Goal: Task Accomplishment & Management: Manage account settings

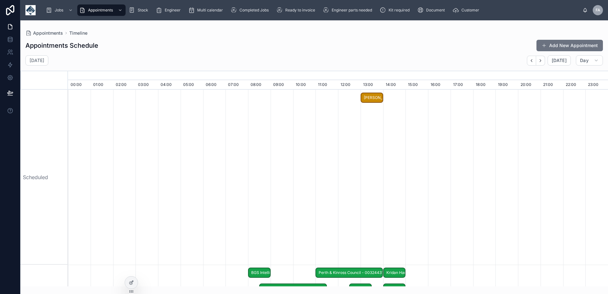
scroll to position [0, 3783]
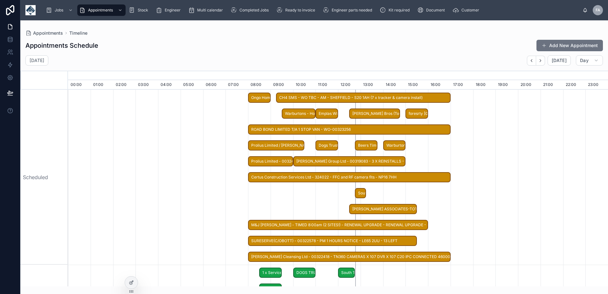
click at [29, 8] on img at bounding box center [30, 10] width 10 height 10
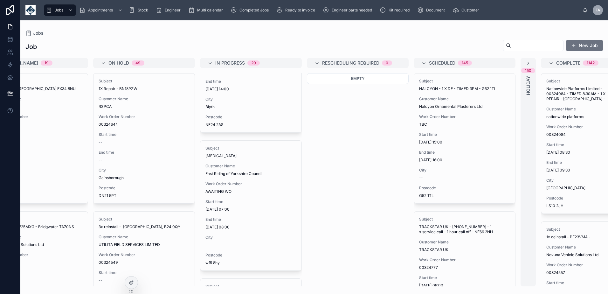
scroll to position [955, 0]
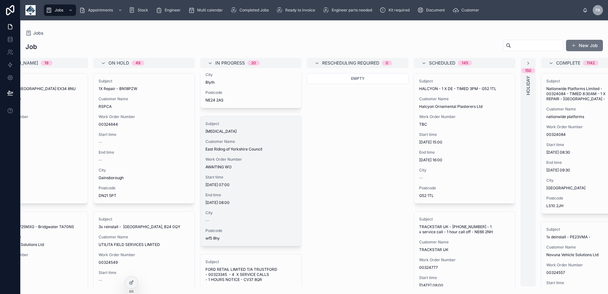
click at [246, 212] on span "City" at bounding box center [251, 212] width 91 height 5
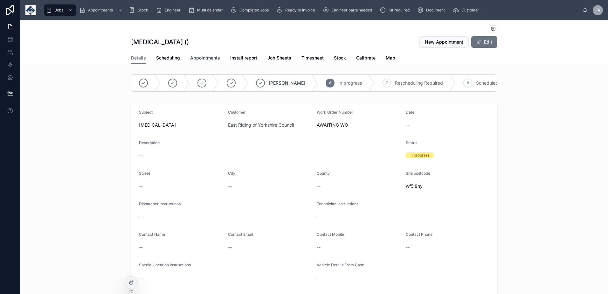
click at [201, 58] on span "Appointments" at bounding box center [205, 58] width 30 height 6
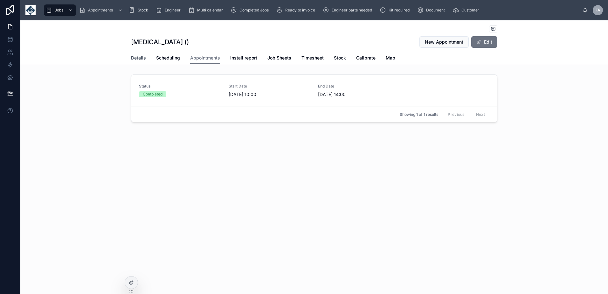
click at [140, 56] on span "Details" at bounding box center [138, 58] width 15 height 6
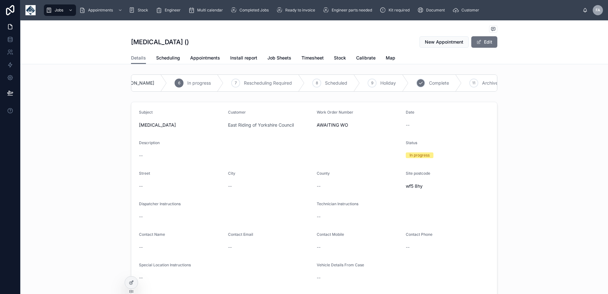
click at [429, 85] on span "Complete" at bounding box center [439, 83] width 20 height 6
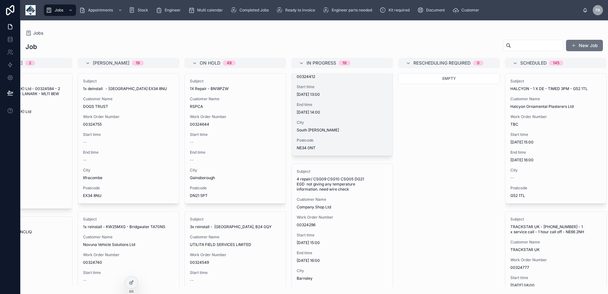
scroll to position [255, 0]
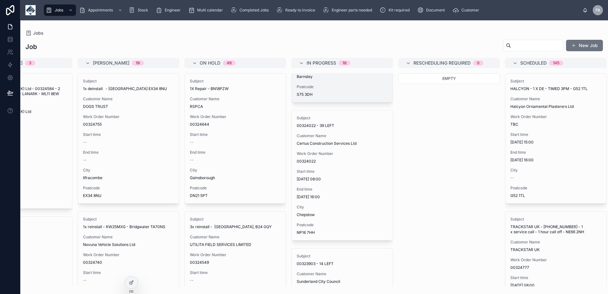
click at [334, 102] on div "Subject 4 repair/ CSG09 CSG10 CSG05 DG21 EGD not giving any temperature informa…" at bounding box center [342, 32] width 101 height 140
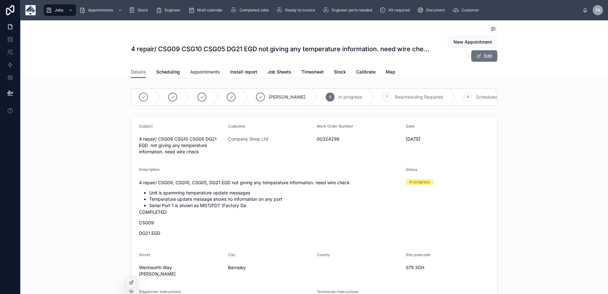
click at [204, 72] on span "Appointments" at bounding box center [205, 72] width 30 height 6
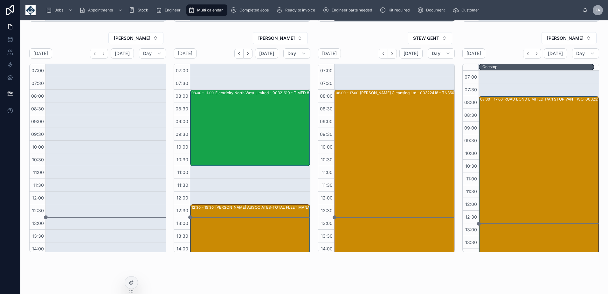
scroll to position [239, 0]
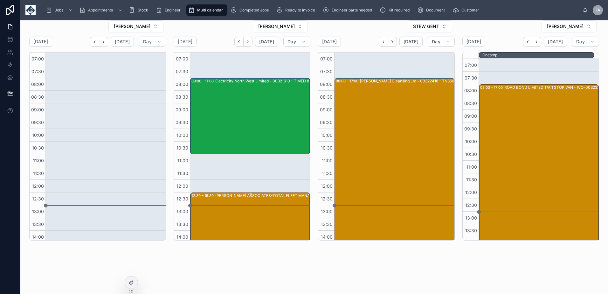
click at [249, 202] on div "KNOWLES ASSOCIATES-TOTAL FLEET MANAGEMENT LIMITED- 00316577 - 2 X VT3000 RF CON…" at bounding box center [274, 230] width 118 height 75
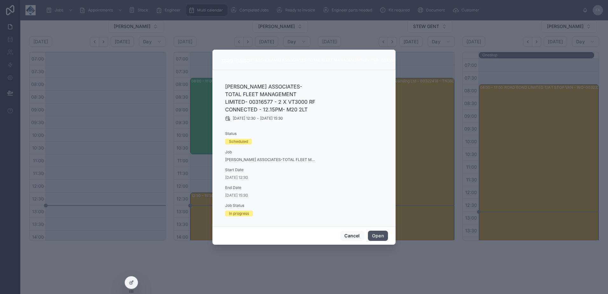
click at [375, 234] on button "Open" at bounding box center [378, 236] width 20 height 10
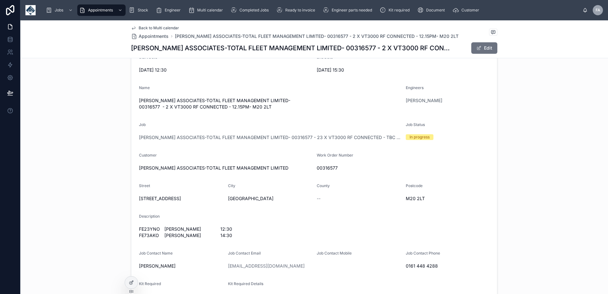
scroll to position [191, 0]
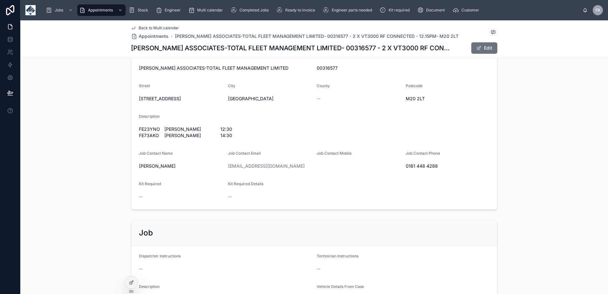
click at [143, 24] on div "Back to Multi calendar Appointments KNOWLES ASSOCIATES-TOTAL FLEET MANAGEMENT L…" at bounding box center [314, 39] width 367 height 38
click at [144, 29] on span "Back to Multi calendar" at bounding box center [159, 27] width 40 height 5
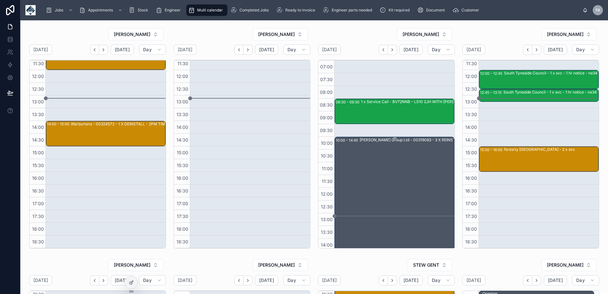
click at [390, 164] on div "John Cotton Group Ltd - 00319083 - 3 X REINSTALLS - AM - BRADFORD - BD4 6SG (po…" at bounding box center [419, 197] width 118 height 120
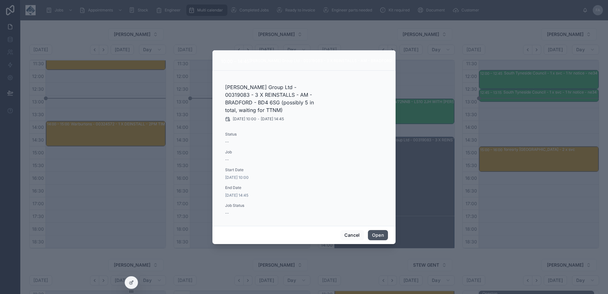
click at [379, 234] on button "Open" at bounding box center [378, 235] width 20 height 10
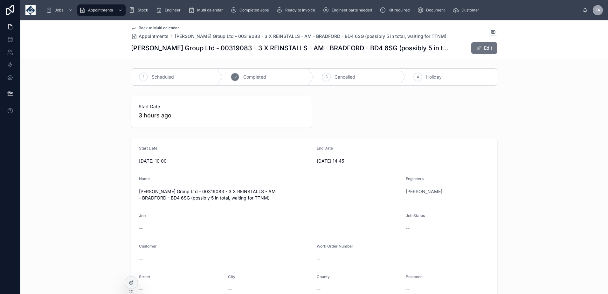
click at [259, 76] on span "Completed" at bounding box center [254, 77] width 23 height 6
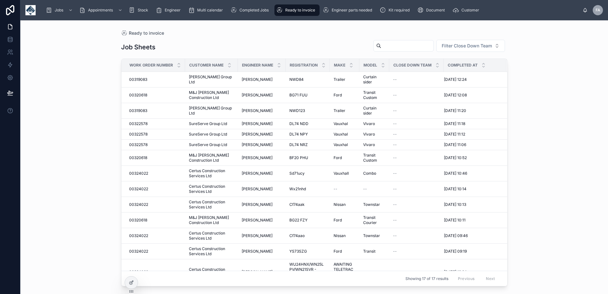
click at [396, 43] on input "text" at bounding box center [408, 45] width 52 height 9
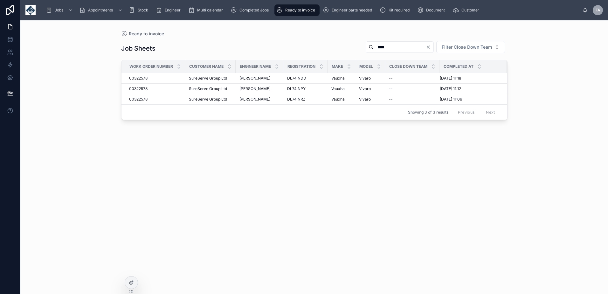
drag, startPoint x: 376, startPoint y: 47, endPoint x: 321, endPoint y: 44, distance: 54.9
click at [321, 44] on div "Job Sheets **** Filter Close Down Team" at bounding box center [314, 48] width 387 height 15
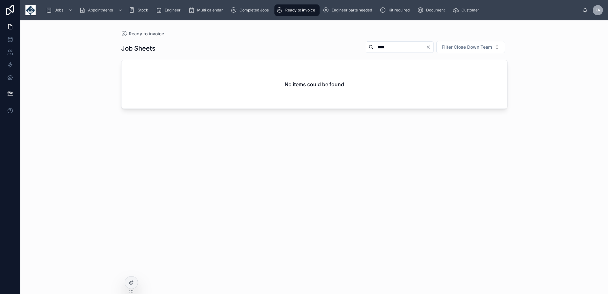
drag, startPoint x: 387, startPoint y: 48, endPoint x: 345, endPoint y: 46, distance: 42.1
click at [361, 46] on div "**** Filter Close Down Team" at bounding box center [434, 47] width 147 height 13
type input "****"
click at [251, 8] on span "Completed Jobs" at bounding box center [254, 10] width 29 height 5
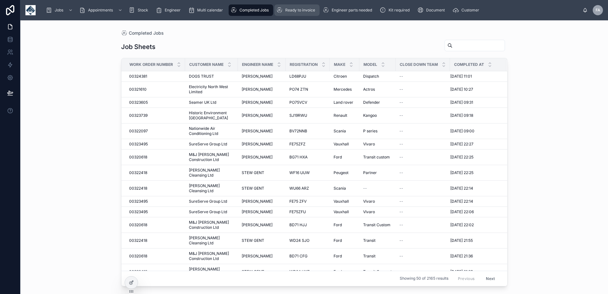
click at [301, 10] on span "Ready to invoice" at bounding box center [300, 10] width 30 height 5
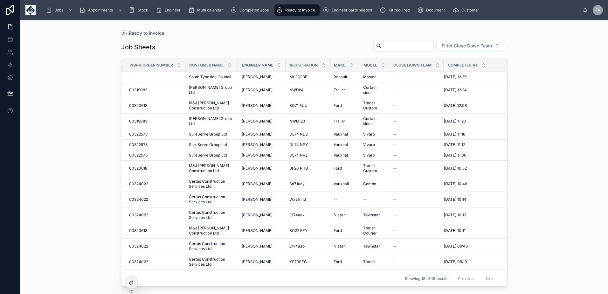
click at [301, 10] on span "Ready to invoice" at bounding box center [300, 10] width 30 height 5
click at [250, 12] on span "Completed Jobs" at bounding box center [254, 10] width 29 height 5
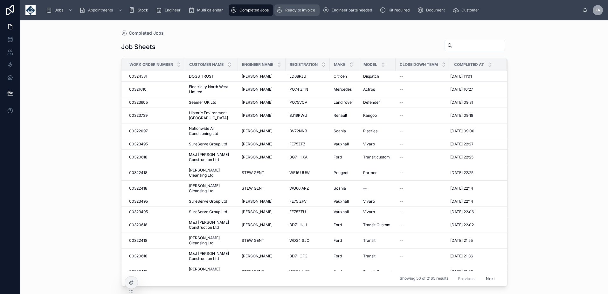
click at [291, 7] on div "Ready to invoice" at bounding box center [297, 10] width 41 height 10
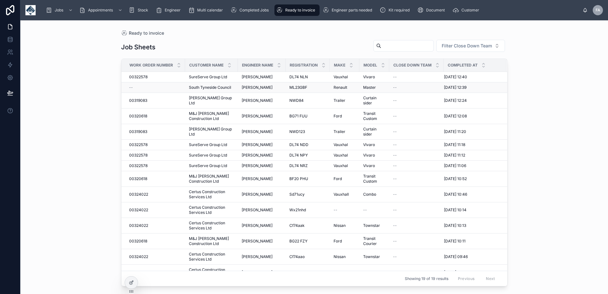
click at [136, 86] on div "--" at bounding box center [155, 87] width 52 height 5
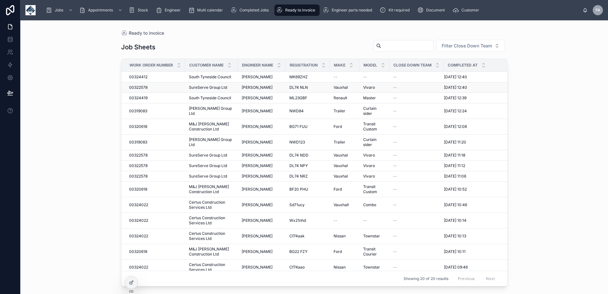
click at [142, 88] on span "00322578" at bounding box center [138, 87] width 18 height 5
click at [141, 98] on span "00324419" at bounding box center [138, 97] width 18 height 5
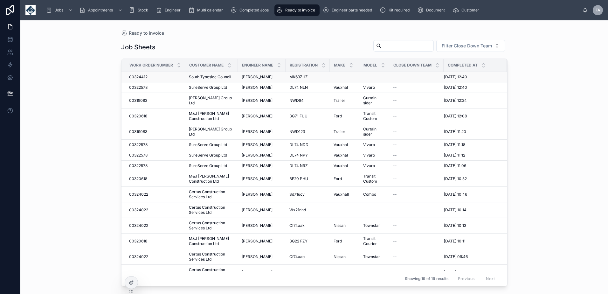
click at [143, 77] on span "00324412" at bounding box center [138, 76] width 18 height 5
click at [382, 48] on input "text" at bounding box center [408, 45] width 52 height 9
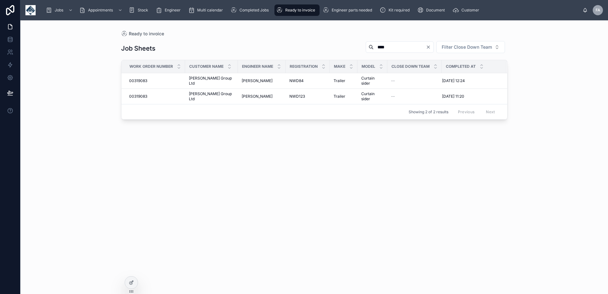
type input "****"
click at [296, 12] on span "Ready to invoice" at bounding box center [300, 10] width 30 height 5
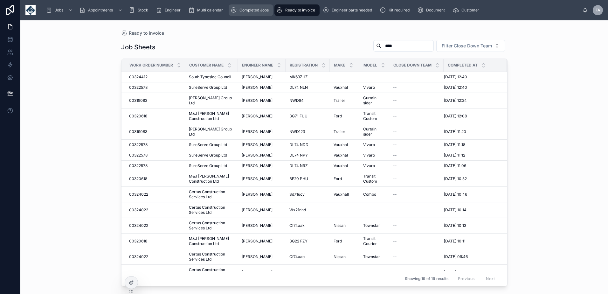
click at [257, 10] on span "Completed Jobs" at bounding box center [254, 10] width 29 height 5
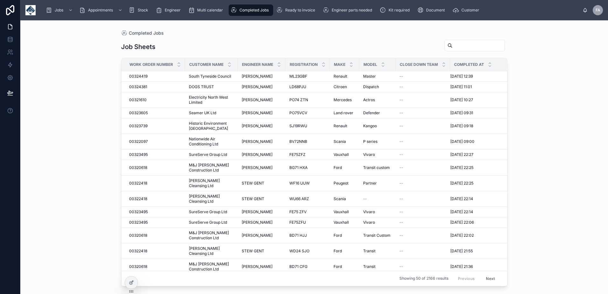
click at [324, 23] on div "Completed Jobs Job Sheets Work Order Number Customer Name Engineer Name Registr…" at bounding box center [314, 153] width 407 height 266
click at [314, 12] on span "Ready to invoice" at bounding box center [300, 10] width 30 height 5
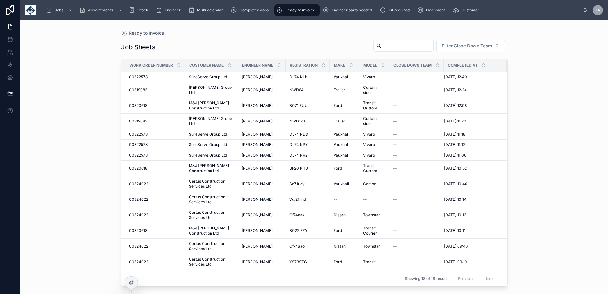
click at [256, 48] on div "Job Sheets Filter Close Down Team" at bounding box center [314, 46] width 387 height 15
click at [384, 46] on input "text" at bounding box center [408, 45] width 52 height 9
type input "****"
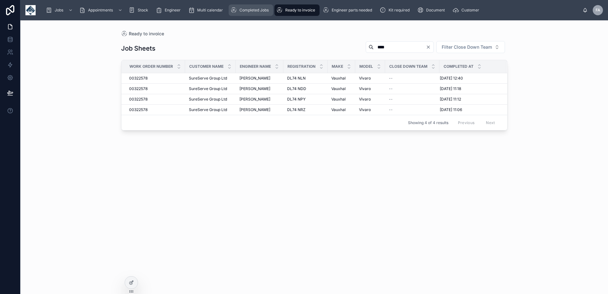
click at [253, 10] on span "Completed Jobs" at bounding box center [254, 10] width 29 height 5
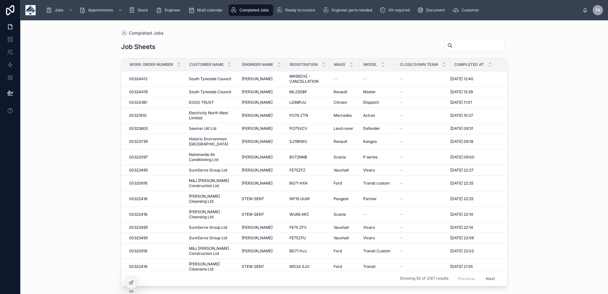
click at [482, 45] on input "text" at bounding box center [479, 45] width 52 height 9
click at [298, 9] on span "Ready to invoice" at bounding box center [300, 10] width 30 height 5
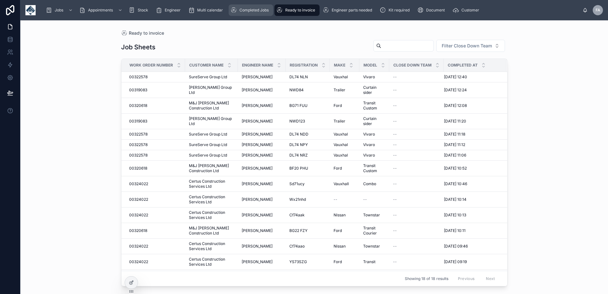
click at [255, 5] on div "Completed Jobs" at bounding box center [251, 10] width 41 height 10
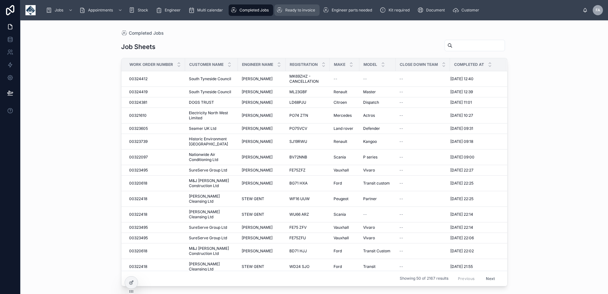
click at [296, 6] on div "Ready to invoice" at bounding box center [297, 10] width 41 height 10
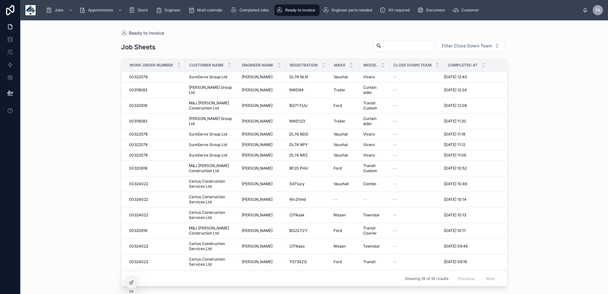
click at [390, 45] on input "text" at bounding box center [408, 45] width 52 height 9
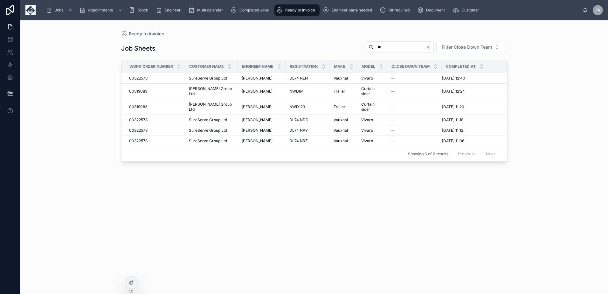
type input "**"
click at [246, 13] on div "Completed Jobs" at bounding box center [251, 10] width 41 height 10
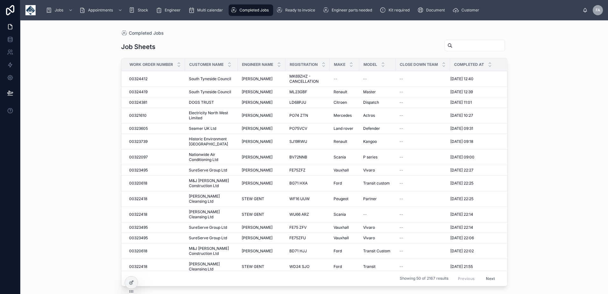
click at [453, 49] on input "text" at bounding box center [479, 45] width 52 height 9
paste input "*******"
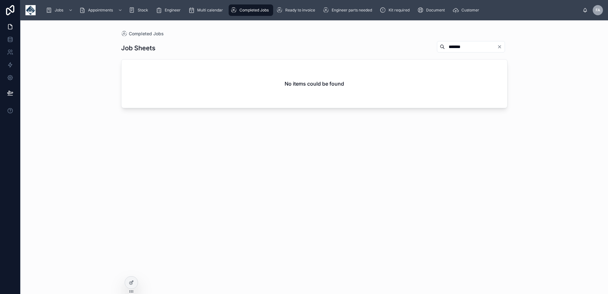
click at [445, 46] on input "*******" at bounding box center [471, 46] width 52 height 9
drag, startPoint x: 446, startPoint y: 46, endPoint x: 418, endPoint y: 46, distance: 27.4
click at [432, 46] on div "********" at bounding box center [470, 47] width 76 height 12
drag, startPoint x: 456, startPoint y: 46, endPoint x: 405, endPoint y: 44, distance: 51.0
click at [407, 44] on div "Job Sheets ***" at bounding box center [314, 48] width 387 height 15
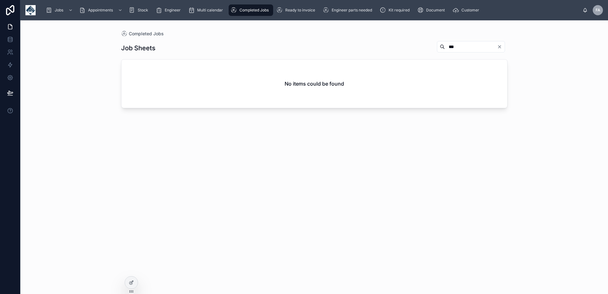
paste input "**"
type input "*****"
click at [249, 8] on span "Completed Jobs" at bounding box center [254, 10] width 29 height 5
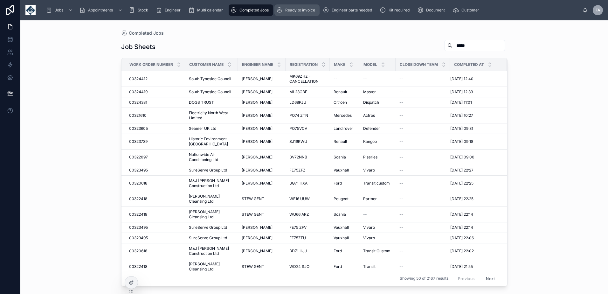
click at [304, 9] on span "Ready to invoice" at bounding box center [300, 10] width 30 height 5
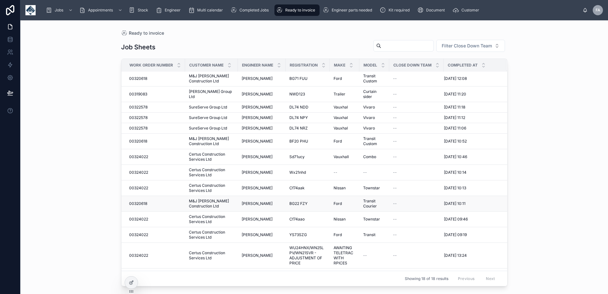
scroll to position [71, 0]
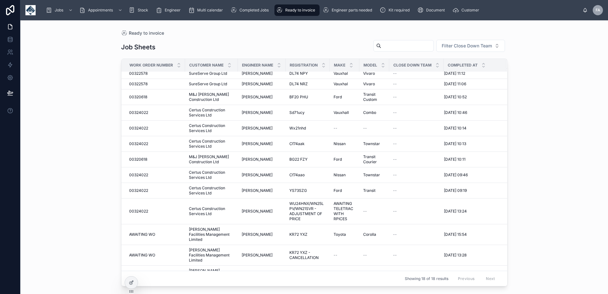
click at [99, 128] on div "Ready to invoice Job Sheets Filter Close Down Team Work Order Number Customer N…" at bounding box center [314, 157] width 588 height 274
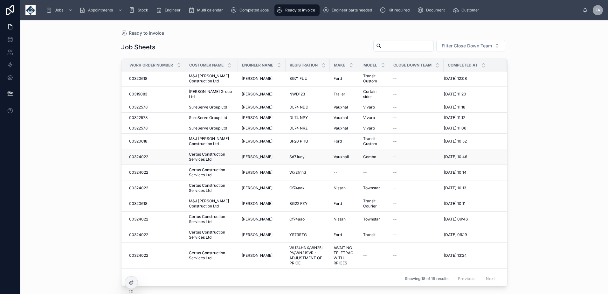
scroll to position [0, 0]
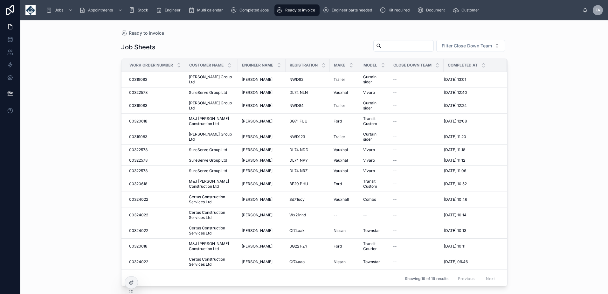
click at [383, 50] on input "text" at bounding box center [408, 45] width 52 height 9
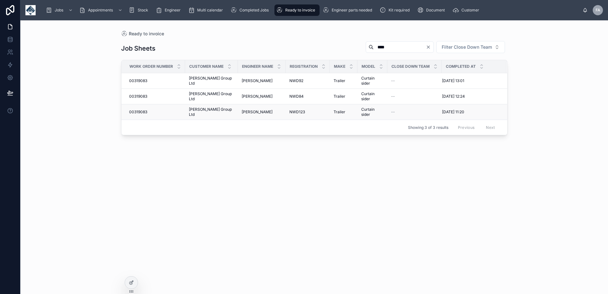
click at [138, 110] on span "00319083" at bounding box center [138, 111] width 18 height 5
click at [141, 99] on td "00319083 00319083" at bounding box center [154, 97] width 64 height 16
click at [141, 98] on span "00319083" at bounding box center [138, 96] width 18 height 5
click at [142, 82] on span "00319083" at bounding box center [138, 80] width 18 height 5
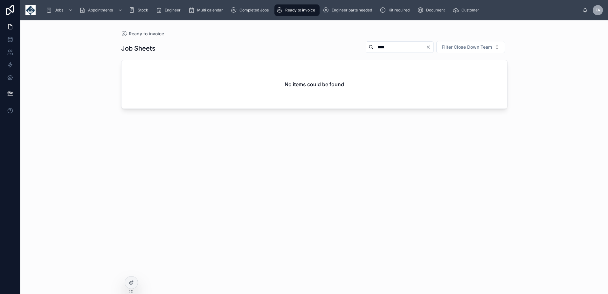
click at [299, 9] on span "Ready to invoice" at bounding box center [300, 10] width 30 height 5
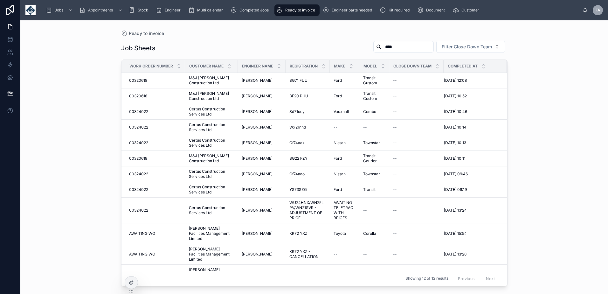
drag, startPoint x: 397, startPoint y: 46, endPoint x: 351, endPoint y: 38, distance: 46.2
click at [351, 38] on div "Job Sheets **** Filter Close Down Team Work Order Number Customer Name Engineer…" at bounding box center [314, 162] width 387 height 250
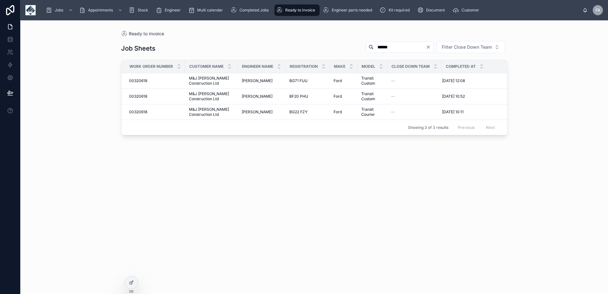
type input "******"
click at [255, 9] on span "Completed Jobs" at bounding box center [254, 10] width 29 height 5
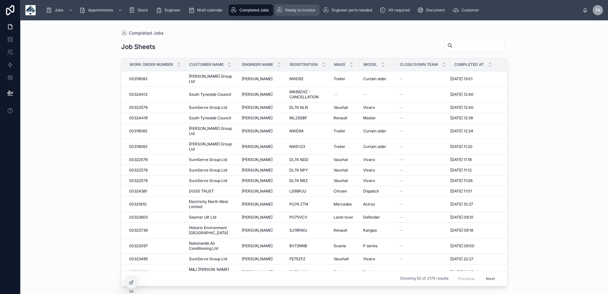
click at [293, 10] on span "Ready to invoice" at bounding box center [300, 10] width 30 height 5
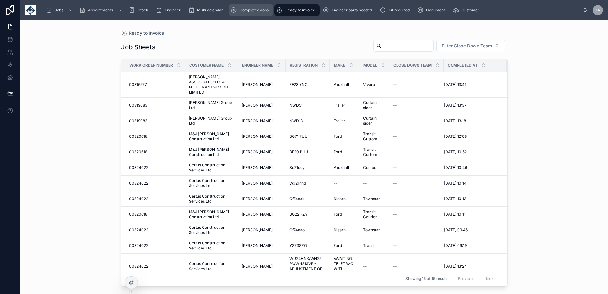
click at [249, 7] on div "Completed Jobs" at bounding box center [251, 10] width 41 height 10
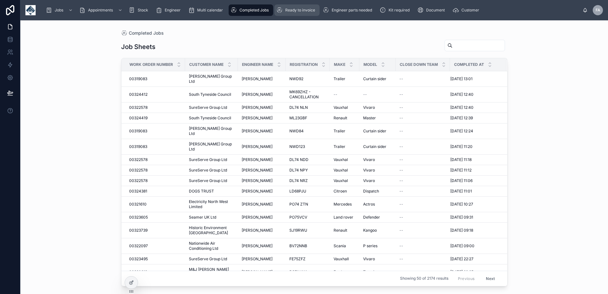
click at [301, 9] on span "Ready to invoice" at bounding box center [300, 10] width 30 height 5
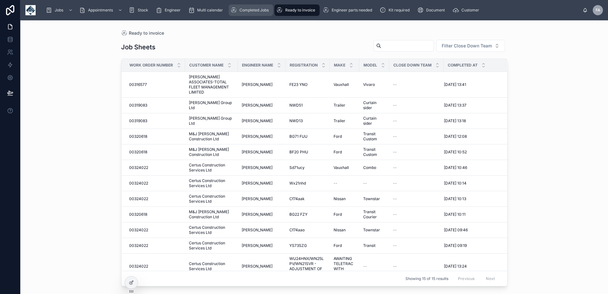
click at [253, 11] on span "Completed Jobs" at bounding box center [254, 10] width 29 height 5
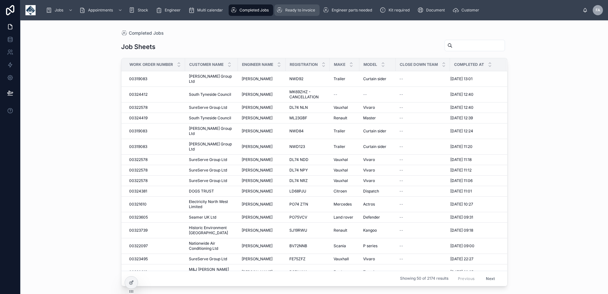
click at [298, 10] on span "Ready to invoice" at bounding box center [300, 10] width 30 height 5
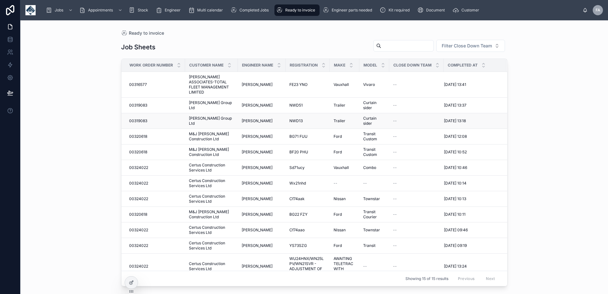
click at [141, 122] on span "00319083" at bounding box center [138, 120] width 18 height 5
click at [144, 106] on span "00319083" at bounding box center [138, 105] width 18 height 5
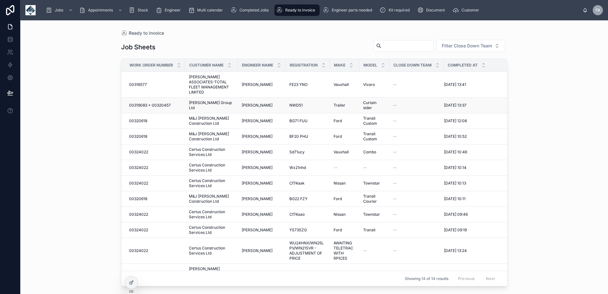
click at [150, 105] on span "00319083 + 00320457" at bounding box center [150, 105] width 42 height 5
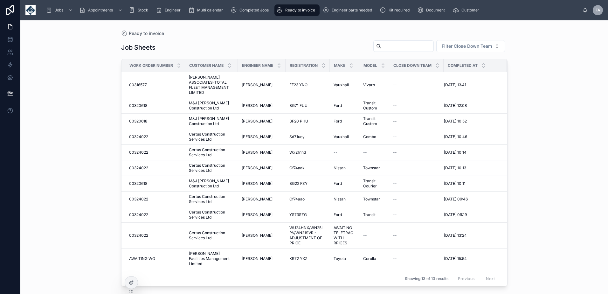
click at [81, 111] on div "Ready to invoice Job Sheets Filter Close Down Team Work Order Number Customer N…" at bounding box center [314, 157] width 588 height 274
click at [252, 14] on div "Completed Jobs" at bounding box center [251, 10] width 41 height 10
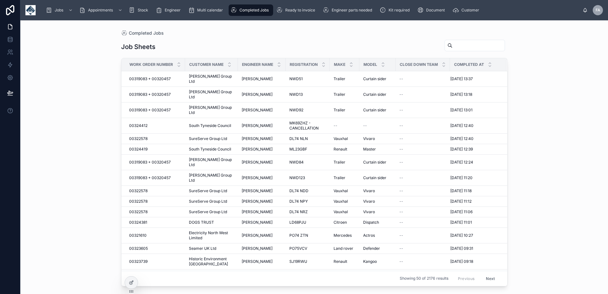
click at [252, 12] on span "Completed Jobs" at bounding box center [254, 10] width 29 height 5
click at [295, 11] on span "Ready to invoice" at bounding box center [300, 10] width 30 height 5
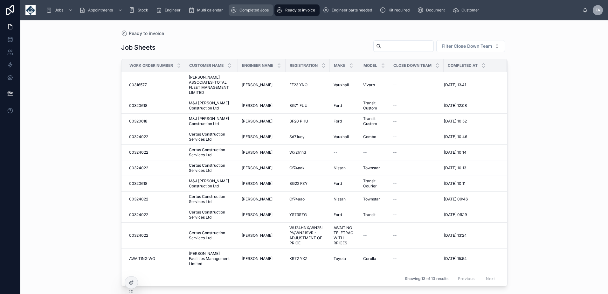
click at [257, 11] on span "Completed Jobs" at bounding box center [254, 10] width 29 height 5
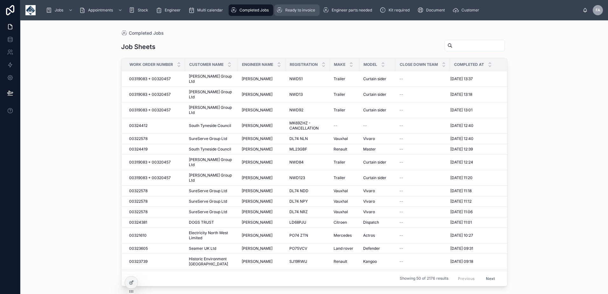
click at [299, 10] on span "Ready to invoice" at bounding box center [300, 10] width 30 height 5
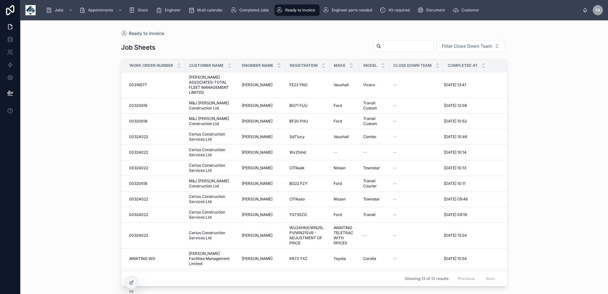
click at [395, 45] on input "text" at bounding box center [408, 46] width 52 height 9
type input "******"
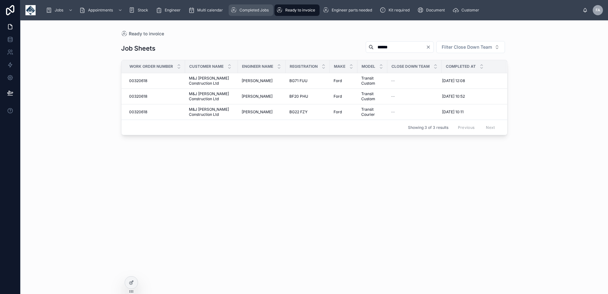
click at [258, 11] on span "Completed Jobs" at bounding box center [254, 10] width 29 height 5
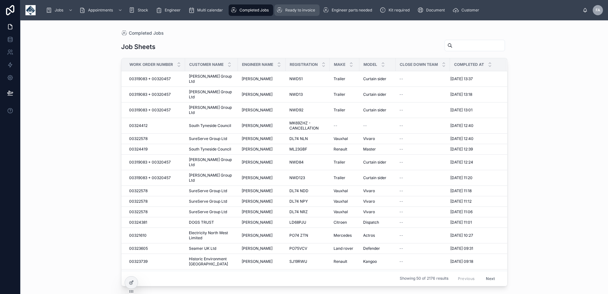
click at [286, 11] on span "Ready to invoice" at bounding box center [300, 10] width 30 height 5
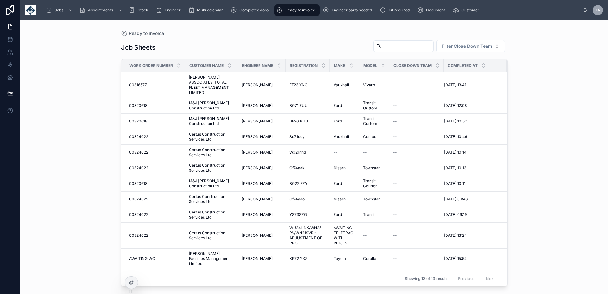
click at [260, 16] on div "Jobs Appointments Stock Engineer Multi calendar Completed Jobs Ready to invoice…" at bounding box center [312, 10] width 542 height 14
click at [257, 10] on span "Completed Jobs" at bounding box center [254, 10] width 29 height 5
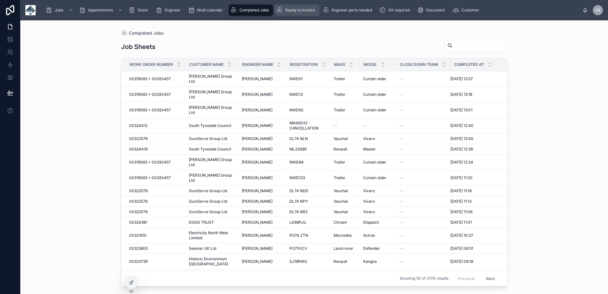
click at [307, 9] on span "Ready to invoice" at bounding box center [300, 10] width 30 height 5
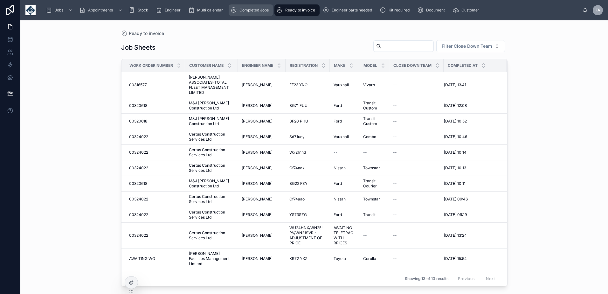
click at [250, 9] on span "Completed Jobs" at bounding box center [254, 10] width 29 height 5
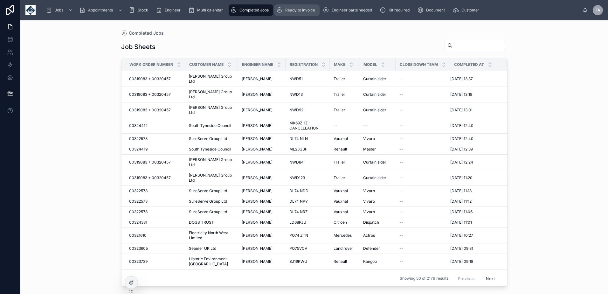
click at [301, 9] on span "Ready to invoice" at bounding box center [300, 10] width 30 height 5
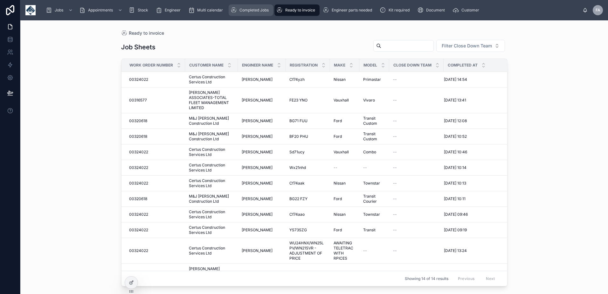
click at [241, 12] on span "Completed Jobs" at bounding box center [254, 10] width 29 height 5
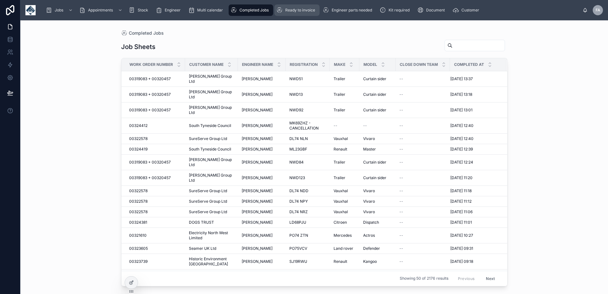
click at [292, 15] on div "Ready to invoice" at bounding box center [297, 10] width 41 height 10
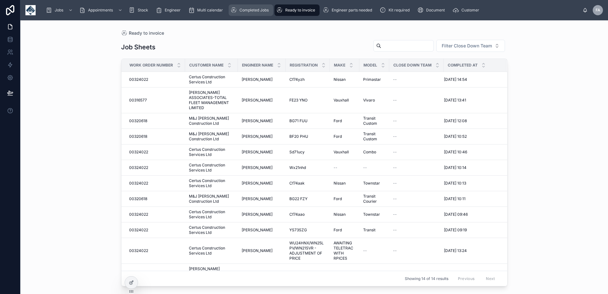
drag, startPoint x: 256, startPoint y: 11, endPoint x: 264, endPoint y: 17, distance: 9.5
click at [256, 11] on span "Completed Jobs" at bounding box center [254, 10] width 29 height 5
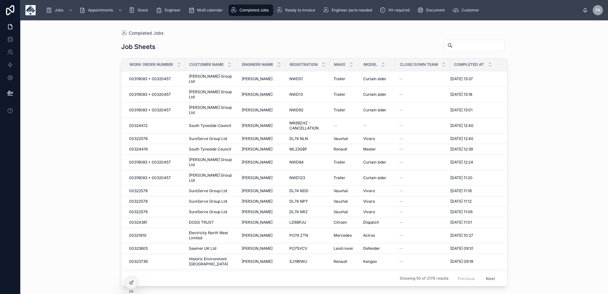
click at [453, 45] on input "text" at bounding box center [479, 45] width 52 height 9
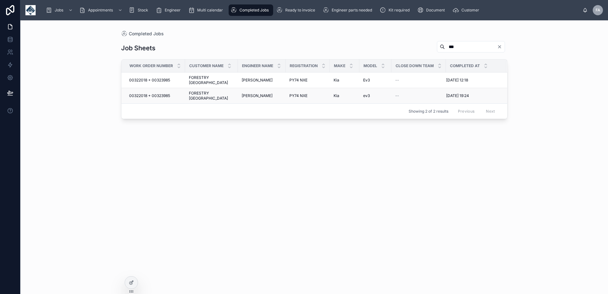
type input "***"
click at [139, 93] on span "00322018 + 00323985" at bounding box center [149, 95] width 41 height 5
click at [143, 78] on span "00322018 + 00323985" at bounding box center [149, 80] width 41 height 5
click at [307, 11] on span "Ready to invoice" at bounding box center [300, 10] width 30 height 5
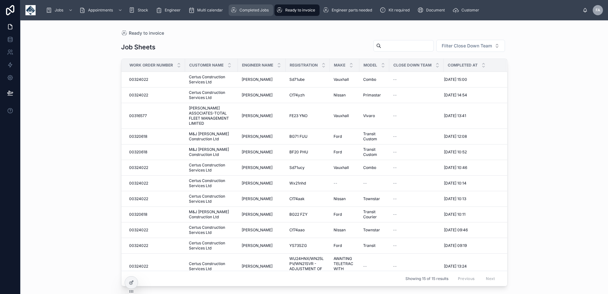
click at [252, 11] on span "Completed Jobs" at bounding box center [254, 10] width 29 height 5
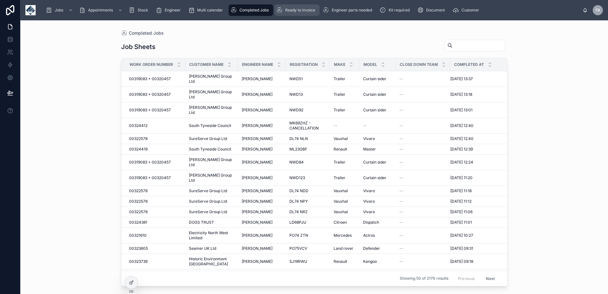
click at [293, 9] on span "Ready to invoice" at bounding box center [300, 10] width 30 height 5
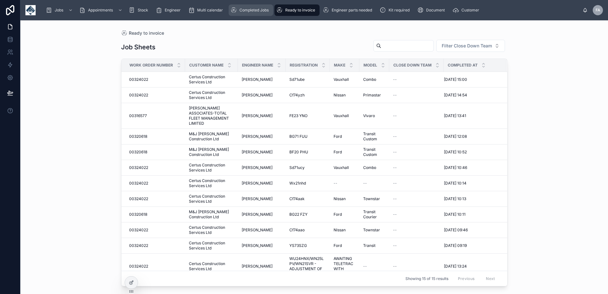
click at [249, 9] on span "Completed Jobs" at bounding box center [254, 10] width 29 height 5
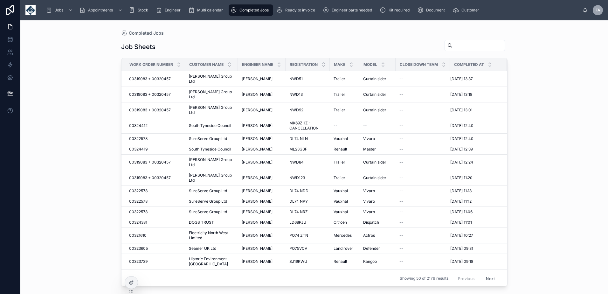
click at [453, 44] on input "text" at bounding box center [479, 45] width 52 height 9
type input "********"
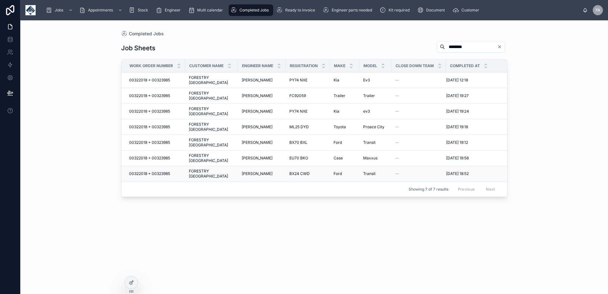
click at [159, 171] on span "00322018 + 00323985" at bounding box center [149, 173] width 41 height 5
click at [160, 156] on span "00322018 + 00323985" at bounding box center [149, 158] width 41 height 5
click at [161, 140] on span "00322018 + 00323985" at bounding box center [149, 142] width 41 height 5
click at [163, 124] on span "00322018 + 00323985" at bounding box center [149, 126] width 41 height 5
click at [163, 109] on span "00322018 + 00323985" at bounding box center [149, 111] width 41 height 5
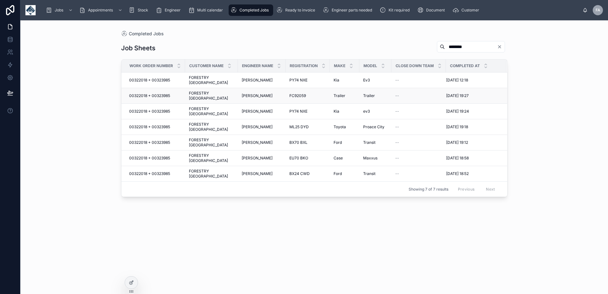
click at [163, 93] on span "00322018 + 00323985" at bounding box center [149, 95] width 41 height 5
click at [303, 13] on div "Ready to invoice" at bounding box center [297, 10] width 41 height 10
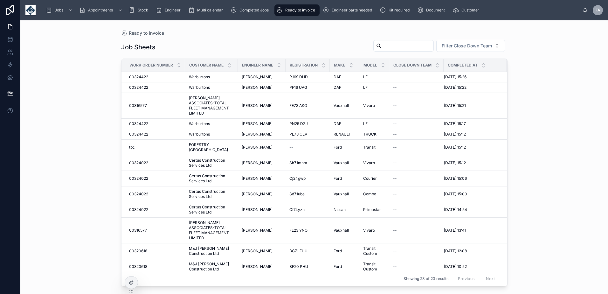
click at [382, 45] on input "text" at bounding box center [408, 45] width 52 height 9
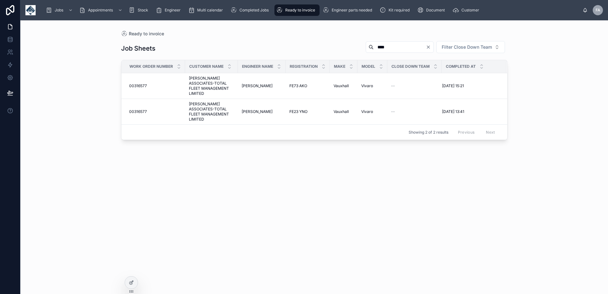
type input "****"
click at [139, 110] on span "00316577" at bounding box center [138, 111] width 18 height 5
click at [140, 86] on span "00316577" at bounding box center [138, 85] width 18 height 5
click at [247, 11] on span "Completed Jobs" at bounding box center [254, 10] width 29 height 5
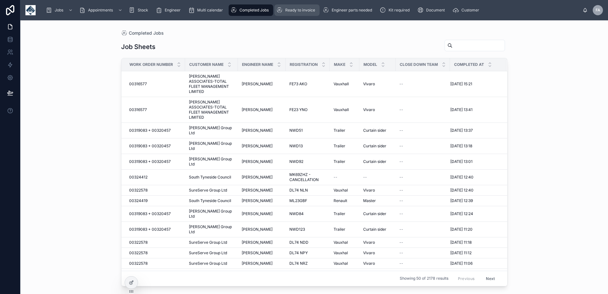
click at [300, 9] on span "Ready to invoice" at bounding box center [300, 10] width 30 height 5
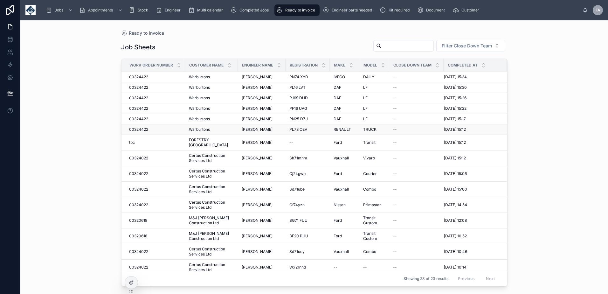
click at [143, 129] on span "00324422" at bounding box center [138, 129] width 19 height 5
click at [144, 119] on span "00324422" at bounding box center [138, 118] width 19 height 5
click at [143, 108] on span "00324422" at bounding box center [138, 108] width 19 height 5
click at [143, 97] on span "00324422" at bounding box center [138, 97] width 19 height 5
click at [141, 87] on span "00324422" at bounding box center [138, 87] width 19 height 5
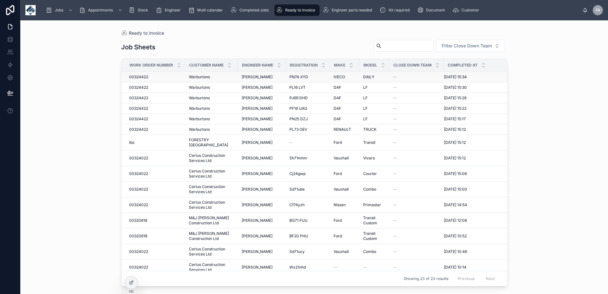
click at [141, 77] on span "00324422" at bounding box center [138, 76] width 19 height 5
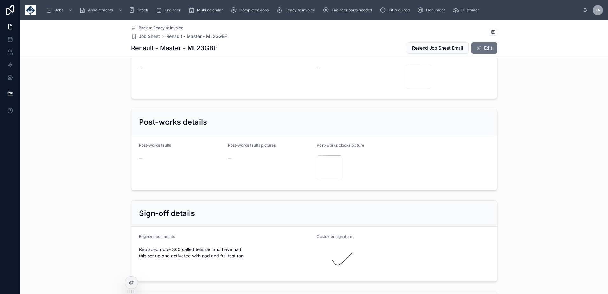
scroll to position [1209, 0]
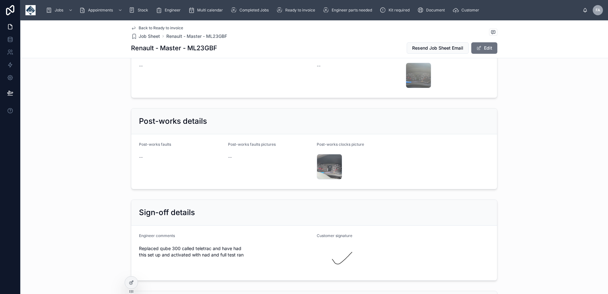
click at [203, 43] on div "Renault - Master - ML23GBF Resend Job Sheet Email Edit" at bounding box center [314, 48] width 367 height 12
copy h1 "ML23GBF"
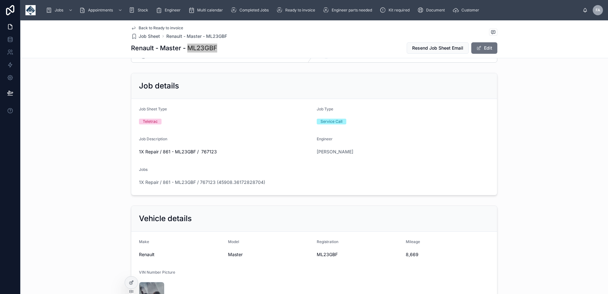
scroll to position [0, 0]
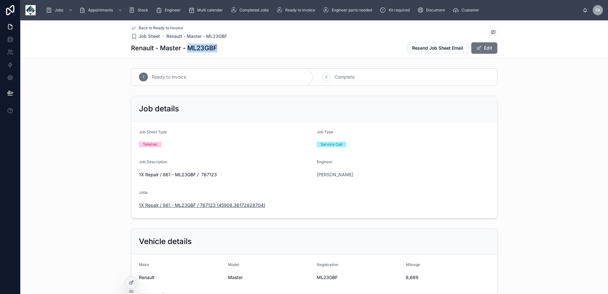
click at [218, 205] on span "1X Repair / 861 - ML23GBF / 767123 (45908.36172828704)" at bounding box center [202, 205] width 126 height 6
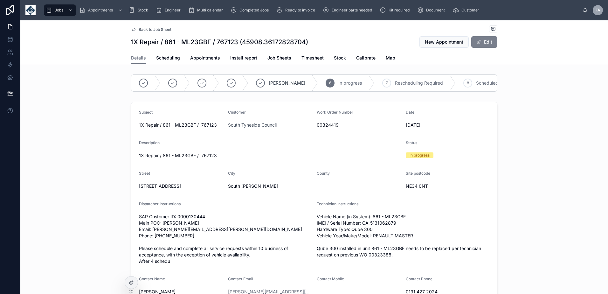
click at [486, 41] on button "Edit" at bounding box center [485, 41] width 26 height 11
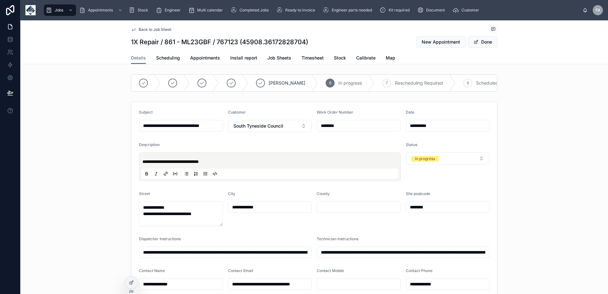
click at [332, 130] on input "********" at bounding box center [358, 125] width 83 height 9
type input "**********"
click at [320, 144] on form "**********" at bounding box center [314, 236] width 366 height 269
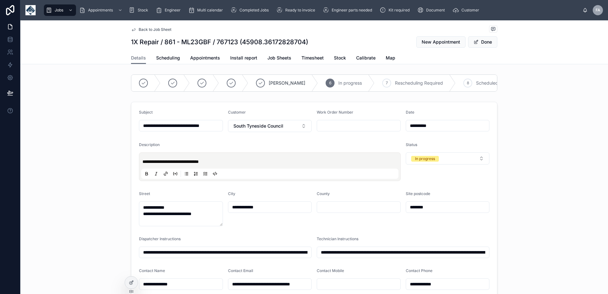
type input "**********"
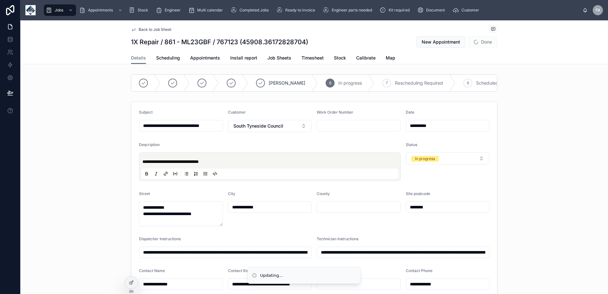
type input "**********"
click at [329, 130] on input "text" at bounding box center [358, 125] width 83 height 9
paste input "********"
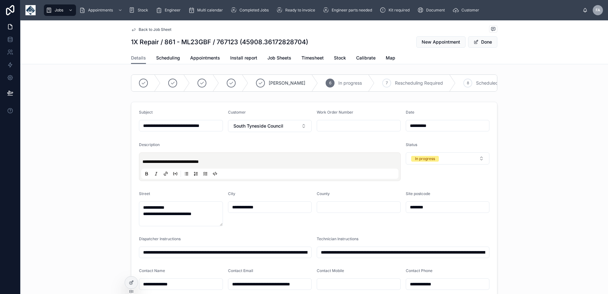
type input "********"
type input "**********"
type input "********"
click at [522, 101] on div "**********" at bounding box center [314, 223] width 588 height 302
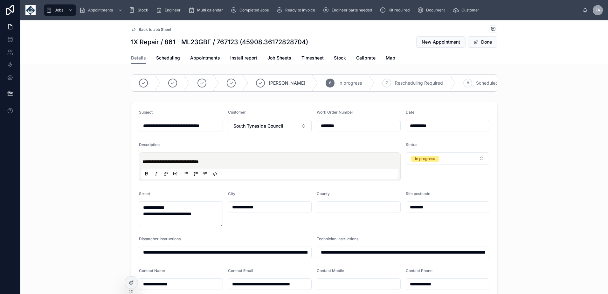
type input "**********"
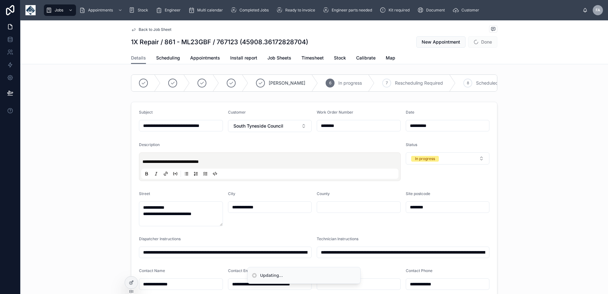
type input "**********"
click at [482, 42] on button "Done" at bounding box center [482, 41] width 29 height 11
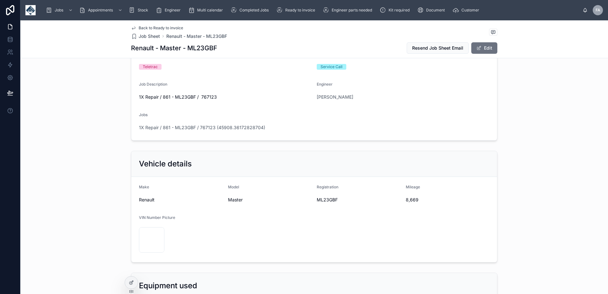
scroll to position [127, 0]
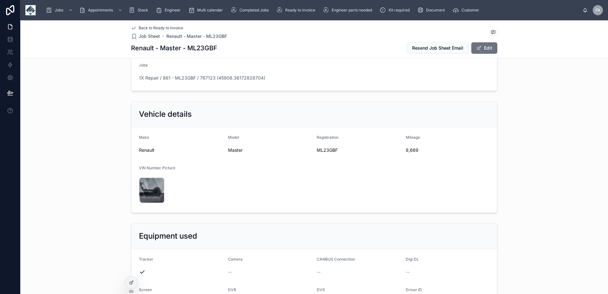
click at [410, 148] on span "8,669" at bounding box center [448, 150] width 84 height 6
copy span "8,669"
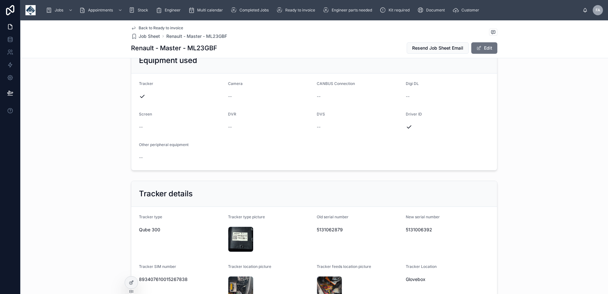
scroll to position [318, 0]
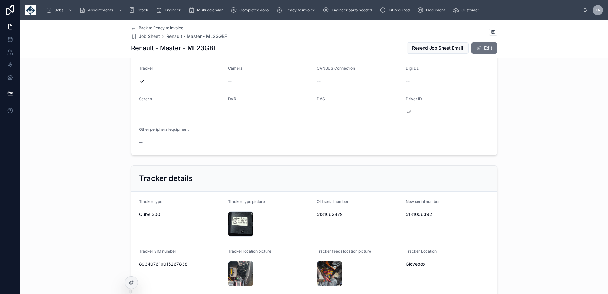
click at [425, 214] on span "5131006392" at bounding box center [448, 214] width 84 height 6
copy span "5131006392"
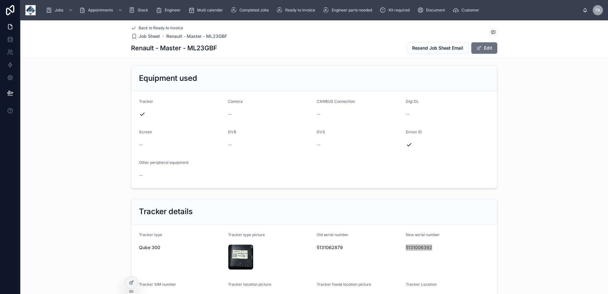
scroll to position [382, 0]
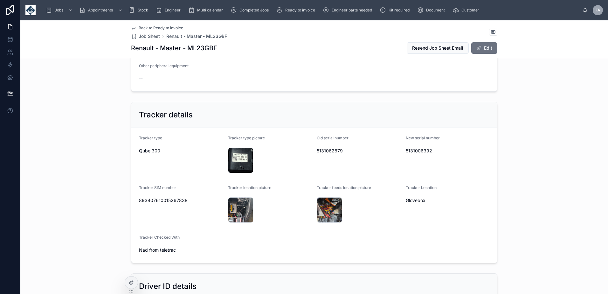
click at [140, 249] on span "Nad from teletrac" at bounding box center [181, 250] width 84 height 6
copy span "[PERSON_NAME]"
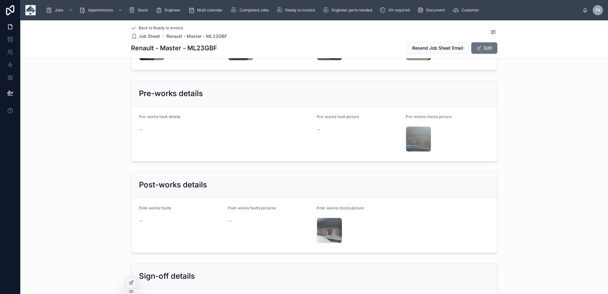
scroll to position [1273, 0]
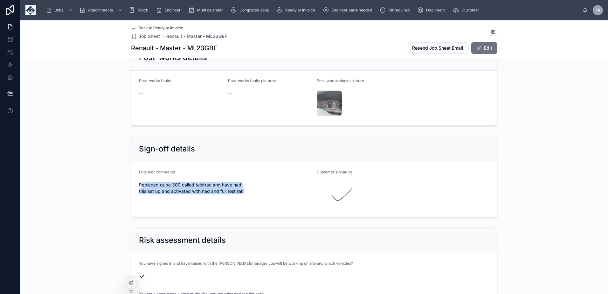
drag, startPoint x: 138, startPoint y: 182, endPoint x: 250, endPoint y: 190, distance: 111.7
click at [250, 190] on span "Replaced qube 300 called teletrac and have had this set up and activated with n…" at bounding box center [225, 188] width 173 height 13
drag, startPoint x: 250, startPoint y: 190, endPoint x: 162, endPoint y: 200, distance: 88.4
click at [172, 201] on div "Engineer comments Replaced qube 300 called teletrac and have had this set up an…" at bounding box center [225, 189] width 173 height 39
drag, startPoint x: 136, startPoint y: 184, endPoint x: 258, endPoint y: 193, distance: 122.6
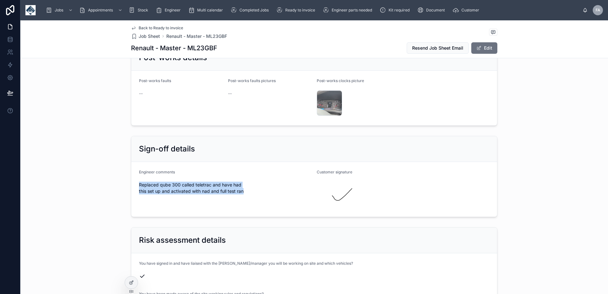
click at [258, 193] on form "Engineer comments Replaced qube 300 called teletrac and have had this set up an…" at bounding box center [314, 189] width 366 height 55
copy span "Replaced qube 300 called teletrac and have had this set up and activated with n…"
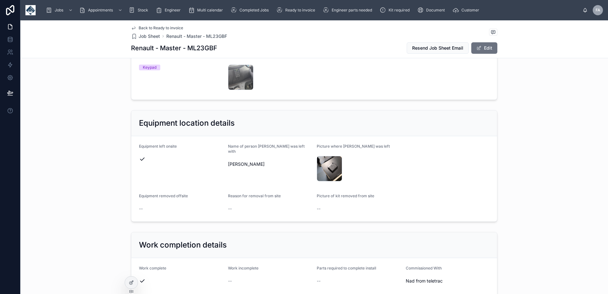
scroll to position [446, 0]
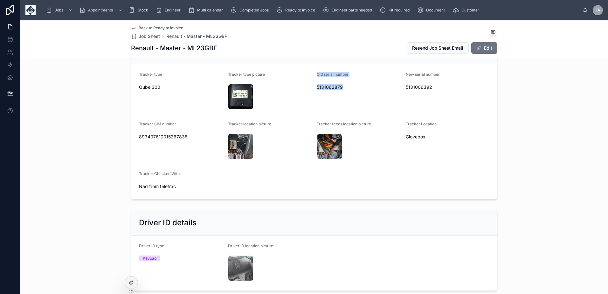
drag, startPoint x: 314, startPoint y: 72, endPoint x: 340, endPoint y: 86, distance: 28.9
click at [340, 86] on div "Old serial number 5131062879" at bounding box center [359, 91] width 84 height 39
copy div "Old serial number 5131062879"
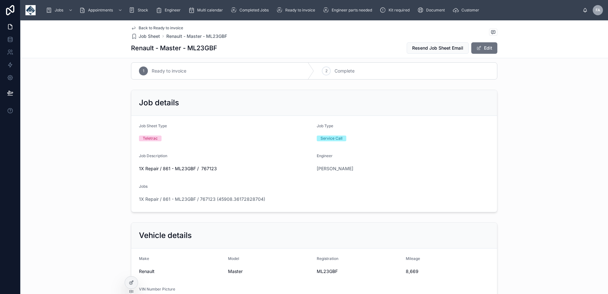
scroll to position [0, 0]
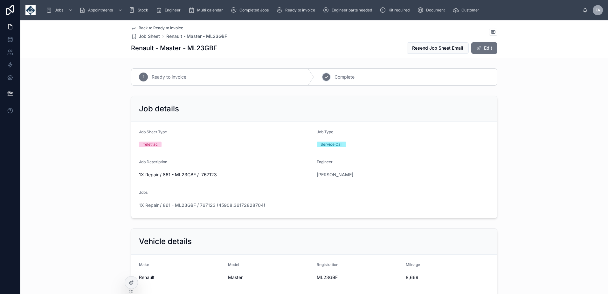
click at [343, 76] on span "Complete" at bounding box center [345, 77] width 20 height 6
click at [186, 206] on span "1X Repair / 861 - ML23GBF / 767123 (45908.36172828704)" at bounding box center [202, 205] width 126 height 6
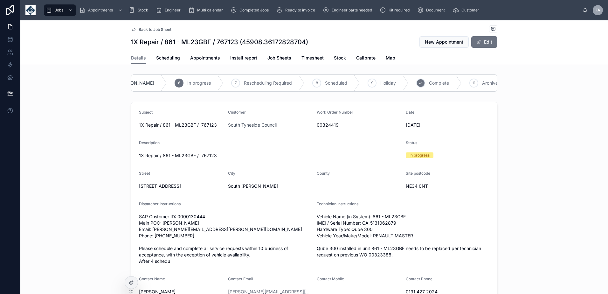
click at [429, 80] on span "Complete" at bounding box center [439, 83] width 20 height 6
click at [199, 58] on span "Appointments" at bounding box center [205, 58] width 30 height 6
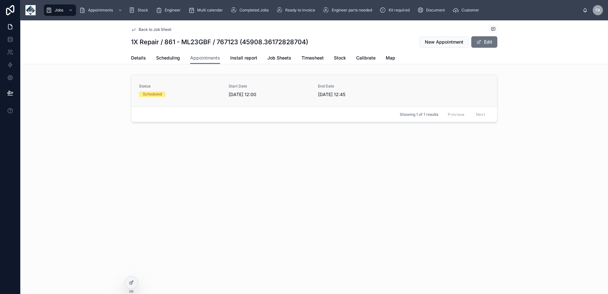
click at [239, 96] on span "11/09/2025 12:00" at bounding box center [270, 94] width 82 height 6
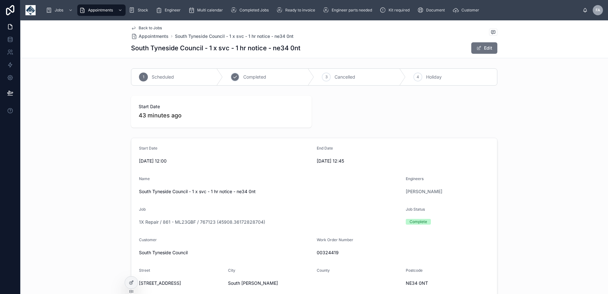
click at [265, 74] on div "2 Completed" at bounding box center [269, 77] width 92 height 17
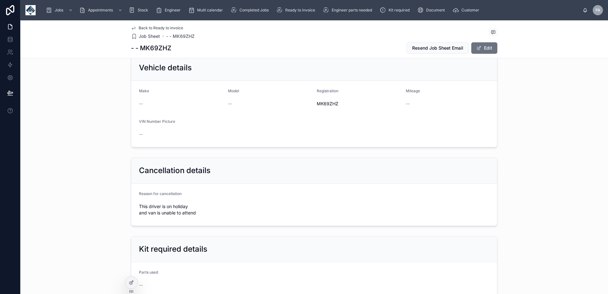
scroll to position [191, 0]
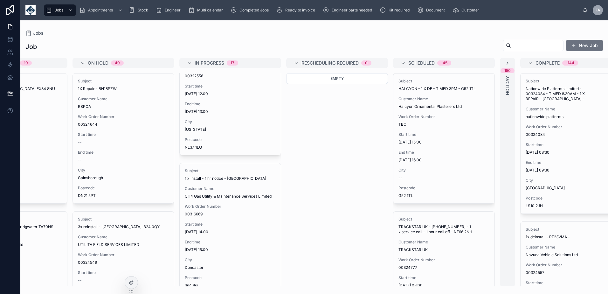
scroll to position [1273, 0]
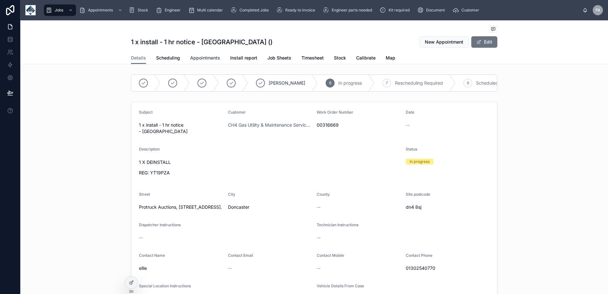
click at [205, 58] on span "Appointments" at bounding box center [205, 58] width 30 height 6
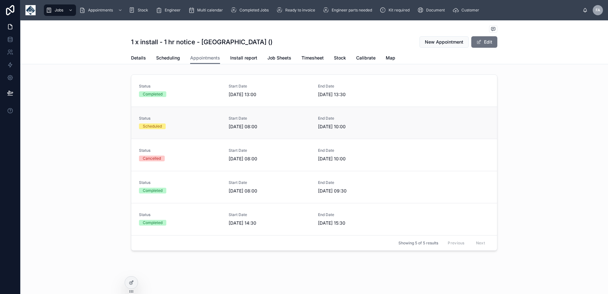
click at [187, 125] on div "Scheduled" at bounding box center [180, 126] width 82 height 6
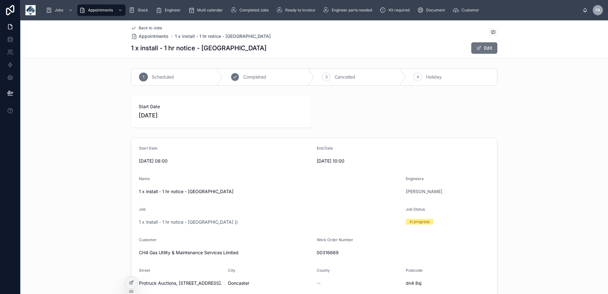
click at [249, 75] on span "Completed" at bounding box center [254, 77] width 23 height 6
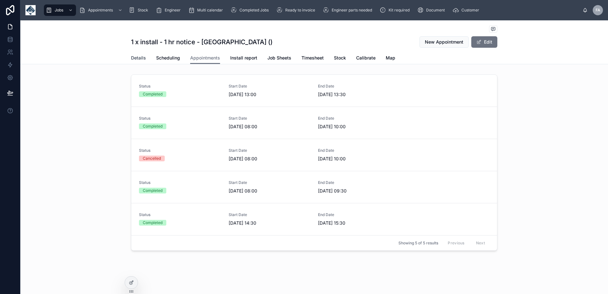
click at [134, 58] on span "Details" at bounding box center [138, 58] width 15 height 6
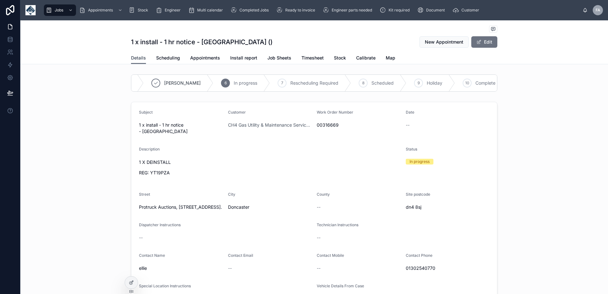
scroll to position [0, 151]
click at [429, 82] on span "Complete" at bounding box center [439, 83] width 20 height 6
click at [29, 9] on img at bounding box center [30, 10] width 10 height 10
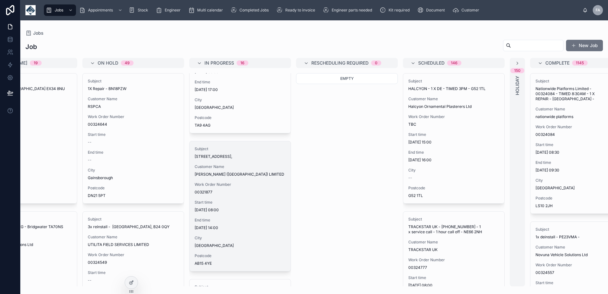
scroll to position [1400, 0]
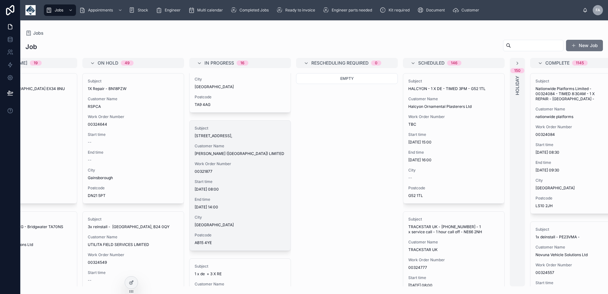
click at [238, 151] on span "LUBBERS (UK) LIMITED" at bounding box center [240, 153] width 91 height 5
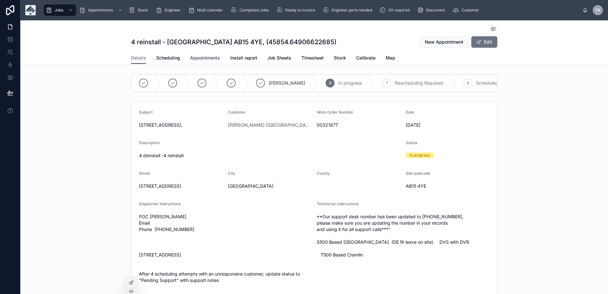
click at [205, 58] on span "Appointments" at bounding box center [205, 58] width 30 height 6
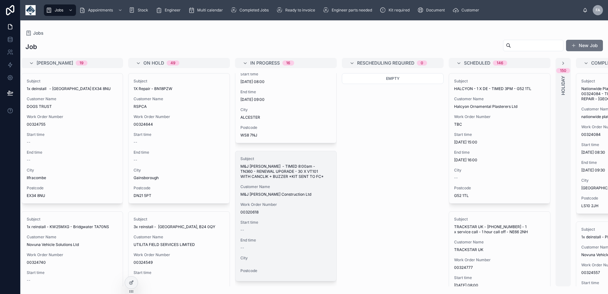
scroll to position [1953, 0]
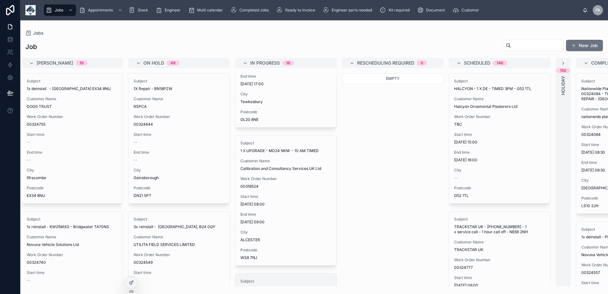
click at [275, 172] on div "Subject 1 X UPGRADE - MD24 NKM - 10 AM TIMED Customer Name Calibration and Cons…" at bounding box center [286, 201] width 101 height 130
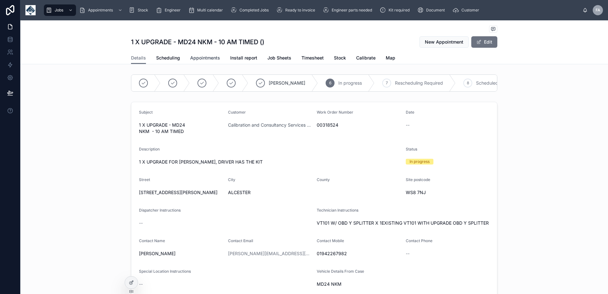
click at [200, 56] on span "Appointments" at bounding box center [205, 58] width 30 height 6
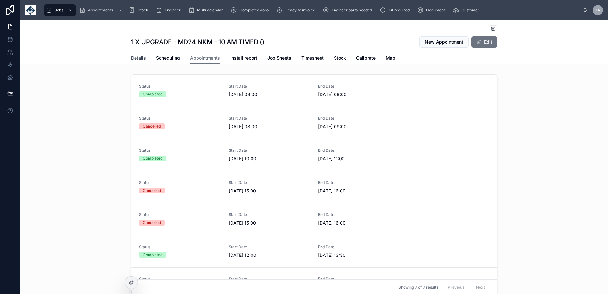
click at [131, 59] on span "Details" at bounding box center [138, 58] width 15 height 6
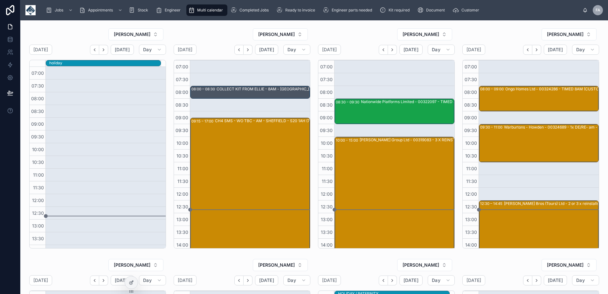
scroll to position [118, 0]
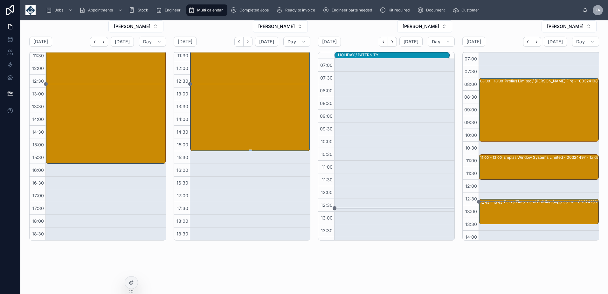
click at [239, 96] on div "SURESERVE(C/OBOTT) - 00322578 - PM 1 HOURS NOTICE - LE65 2UU - 13 LEFT" at bounding box center [275, 56] width 118 height 190
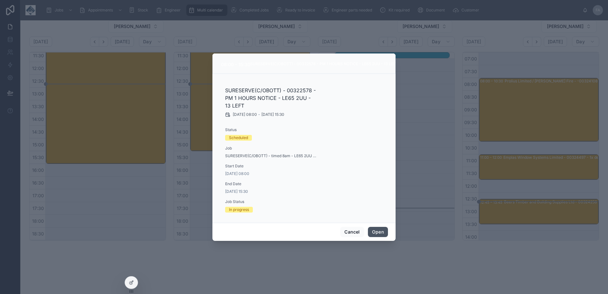
click at [379, 233] on button "Open" at bounding box center [378, 232] width 20 height 10
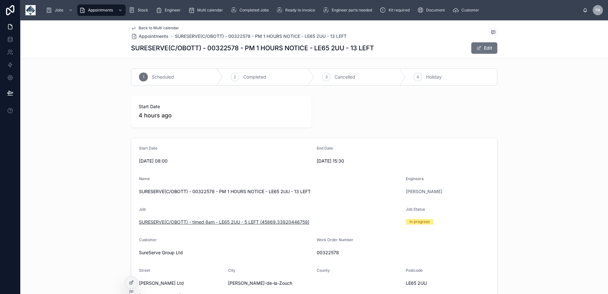
click at [187, 222] on span "SURESERVE(C/OBOTT) - timed 8am - LE65 2UU - 5 LEFT (45869.33920446759)" at bounding box center [224, 222] width 171 height 6
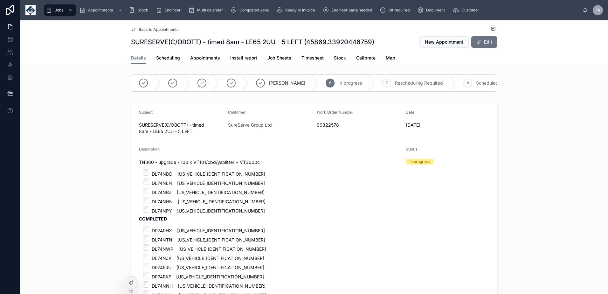
click at [166, 205] on li "DL74NHN [US_VEHICLE_IDENTIFICATION_NUMBER]" at bounding box center [275, 201] width 252 height 8
copy li "DL74NHN"
drag, startPoint x: 211, startPoint y: 206, endPoint x: 230, endPoint y: 207, distance: 18.5
click at [230, 205] on li "DL74NHN [US_VEHICLE_IDENTIFICATION_NUMBER]" at bounding box center [275, 201] width 252 height 8
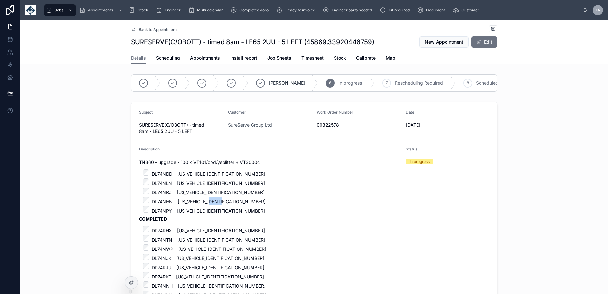
copy li "50322"
click at [140, 28] on span "Back to Appointments" at bounding box center [159, 29] width 40 height 5
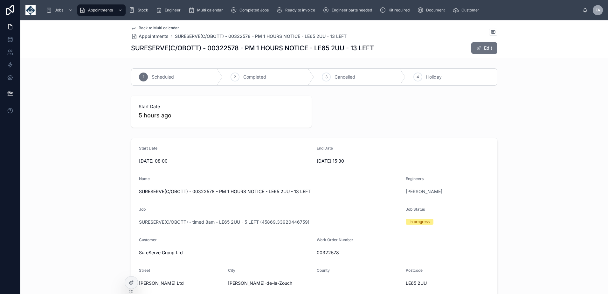
click at [144, 25] on div "Back to Multi calendar Appointments SURESERVE(C/OBOTT) - 00322578 - PM 1 HOURS …" at bounding box center [314, 39] width 367 height 38
click at [144, 26] on span "Back to Multi calendar" at bounding box center [159, 27] width 40 height 5
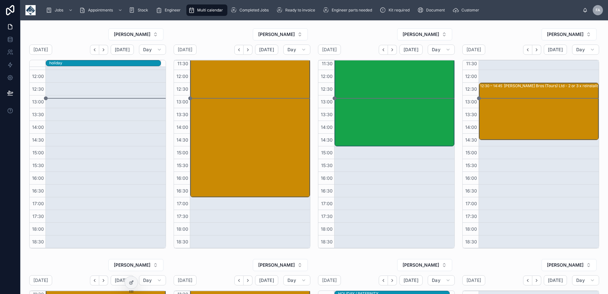
scroll to position [118, 0]
click at [408, 89] on div "John Cotton Group Ltd - 00319083 - 3 X REINSTALLS - AM - BRADFORD - BD4 6SG (po…" at bounding box center [419, 82] width 118 height 126
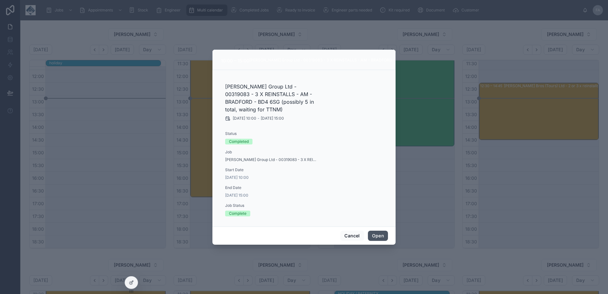
click at [377, 234] on button "Open" at bounding box center [378, 236] width 20 height 10
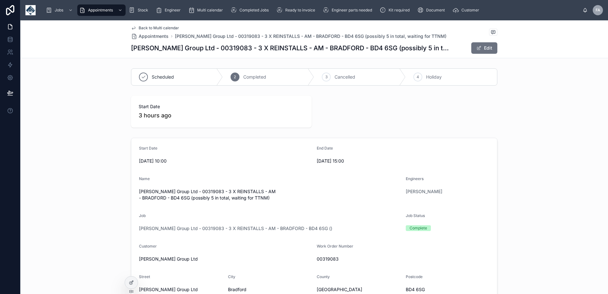
click at [223, 225] on span "John Cotton Group Ltd - 00319083 - 3 X REINSTALLS - AM - BRADFORD - BD4 6SG ()" at bounding box center [235, 228] width 193 height 6
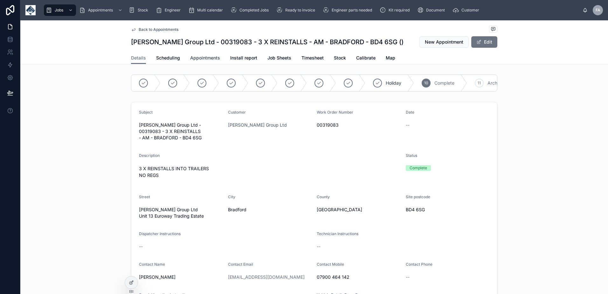
click at [202, 57] on span "Appointments" at bounding box center [205, 58] width 30 height 6
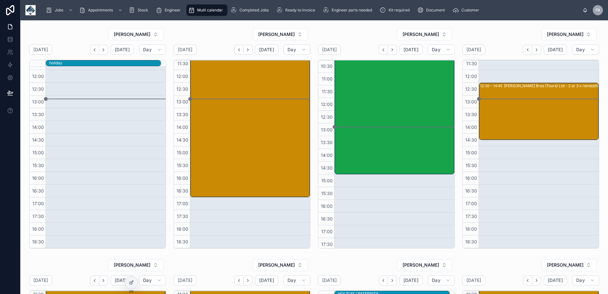
scroll to position [118, 0]
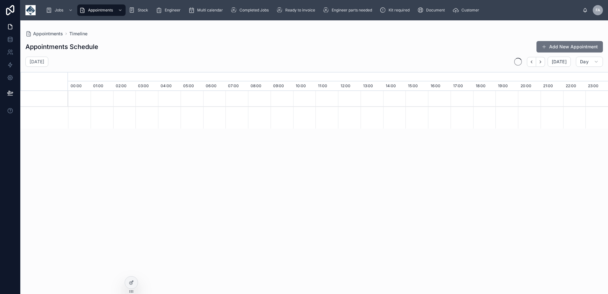
scroll to position [0, 3783]
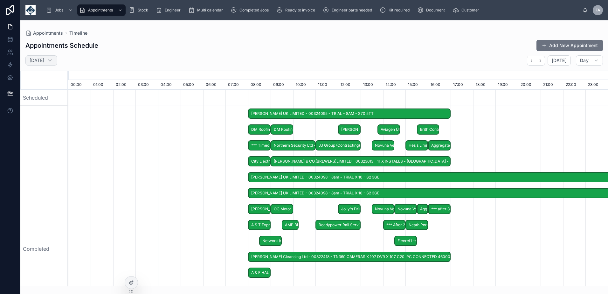
click at [44, 59] on h2 "[DATE]" at bounding box center [37, 60] width 15 height 6
select select "****"
select select "*"
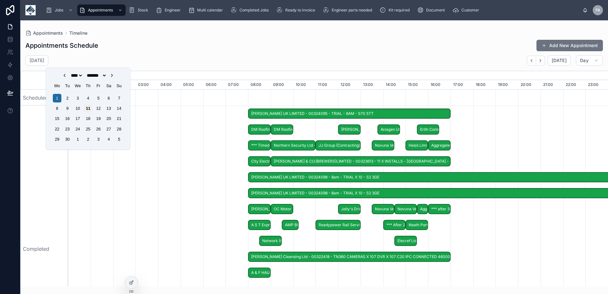
click at [88, 110] on div "11" at bounding box center [88, 108] width 9 height 9
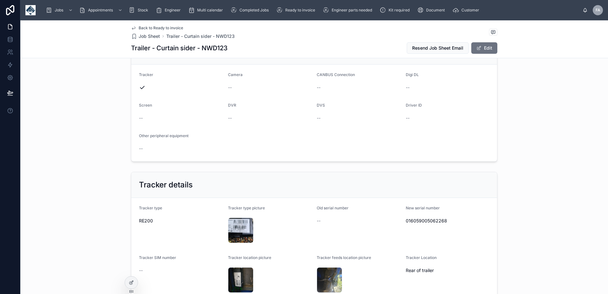
scroll to position [382, 0]
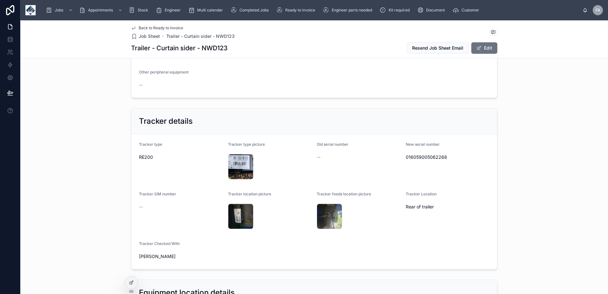
click at [140, 256] on span "[PERSON_NAME]" at bounding box center [181, 256] width 84 height 6
copy span "[PERSON_NAME]"
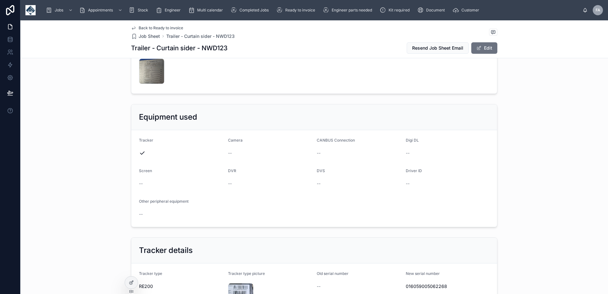
scroll to position [0, 0]
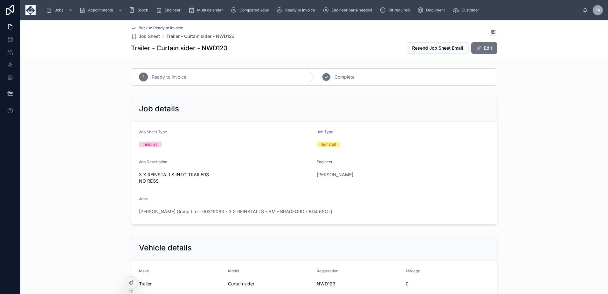
click at [357, 78] on div "2 Complete" at bounding box center [405, 77] width 183 height 17
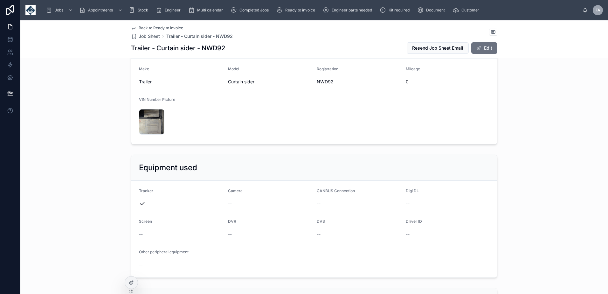
scroll to position [127, 0]
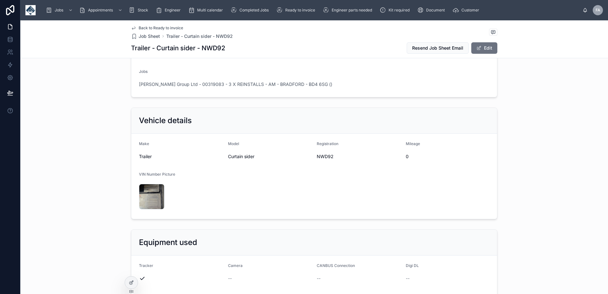
click at [323, 156] on span "NWD92" at bounding box center [359, 156] width 84 height 6
copy span "NWD92"
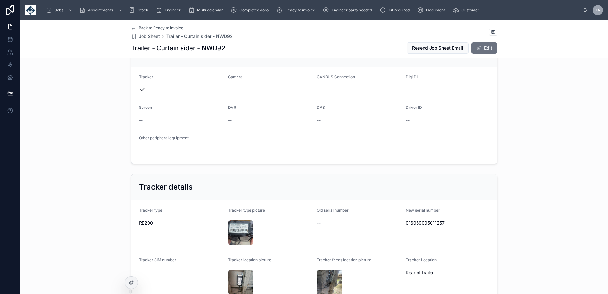
scroll to position [318, 0]
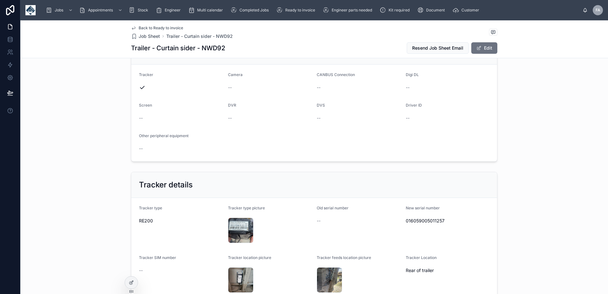
click at [414, 223] on span "016059005011257" at bounding box center [448, 221] width 84 height 6
copy span "016059005011257"
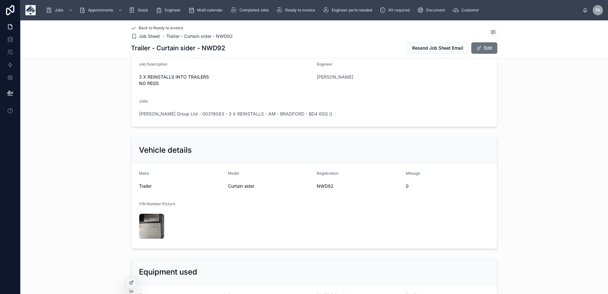
scroll to position [0, 0]
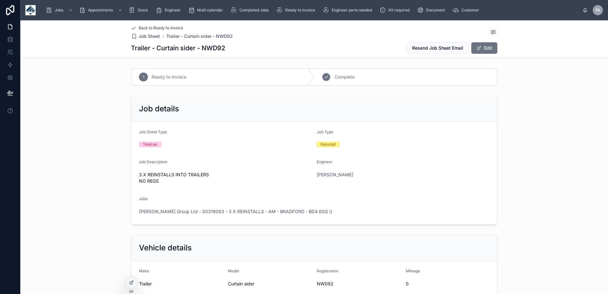
click at [347, 79] on span "Complete" at bounding box center [345, 77] width 20 height 6
click at [206, 210] on span "[PERSON_NAME] Group Ltd - 00319083 - 3 X REINSTALLS - AM - BRADFORD - BD4 6SG ()" at bounding box center [235, 211] width 193 height 6
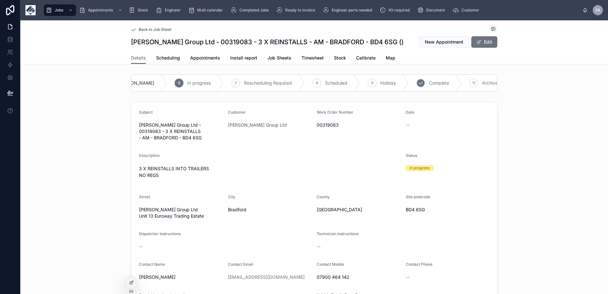
click at [429, 83] on span "Complete" at bounding box center [439, 83] width 20 height 6
click at [202, 55] on span "Appointments" at bounding box center [205, 58] width 30 height 6
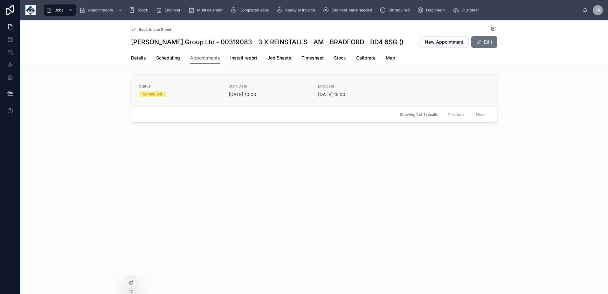
click at [224, 95] on div "Status Scheduled Start Date 11/09/2025 10:00 End Date 11/09/2025 15:00" at bounding box center [314, 91] width 351 height 14
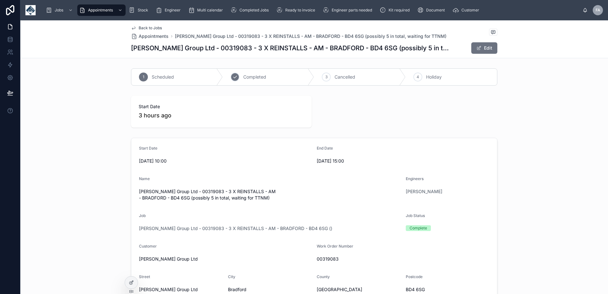
click at [253, 77] on span "Completed" at bounding box center [254, 77] width 23 height 6
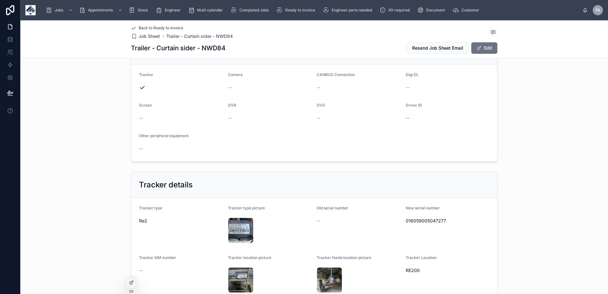
scroll to position [191, 0]
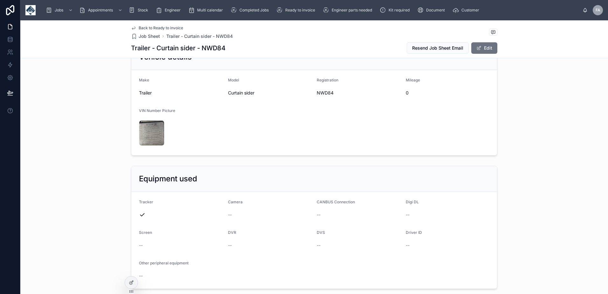
click at [319, 92] on span "NWD84" at bounding box center [359, 93] width 84 height 6
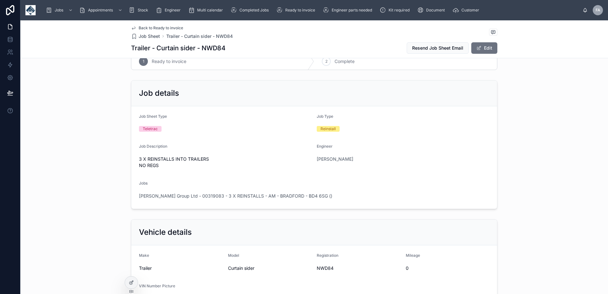
scroll to position [0, 0]
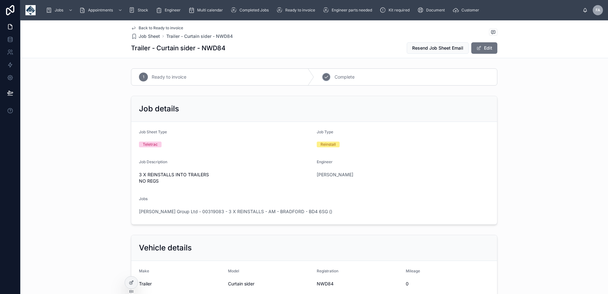
click at [337, 72] on div "2 Complete" at bounding box center [405, 77] width 183 height 17
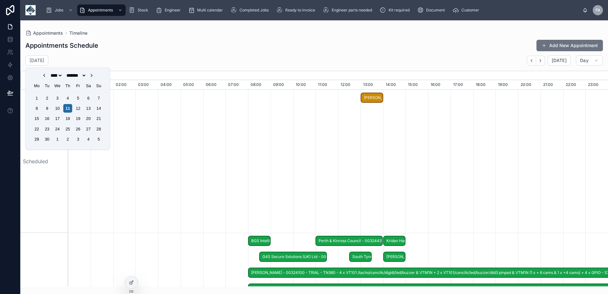
select select "****"
select select "*"
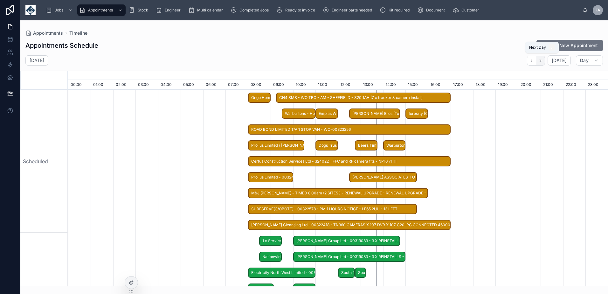
click at [542, 61] on icon "button" at bounding box center [540, 60] width 5 height 5
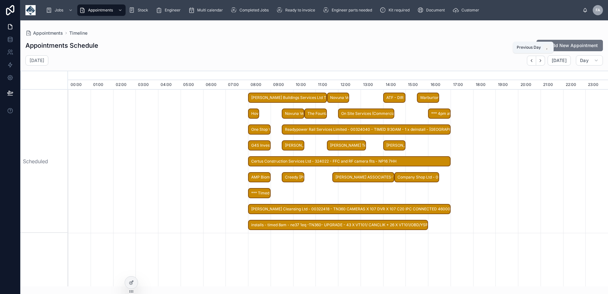
drag, startPoint x: 533, startPoint y: 63, endPoint x: 485, endPoint y: 95, distance: 57.8
click at [533, 63] on button "button" at bounding box center [531, 61] width 9 height 10
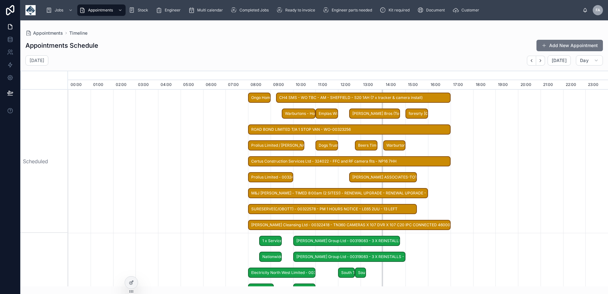
click at [330, 254] on span "[PERSON_NAME] Group Ltd - 00319083 - 3 X REINSTALLS - AM - BRADFORD - BD4 6SG (…" at bounding box center [349, 257] width 111 height 11
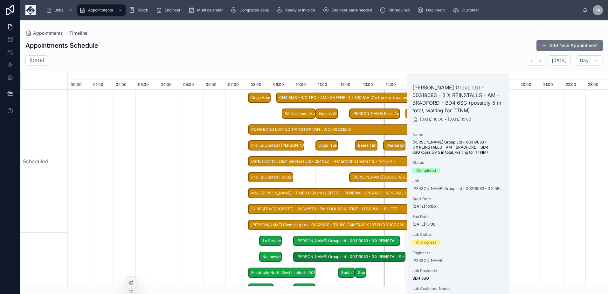
scroll to position [31, 0]
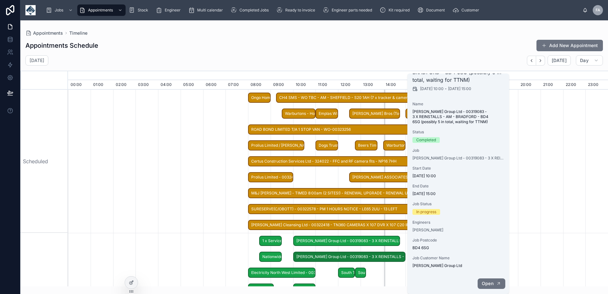
click at [489, 284] on span "Open" at bounding box center [488, 284] width 12 height 6
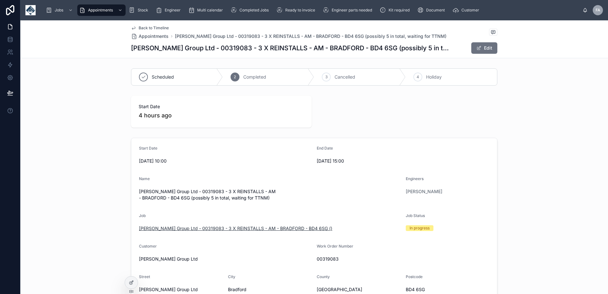
click at [186, 225] on span "[PERSON_NAME] Group Ltd - 00319083 - 3 X REINSTALLS - AM - BRADFORD - BD4 6SG ()" at bounding box center [235, 228] width 193 height 6
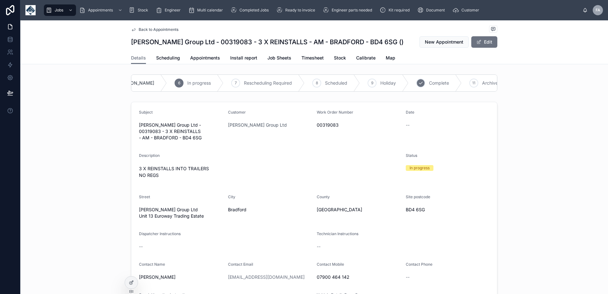
click at [429, 82] on span "Complete" at bounding box center [439, 83] width 20 height 6
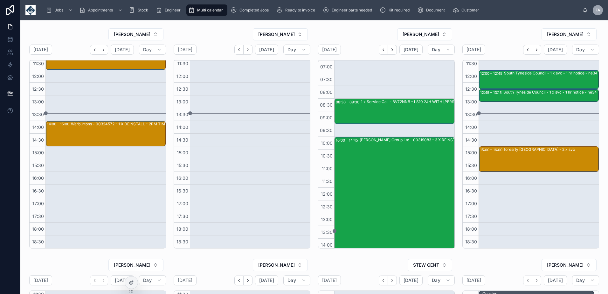
scroll to position [124, 0]
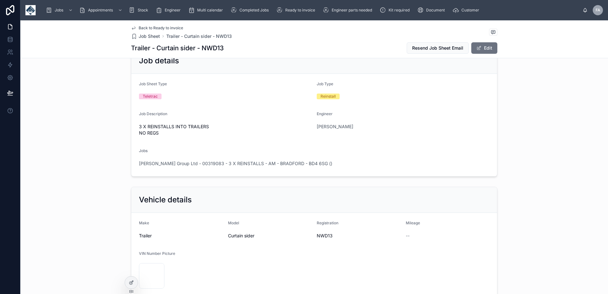
scroll to position [64, 0]
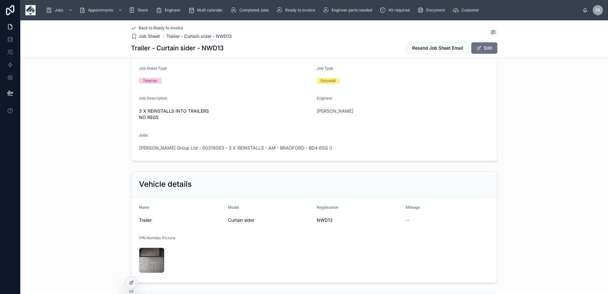
click at [321, 221] on span "NWD13" at bounding box center [359, 220] width 84 height 6
copy span "NWD13"
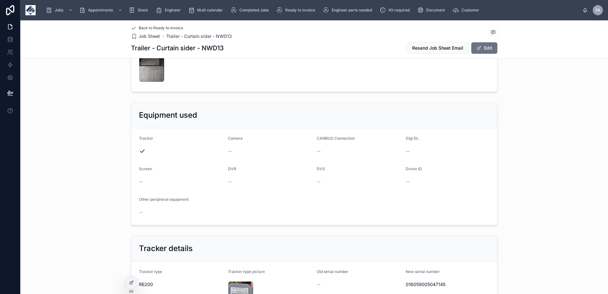
scroll to position [318, 0]
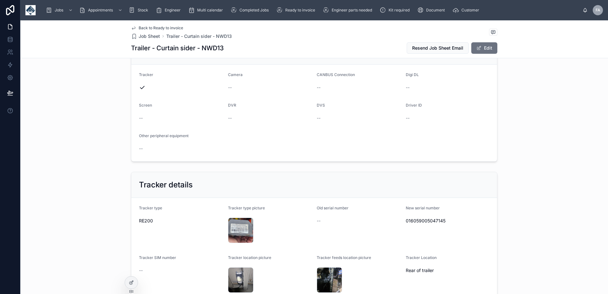
click at [426, 222] on span "016059005047145" at bounding box center [448, 221] width 84 height 6
copy span "016059005047145"
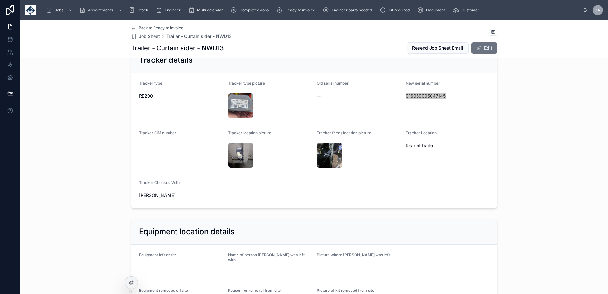
scroll to position [509, 0]
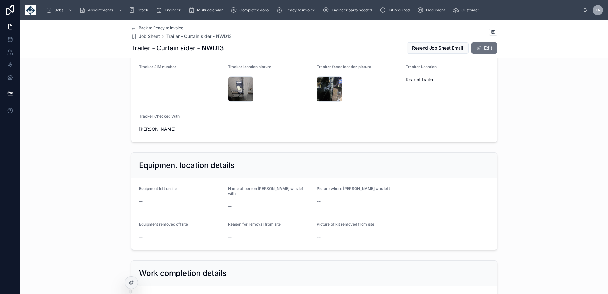
click at [151, 129] on span "[PERSON_NAME]" at bounding box center [181, 129] width 84 height 6
click at [146, 129] on span "[PERSON_NAME]" at bounding box center [181, 129] width 84 height 6
copy span "[PERSON_NAME]"
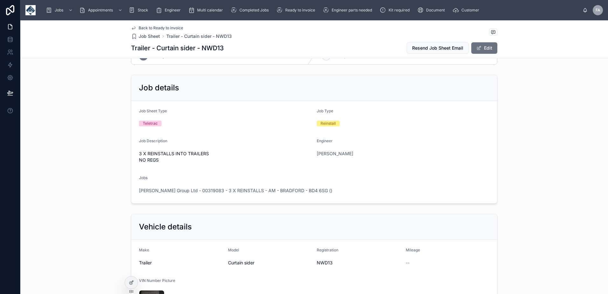
scroll to position [0, 0]
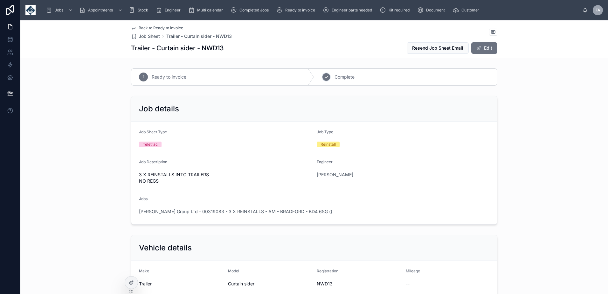
click at [346, 77] on span "Complete" at bounding box center [345, 77] width 20 height 6
click at [214, 211] on span "[PERSON_NAME] Group Ltd - 00319083 - 3 X REINSTALLS - AM - BRADFORD - BD4 6SG ()" at bounding box center [235, 211] width 193 height 6
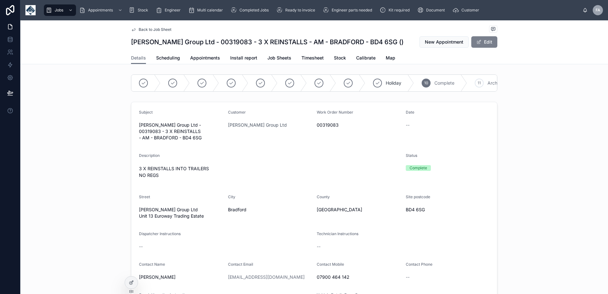
click at [487, 43] on button "Edit" at bounding box center [485, 41] width 26 height 11
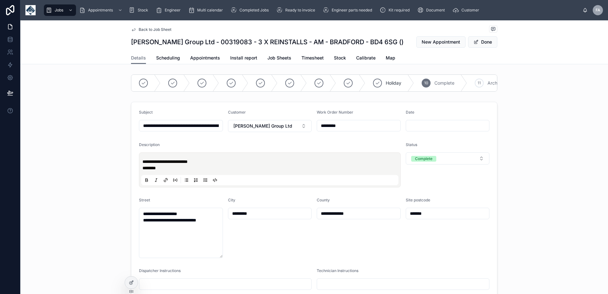
click at [359, 127] on input "********" at bounding box center [358, 125] width 83 height 9
paste input "*********"
type input "**********"
click at [487, 44] on span "Done" at bounding box center [482, 41] width 29 height 11
click at [487, 44] on button "Done" at bounding box center [482, 41] width 29 height 11
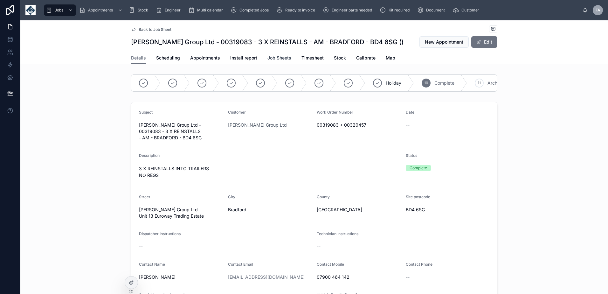
click at [276, 56] on span "Job Sheets" at bounding box center [280, 58] width 24 height 6
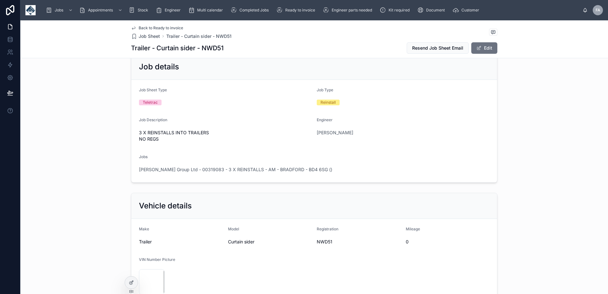
scroll to position [64, 0]
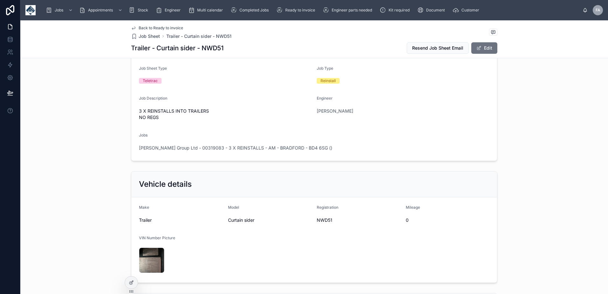
click at [321, 218] on span "NWD51" at bounding box center [359, 220] width 84 height 6
copy span "NWD51"
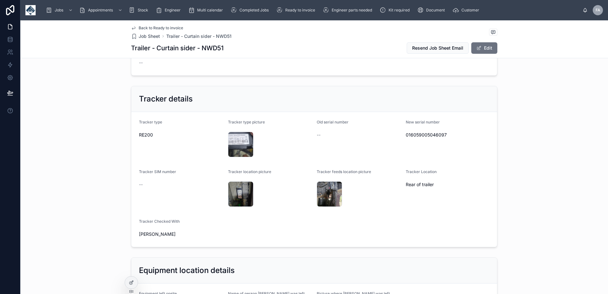
scroll to position [446, 0]
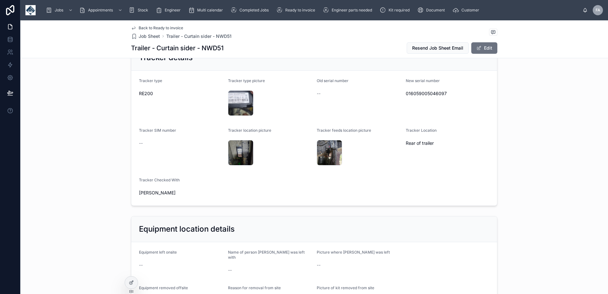
click at [426, 92] on span "016059005046097" at bounding box center [448, 93] width 84 height 6
copy span "016059005046097"
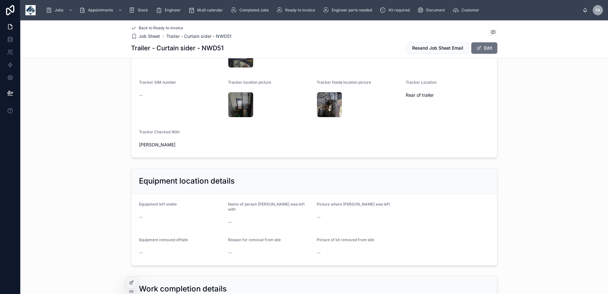
scroll to position [509, 0]
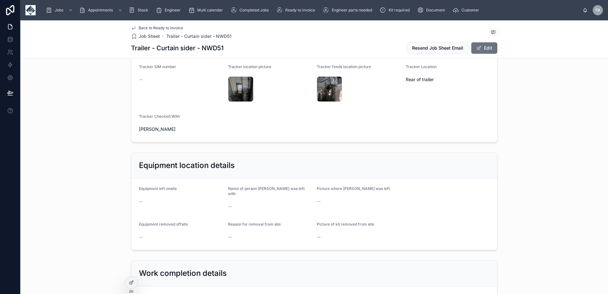
click at [139, 129] on span "[PERSON_NAME]" at bounding box center [181, 129] width 84 height 6
copy span "[PERSON_NAME]"
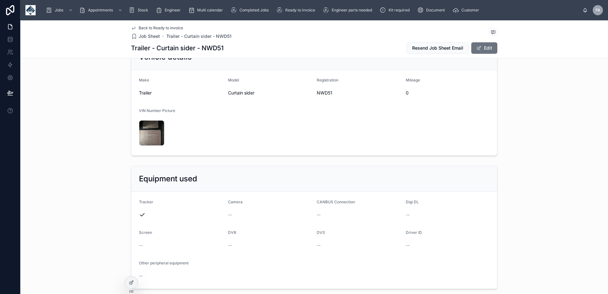
scroll to position [0, 0]
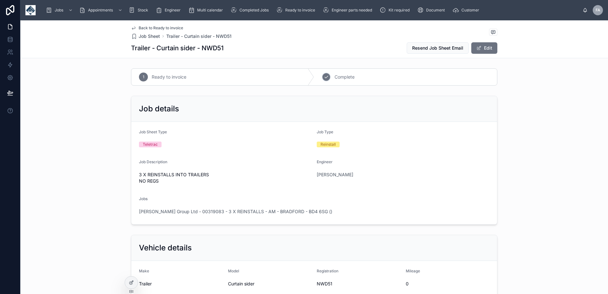
click at [346, 78] on span "Complete" at bounding box center [345, 77] width 20 height 6
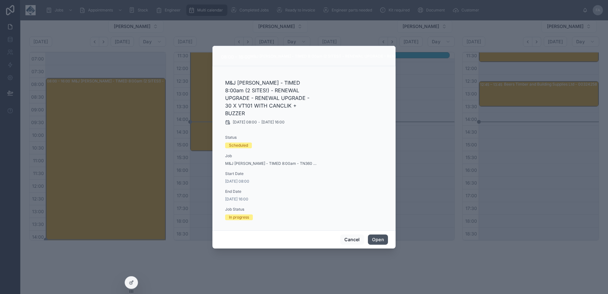
click at [380, 237] on button "Open" at bounding box center [378, 240] width 20 height 10
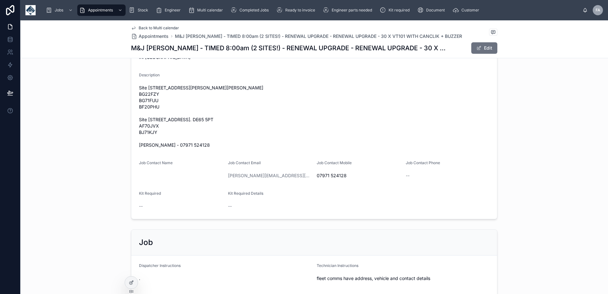
click at [152, 29] on span "Back to Multi calendar" at bounding box center [159, 27] width 40 height 5
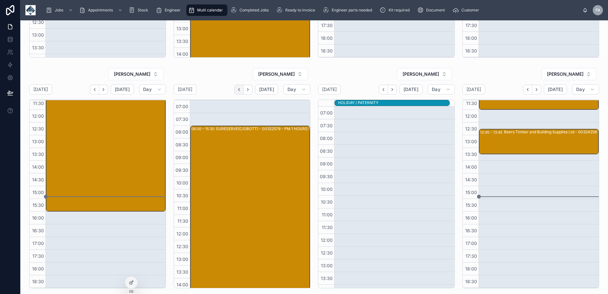
click at [237, 90] on icon "Back" at bounding box center [239, 89] width 5 height 5
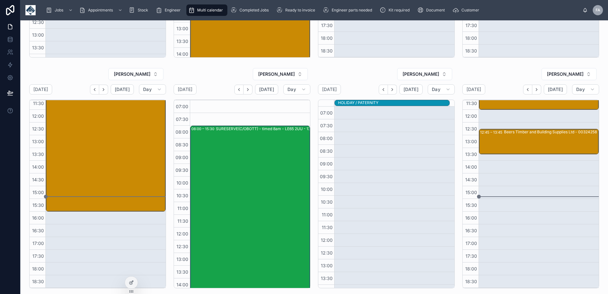
click at [247, 89] on icon "Next" at bounding box center [248, 89] width 5 height 5
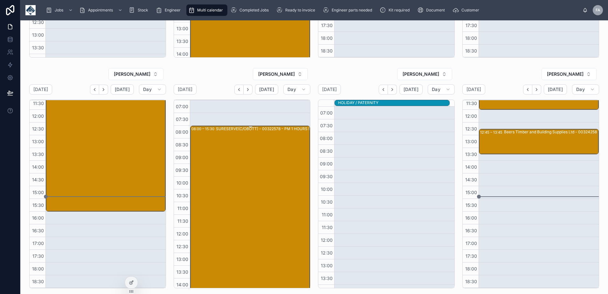
click at [241, 154] on div "SURESERVE(C/OBOTT) - 00322578 - PM 1 HOURS NOTICE - LE65 2UU - 13 LEFT" at bounding box center [275, 221] width 118 height 190
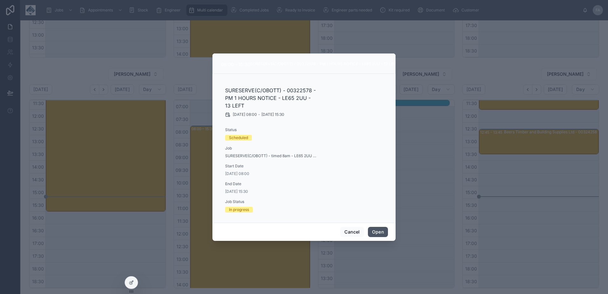
click at [382, 234] on button "Open" at bounding box center [378, 232] width 20 height 10
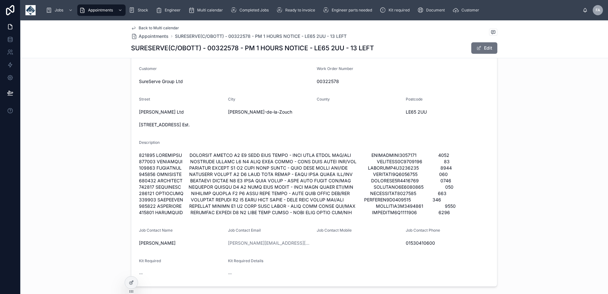
scroll to position [127, 0]
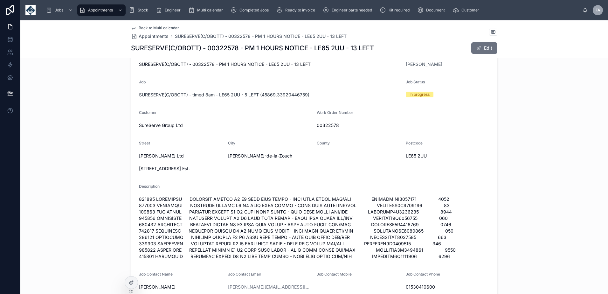
click at [162, 93] on span "SURESERVE(C/OBOTT) - timed 8am - LE65 2UU - 5 LEFT (45869.33920446759)" at bounding box center [224, 95] width 171 height 6
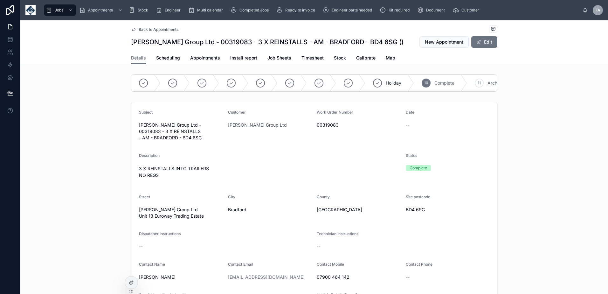
scroll to position [0, 22]
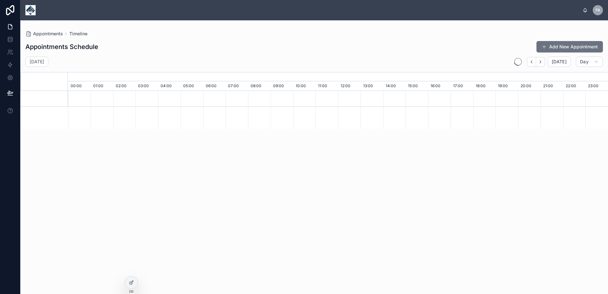
scroll to position [0, 3783]
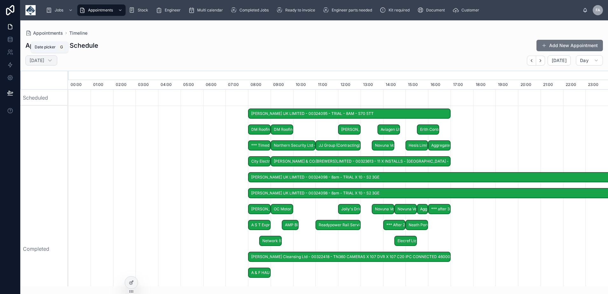
click at [44, 60] on h2 "[DATE]" at bounding box center [37, 60] width 15 height 6
select select "****"
select select "*"
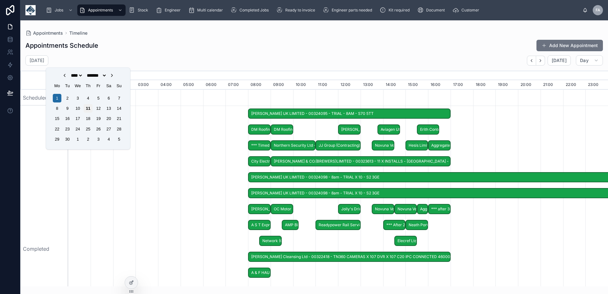
click at [92, 108] on div "11" at bounding box center [88, 108] width 9 height 9
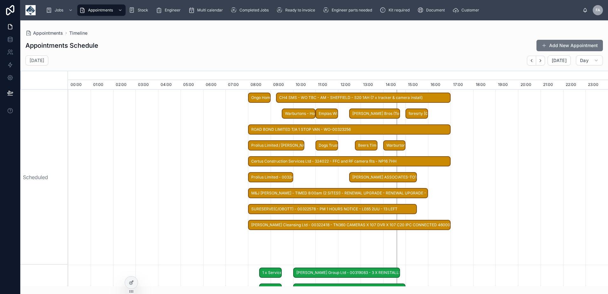
click at [395, 47] on div "Appointments Schedule Add New Appointment" at bounding box center [314, 45] width 578 height 12
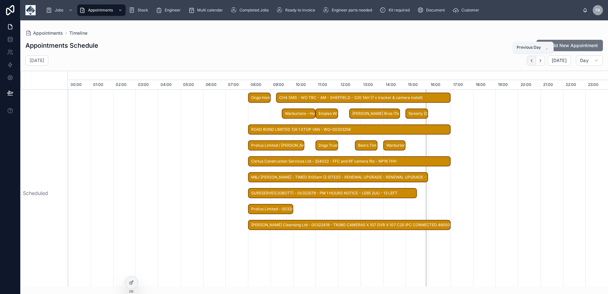
click at [530, 61] on button "button" at bounding box center [531, 61] width 9 height 10
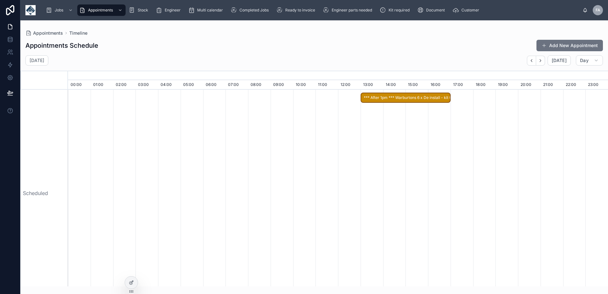
click at [405, 49] on div "Appointments Schedule Add New Appointment" at bounding box center [314, 45] width 578 height 12
click at [542, 61] on icon "button" at bounding box center [540, 60] width 5 height 5
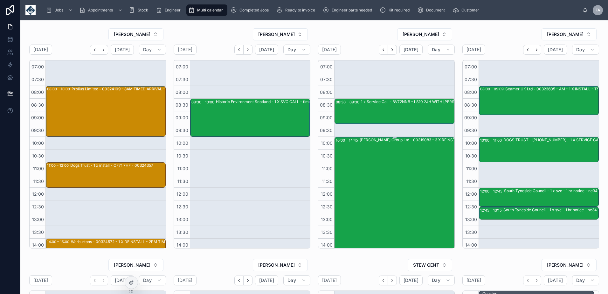
scroll to position [124, 0]
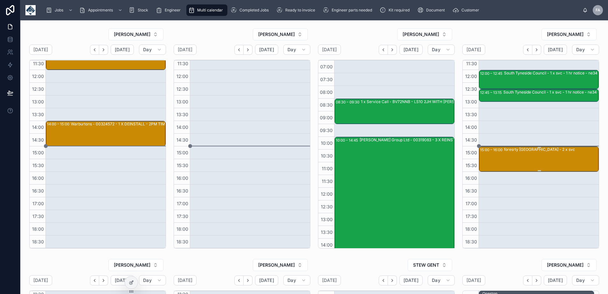
click at [528, 157] on div "foresrty england - 2 x svc" at bounding box center [551, 159] width 94 height 24
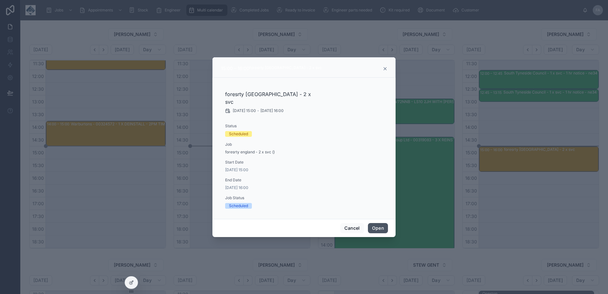
click at [380, 227] on button "Open" at bounding box center [378, 228] width 20 height 10
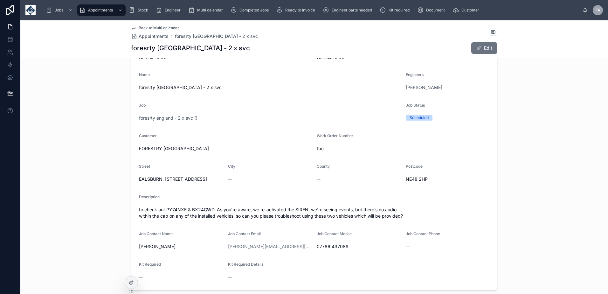
scroll to position [127, 0]
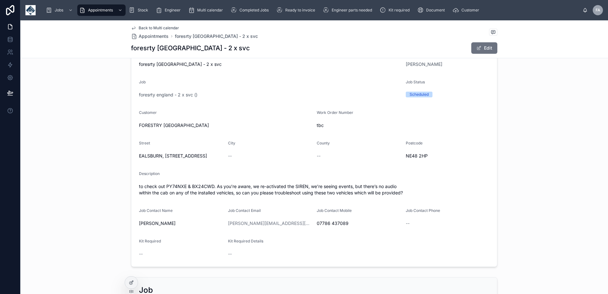
click at [172, 196] on span "to check out PY74NXE & BX24CWD. As you’re aware, we re-activated the SIREN, we’…" at bounding box center [314, 189] width 351 height 13
copy span "PY74NXE"
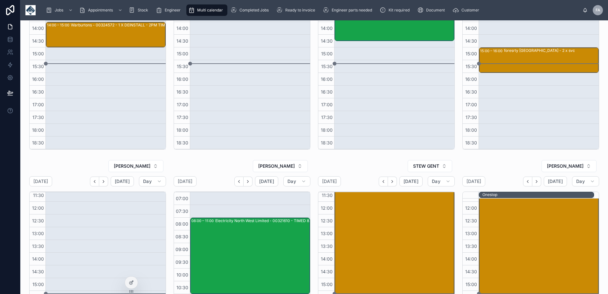
scroll to position [239, 0]
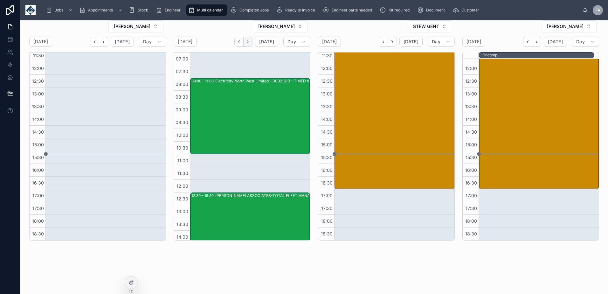
click at [247, 42] on icon "Next" at bounding box center [247, 41] width 1 height 3
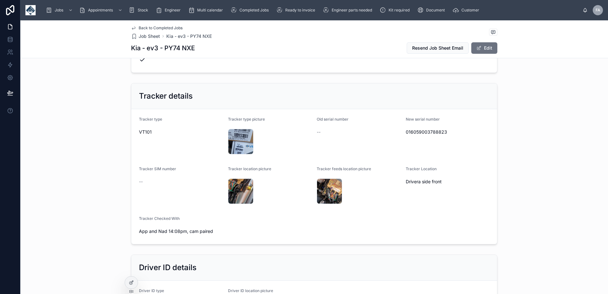
scroll to position [446, 0]
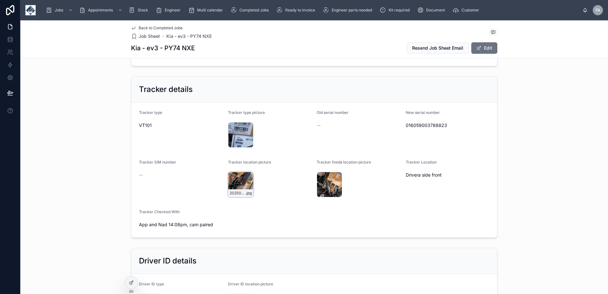
click at [233, 176] on div "20250729_135807 .jpg" at bounding box center [240, 184] width 25 height 25
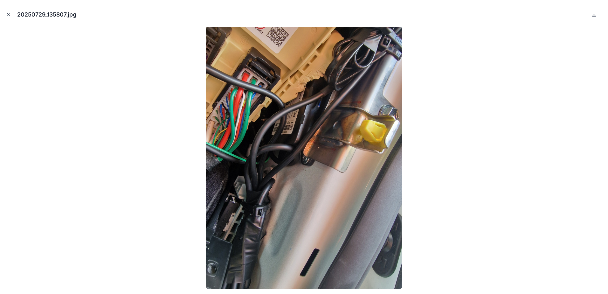
click at [9, 16] on icon "Close modal" at bounding box center [8, 14] width 4 height 4
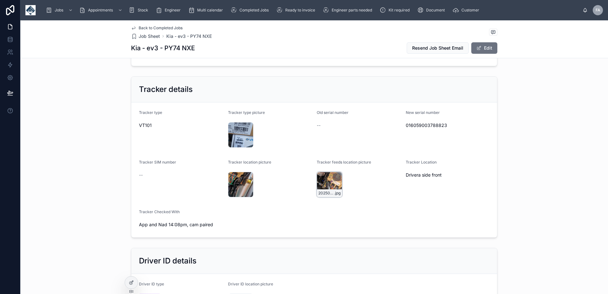
click at [323, 179] on div "20250729_135809 .jpg" at bounding box center [329, 184] width 25 height 25
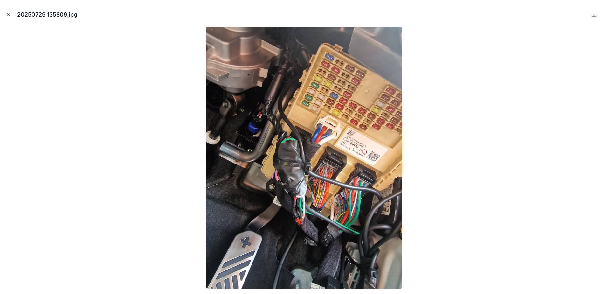
click at [8, 15] on icon "Close modal" at bounding box center [8, 14] width 4 height 4
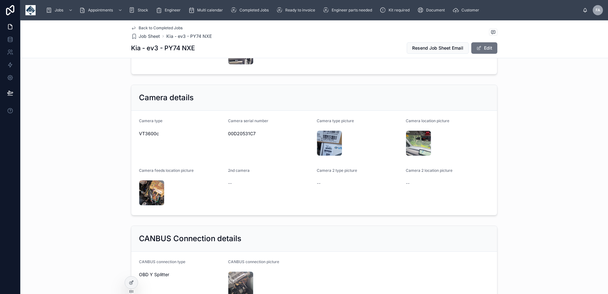
scroll to position [827, 0]
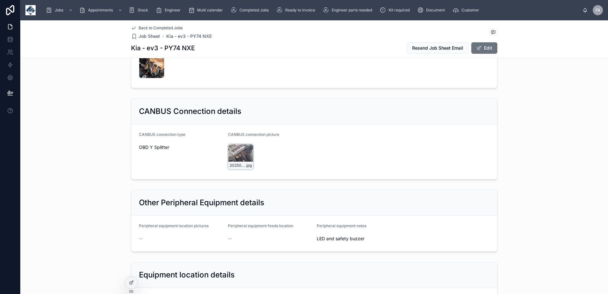
click at [231, 151] on div "20250729_141451 .jpg" at bounding box center [240, 156] width 25 height 25
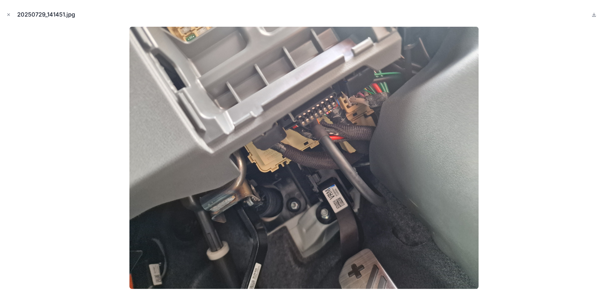
click at [8, 13] on icon "Close modal" at bounding box center [8, 14] width 4 height 4
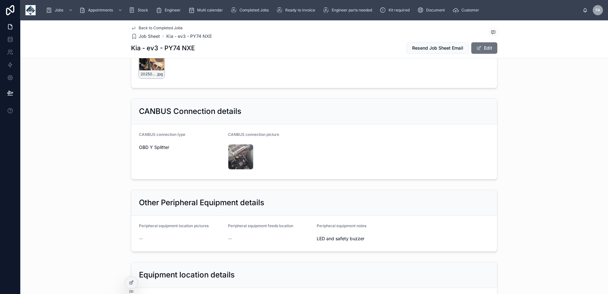
click at [146, 65] on div "20250729_135809 .jpg" at bounding box center [151, 65] width 25 height 25
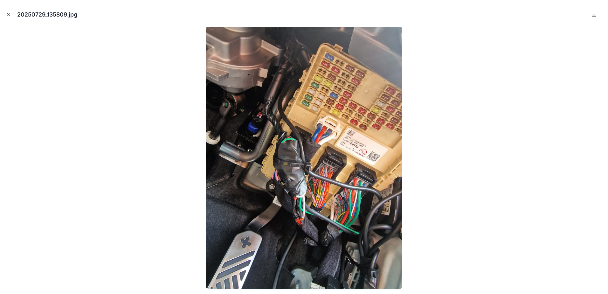
click at [7, 12] on icon "Close modal" at bounding box center [8, 14] width 4 height 4
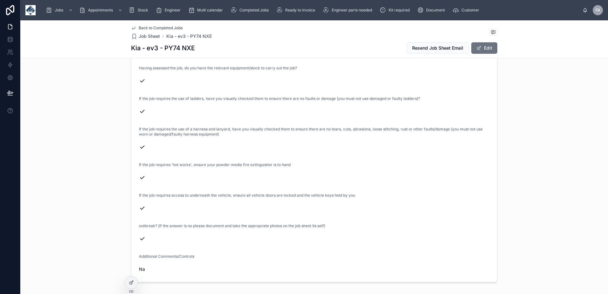
scroll to position [2044, 0]
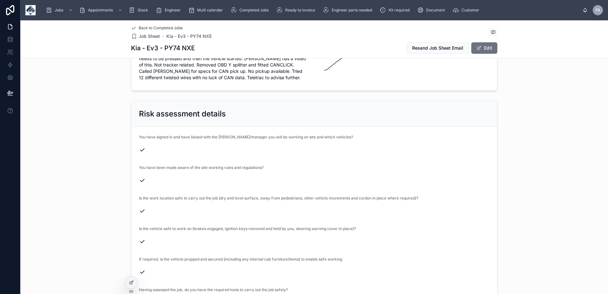
scroll to position [1400, 0]
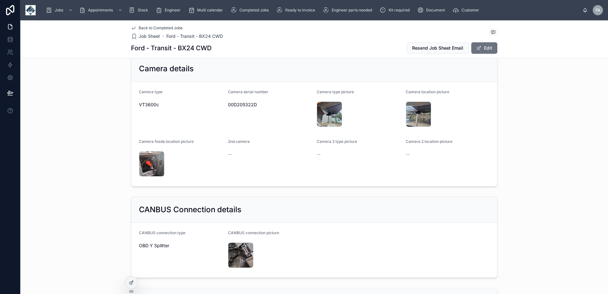
scroll to position [764, 0]
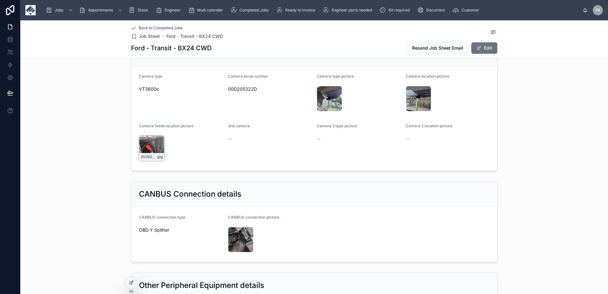
click at [144, 142] on div "20250729_092339 .jpg" at bounding box center [151, 148] width 25 height 25
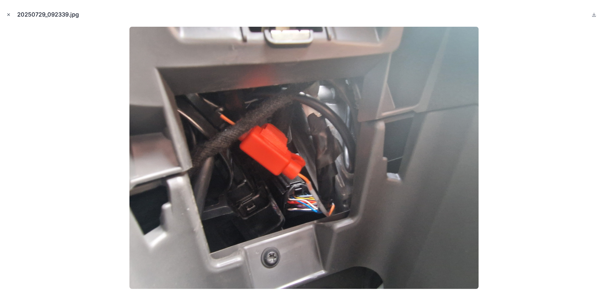
click at [10, 14] on icon "Close modal" at bounding box center [8, 14] width 4 height 4
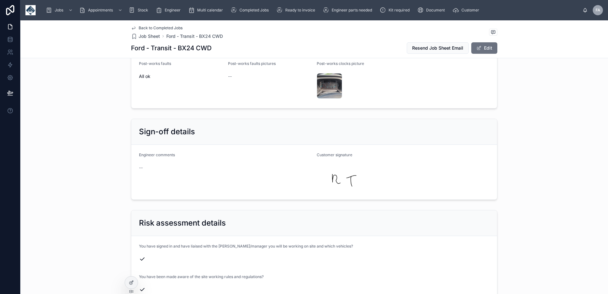
scroll to position [1719, 0]
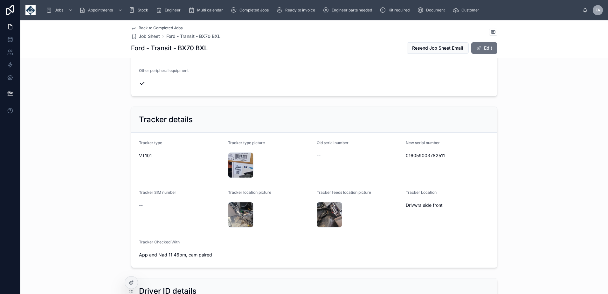
scroll to position [446, 0]
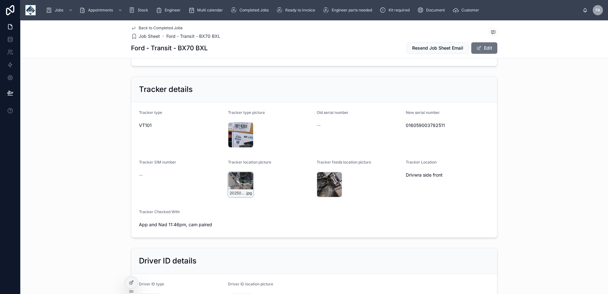
click at [235, 178] on div "20250729_114247 .jpg" at bounding box center [240, 184] width 25 height 25
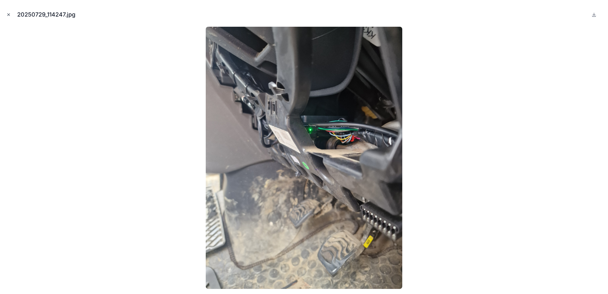
click at [8, 14] on icon "Close modal" at bounding box center [9, 15] width 2 height 2
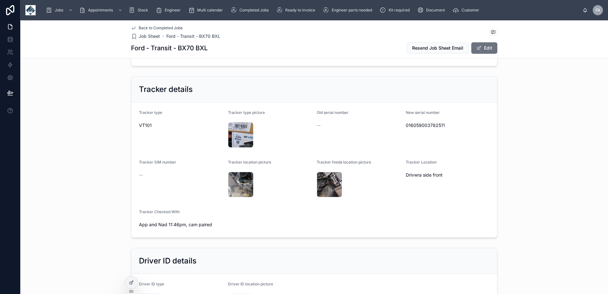
click at [178, 74] on div "Tracker details Tracker type VT101 Tracker type picture 20250729_110520 .jpg Ol…" at bounding box center [314, 157] width 588 height 166
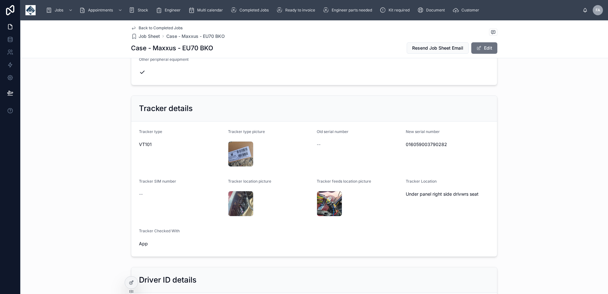
scroll to position [191, 0]
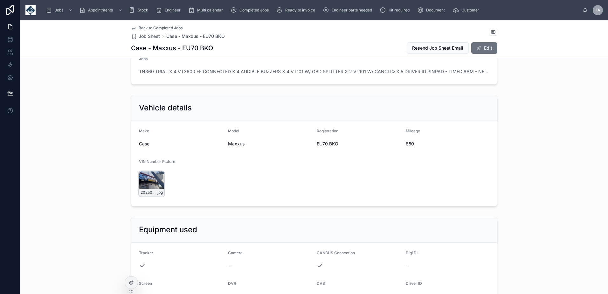
click at [148, 178] on div "20250729_093320 .jpg" at bounding box center [151, 183] width 25 height 25
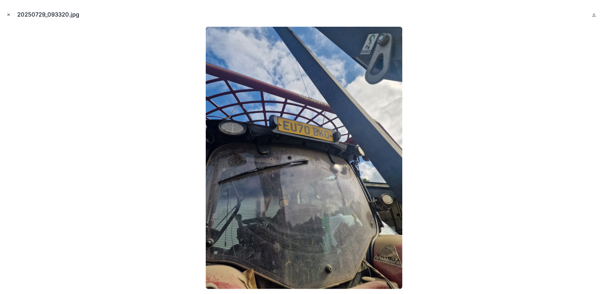
click at [6, 12] on button "Close modal" at bounding box center [8, 14] width 7 height 7
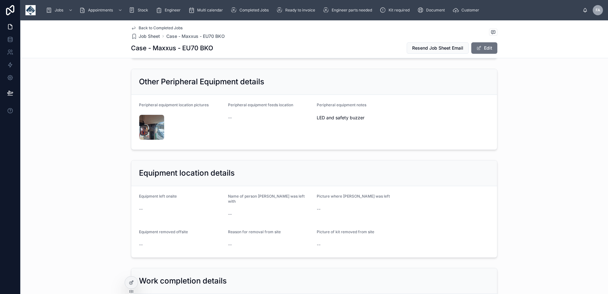
scroll to position [827, 0]
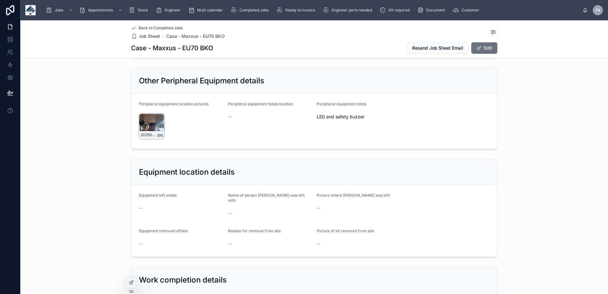
click at [145, 123] on div "20250729_105352 .jpg" at bounding box center [151, 126] width 25 height 25
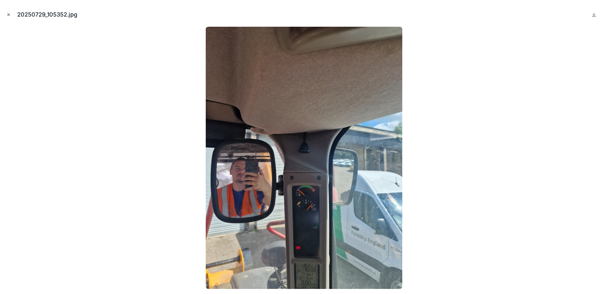
click at [10, 14] on icon "Close modal" at bounding box center [8, 14] width 4 height 4
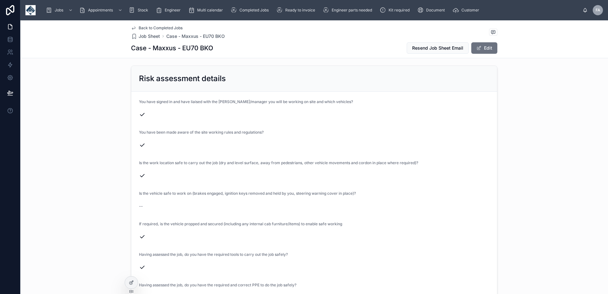
scroll to position [1655, 0]
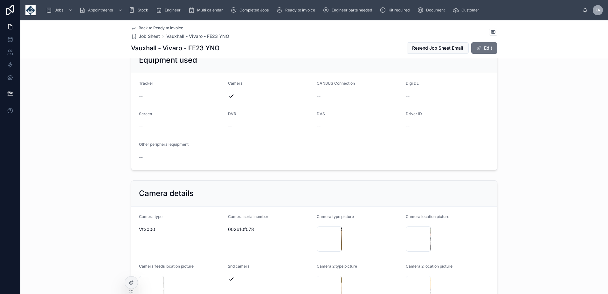
scroll to position [573, 0]
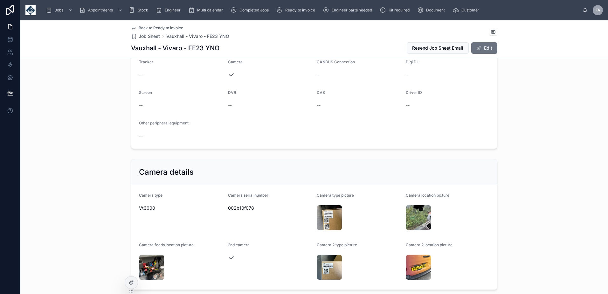
click at [236, 210] on span "002b10f078" at bounding box center [270, 208] width 84 height 6
copy span "002b10f078"
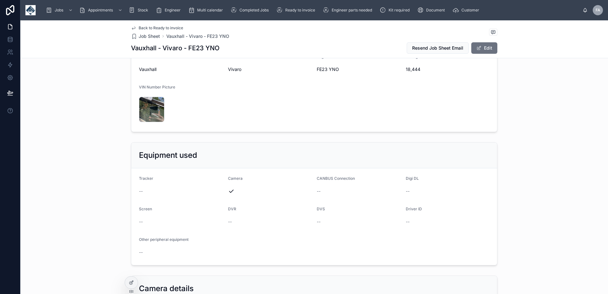
scroll to position [446, 0]
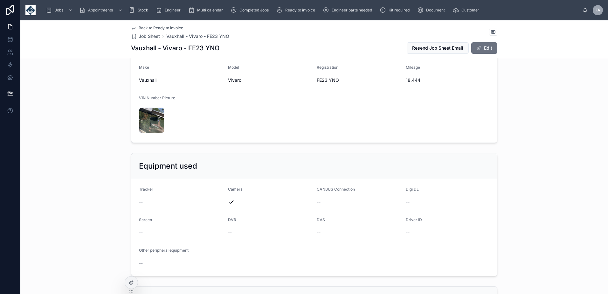
click at [412, 80] on span "18,444" at bounding box center [448, 80] width 84 height 6
copy span "18,444"
click at [323, 81] on span "FE23 YNO" at bounding box center [359, 80] width 84 height 6
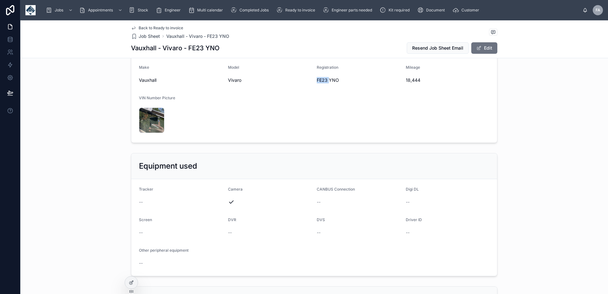
click at [323, 81] on span "FE23 YNO" at bounding box center [359, 80] width 84 height 6
copy span "FE23 YNO"
click at [408, 81] on span "18,444" at bounding box center [448, 80] width 84 height 6
copy span "18,444"
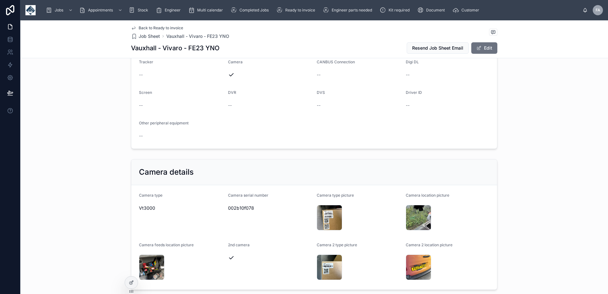
scroll to position [636, 0]
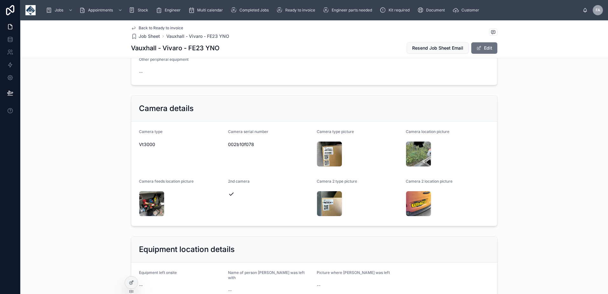
click at [237, 143] on span "002b10f078" at bounding box center [270, 144] width 84 height 6
copy span "002b10f078"
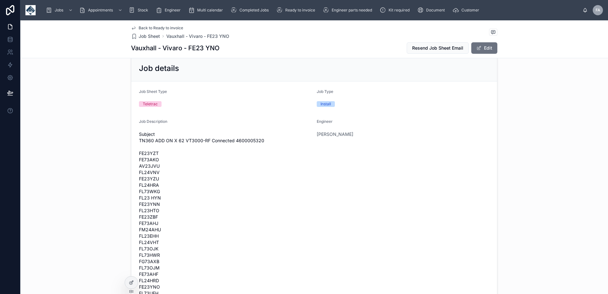
scroll to position [0, 0]
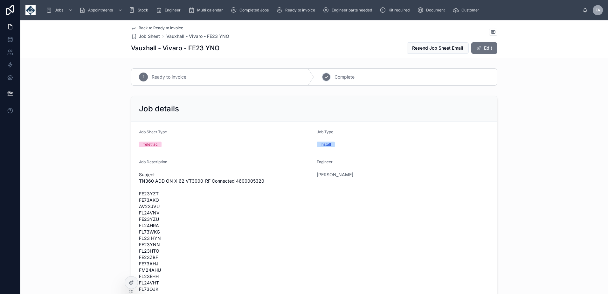
click at [335, 78] on span "Complete" at bounding box center [345, 77] width 20 height 6
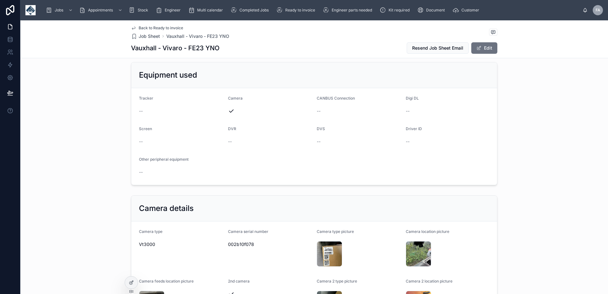
scroll to position [573, 0]
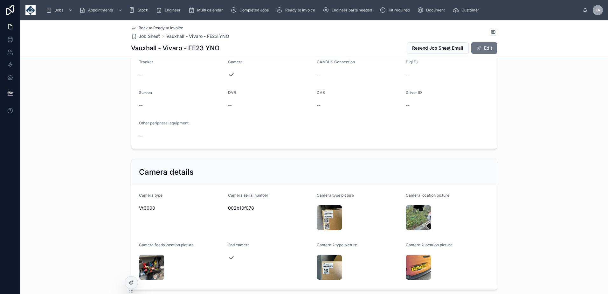
click at [238, 207] on span "002b10f078" at bounding box center [270, 208] width 84 height 6
copy span "002b10f078"
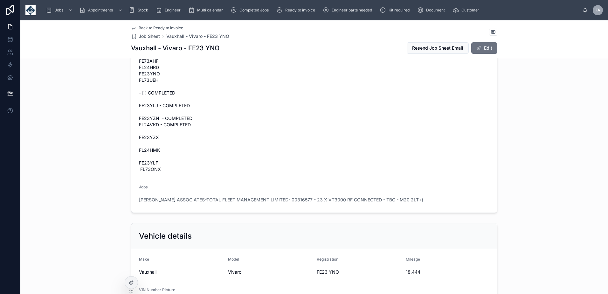
scroll to position [0, 0]
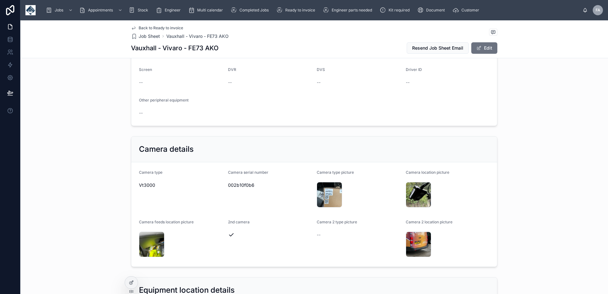
scroll to position [573, 0]
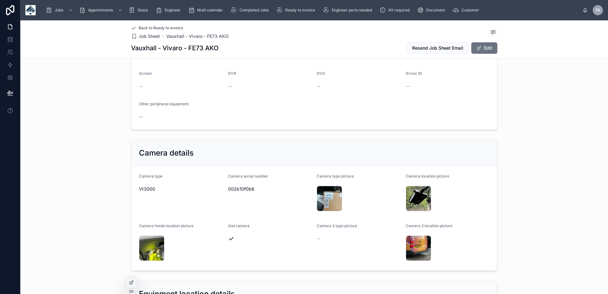
click at [238, 189] on span "002b10f0b6" at bounding box center [270, 189] width 84 height 6
copy span "002b10f0b6"
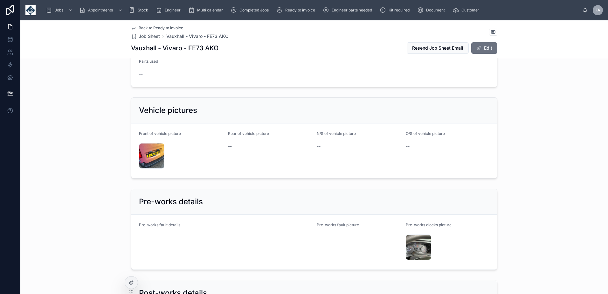
scroll to position [1146, 0]
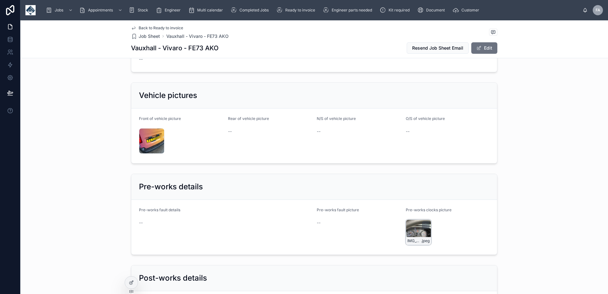
click at [414, 222] on div "IMG_6671 .jpeg" at bounding box center [418, 232] width 25 height 25
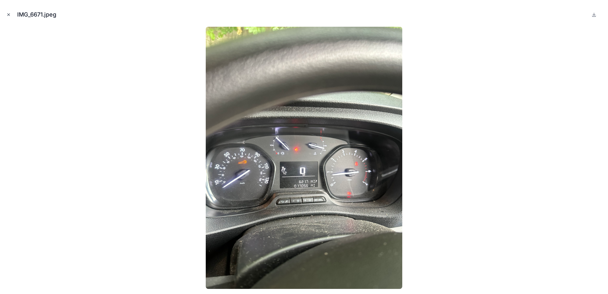
click at [8, 13] on icon "Close modal" at bounding box center [8, 14] width 4 height 4
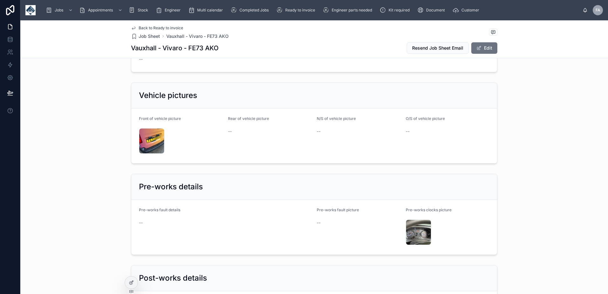
drag, startPoint x: 483, startPoint y: 49, endPoint x: 483, endPoint y: 56, distance: 6.7
click at [483, 49] on button "Edit" at bounding box center [485, 47] width 26 height 11
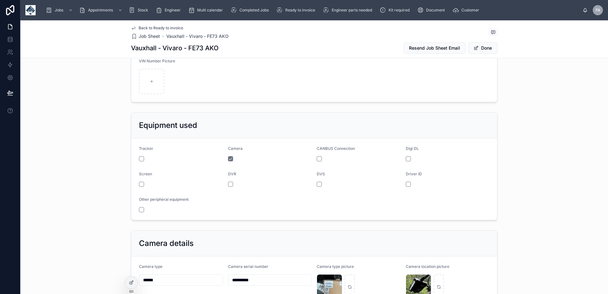
scroll to position [361, 0]
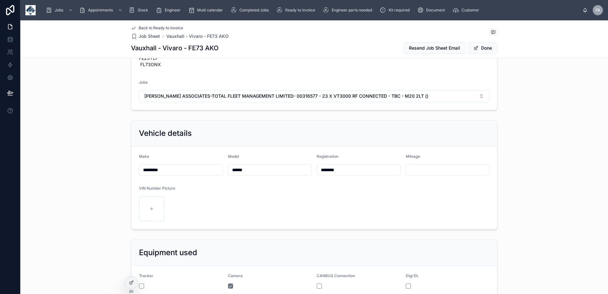
click at [428, 167] on input "text" at bounding box center [447, 169] width 83 height 9
type input "******"
click at [529, 141] on div "Vehicle details Make ******** Model ****** Registration ******** Mileage ******…" at bounding box center [314, 175] width 588 height 114
click at [488, 50] on button "Done" at bounding box center [482, 47] width 29 height 11
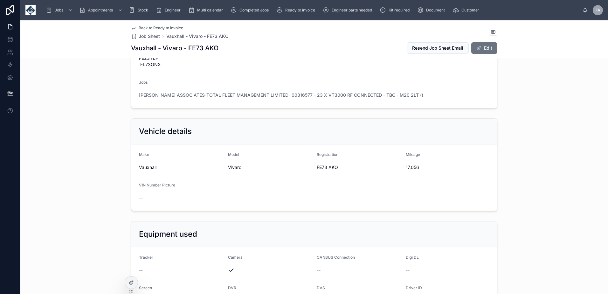
click at [318, 167] on span "FE73 AKO" at bounding box center [359, 167] width 84 height 6
copy span "FE73 AKO"
click at [410, 171] on div "17,056" at bounding box center [448, 167] width 84 height 10
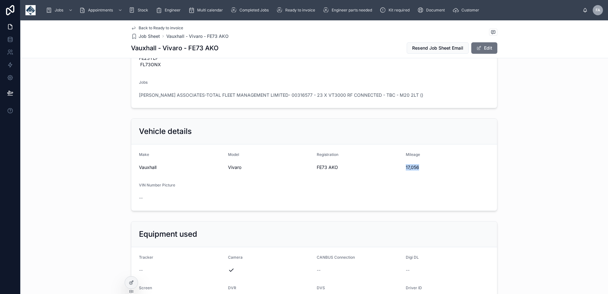
click at [410, 171] on div "17,056" at bounding box center [448, 167] width 84 height 10
copy span "17,056"
click at [342, 169] on span "FE73 AKO" at bounding box center [359, 167] width 84 height 6
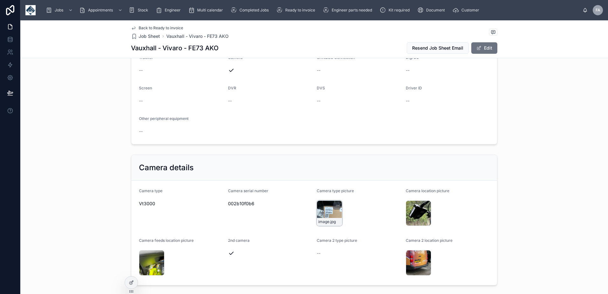
scroll to position [613, 0]
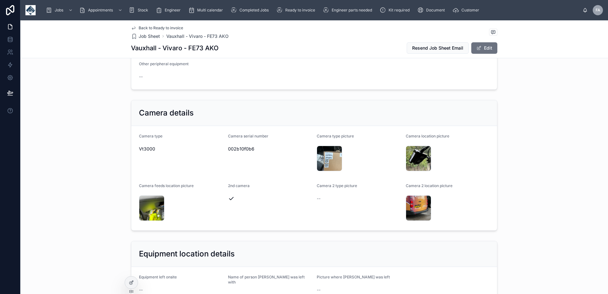
click at [241, 151] on span "002b10f0b6" at bounding box center [270, 149] width 84 height 6
copy span "002b10f0b6"
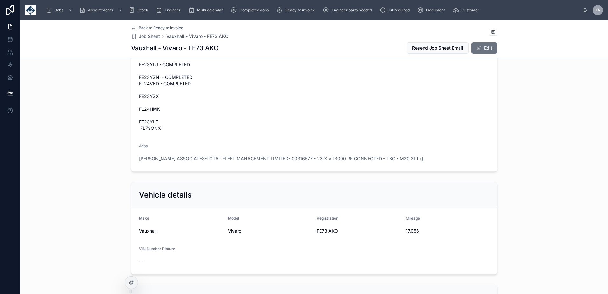
scroll to position [0, 0]
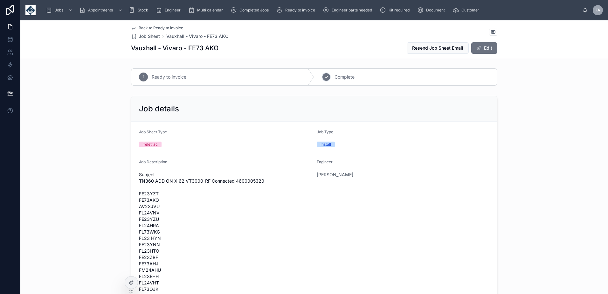
click at [355, 77] on div "2 Complete" at bounding box center [405, 77] width 183 height 17
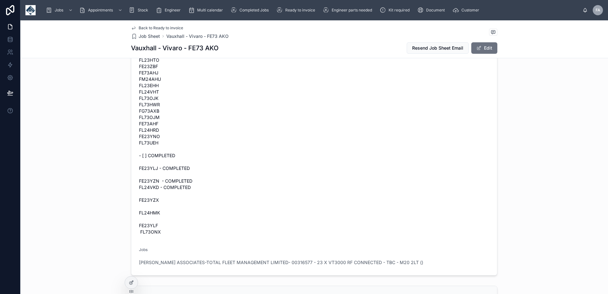
scroll to position [255, 0]
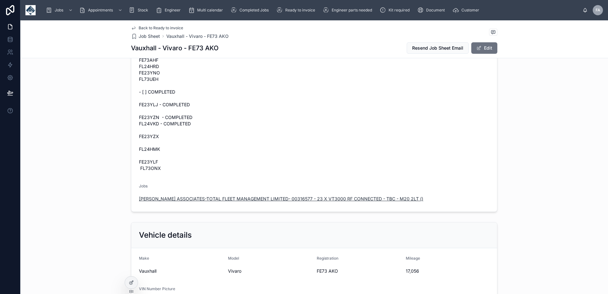
click at [212, 199] on span "KNOWLES ASSOCIATES-TOTAL FLEET MANAGEMENT LIMITED- 00316577 - 23 X VT3000 RF CO…" at bounding box center [281, 199] width 285 height 6
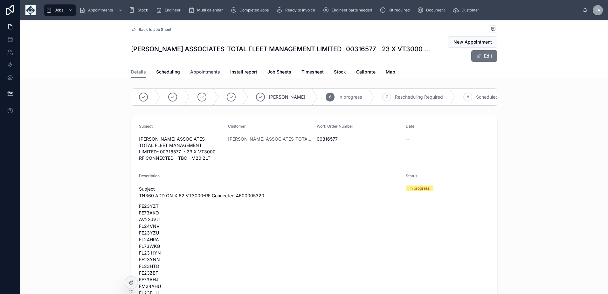
click at [199, 73] on span "Appointments" at bounding box center [205, 72] width 30 height 6
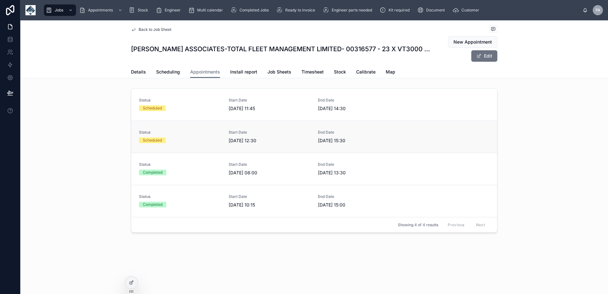
click at [193, 139] on div "Scheduled" at bounding box center [180, 140] width 82 height 6
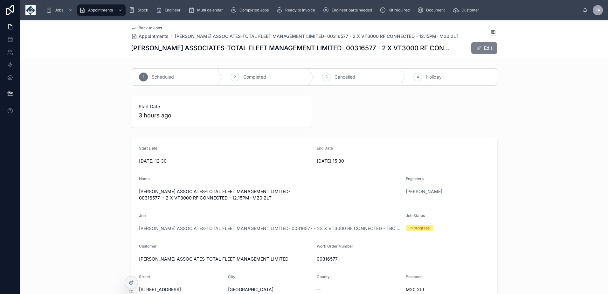
click at [487, 49] on button "Edit" at bounding box center [485, 47] width 26 height 11
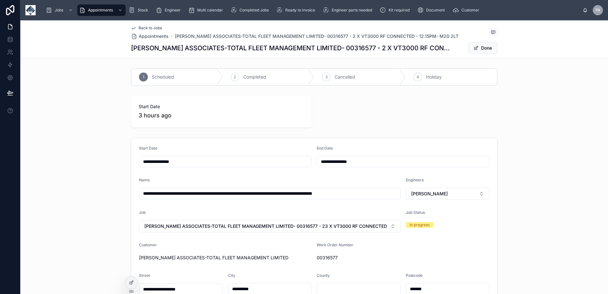
scroll to position [191, 0]
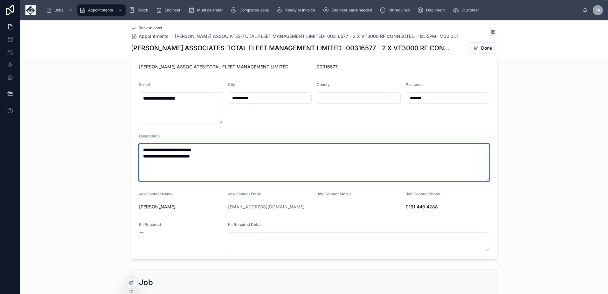
click at [234, 150] on textarea "**********" at bounding box center [314, 163] width 351 height 38
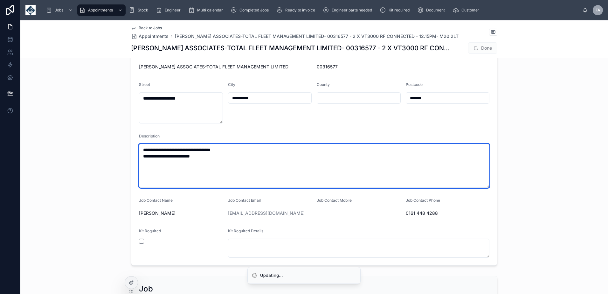
click at [225, 156] on textarea "**********" at bounding box center [314, 166] width 351 height 44
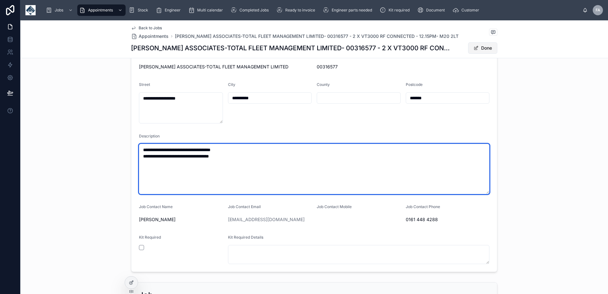
type textarea "**********"
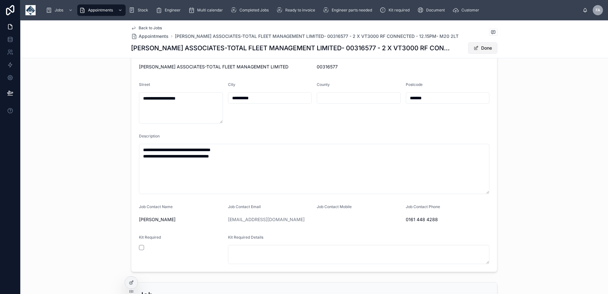
click at [487, 49] on button "Done" at bounding box center [482, 47] width 29 height 11
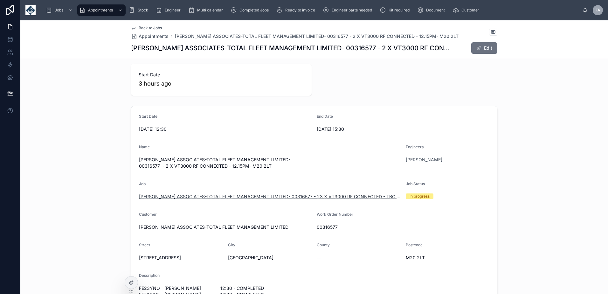
scroll to position [0, 0]
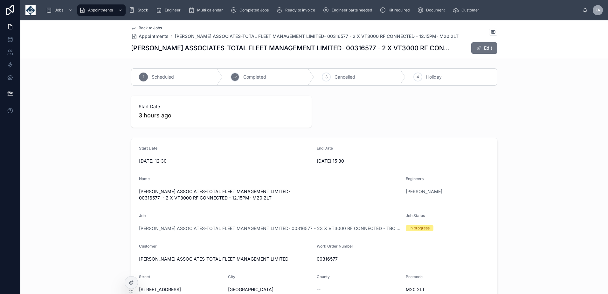
click at [251, 74] on div "2 Completed" at bounding box center [269, 77] width 92 height 17
click at [205, 228] on span "KNOWLES ASSOCIATES-TOTAL FLEET MANAGEMENT LIMITED- 00316577 - 23 X VT3000 RF CO…" at bounding box center [270, 228] width 262 height 6
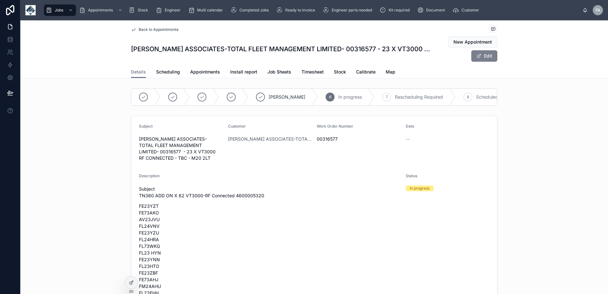
drag, startPoint x: 486, startPoint y: 54, endPoint x: 480, endPoint y: 55, distance: 5.5
click at [485, 54] on button "Edit" at bounding box center [485, 55] width 26 height 11
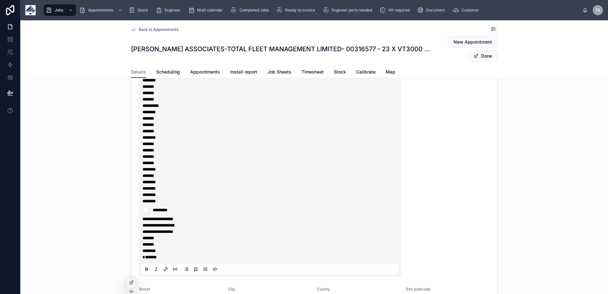
scroll to position [64, 0]
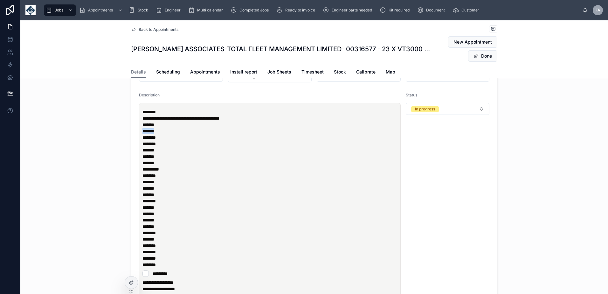
drag, startPoint x: 159, startPoint y: 137, endPoint x: 140, endPoint y: 134, distance: 19.9
click at [141, 134] on div "**********" at bounding box center [269, 221] width 257 height 233
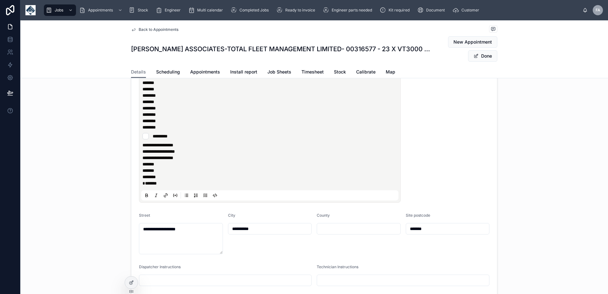
scroll to position [255, 0]
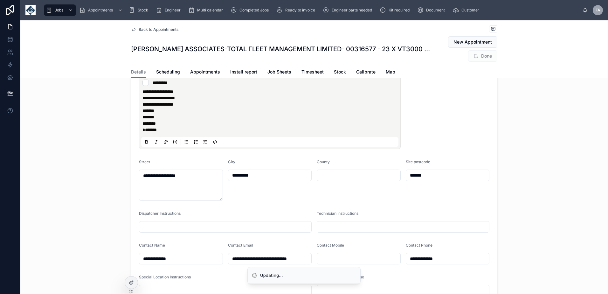
click at [165, 133] on p "******* *******" at bounding box center [271, 126] width 257 height 13
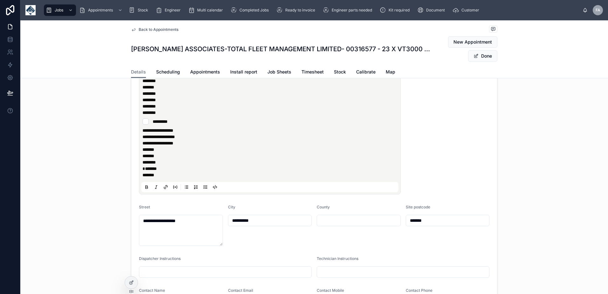
scroll to position [191, 0]
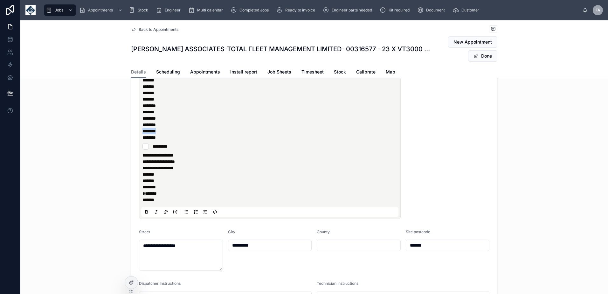
drag, startPoint x: 162, startPoint y: 136, endPoint x: 140, endPoint y: 134, distance: 21.4
click at [143, 133] on span "*******" at bounding box center [149, 131] width 13 height 4
click at [172, 203] on p "*******" at bounding box center [271, 200] width 257 height 6
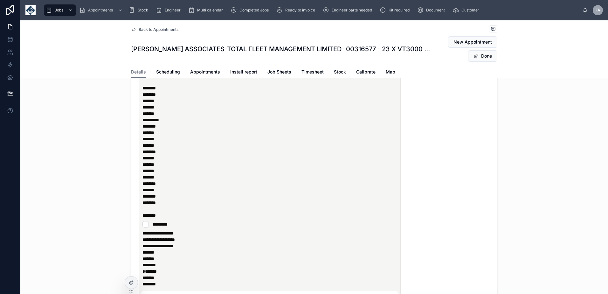
scroll to position [0, 0]
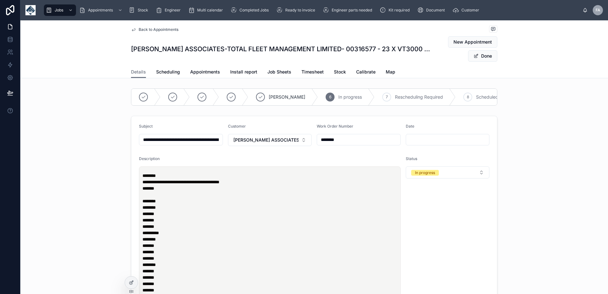
click at [144, 200] on p "******* ******* ******* ******* ******* ******* ******** ******* ******* ******…" at bounding box center [271, 258] width 257 height 146
click at [204, 141] on input "**********" at bounding box center [180, 139] width 83 height 9
type input "**********"
click at [368, 189] on div "**********" at bounding box center [271, 283] width 257 height 222
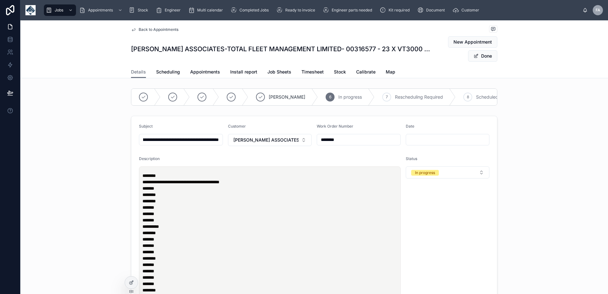
scroll to position [0, 0]
click at [483, 58] on span "Done" at bounding box center [482, 55] width 29 height 11
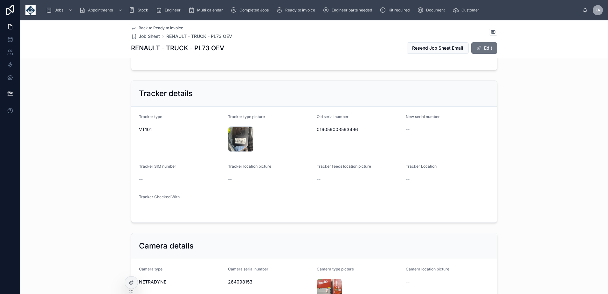
scroll to position [446, 0]
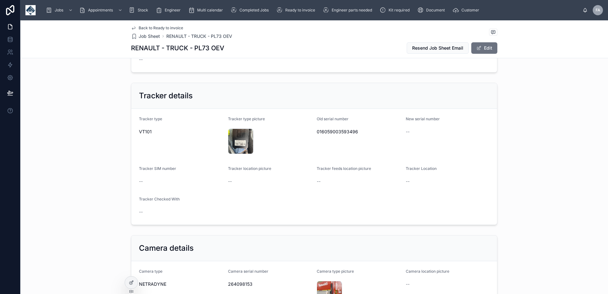
click at [341, 131] on span "016059003593496" at bounding box center [359, 132] width 84 height 6
click at [340, 131] on span "016059003593496" at bounding box center [359, 132] width 84 height 6
copy span "016059003593496"
drag, startPoint x: 336, startPoint y: 137, endPoint x: 338, endPoint y: 132, distance: 5.3
click at [338, 132] on span "016059003593496" at bounding box center [359, 132] width 84 height 6
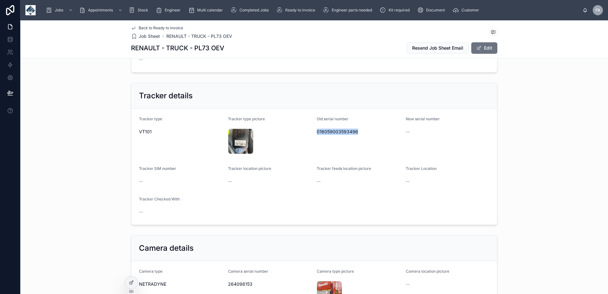
click at [338, 132] on span "016059003593496" at bounding box center [359, 132] width 84 height 6
copy span "016059003593496"
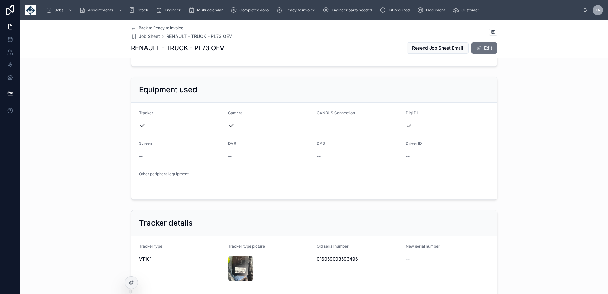
scroll to position [255, 0]
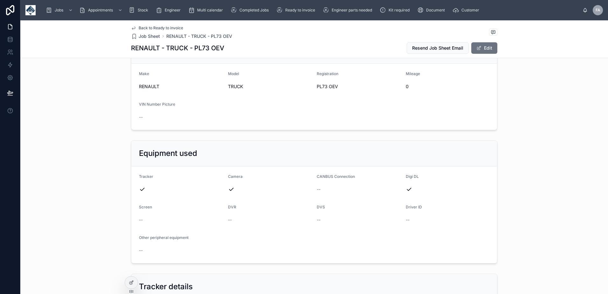
click at [321, 87] on span "PL73 OEV" at bounding box center [359, 86] width 84 height 6
copy span "PL73 OEV"
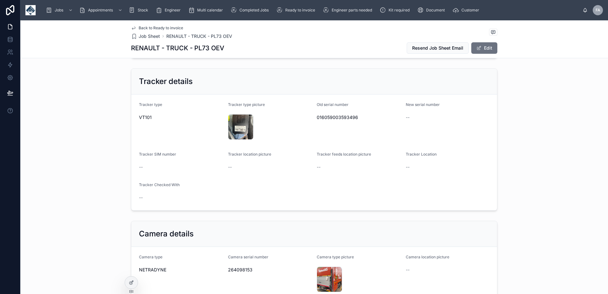
scroll to position [509, 0]
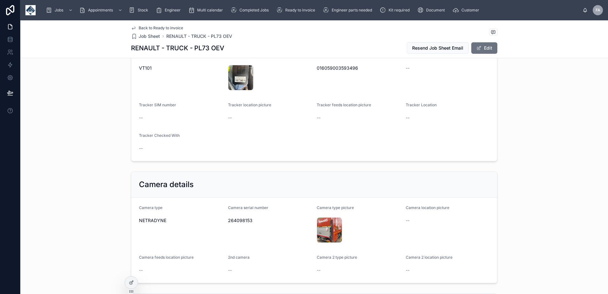
click at [240, 220] on span "264098153" at bounding box center [270, 220] width 84 height 6
copy span "264098153"
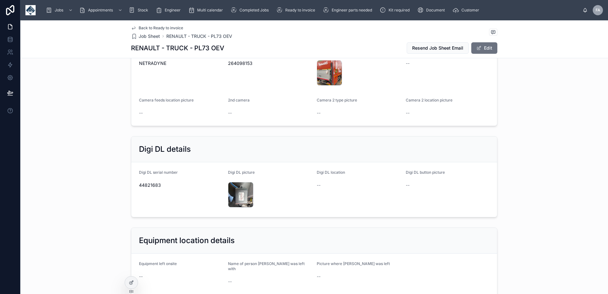
scroll to position [700, 0]
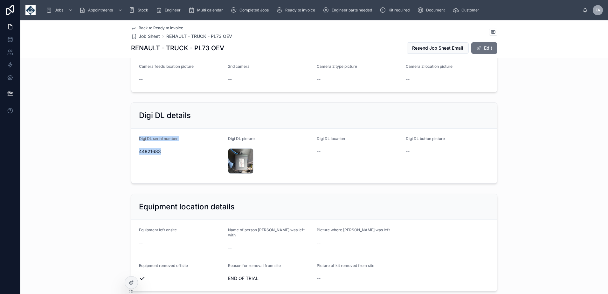
drag, startPoint x: 137, startPoint y: 137, endPoint x: 157, endPoint y: 152, distance: 25.4
click at [157, 152] on div "Digi DL serial number [DRIVERS_LICENSE_NUMBER]" at bounding box center [181, 155] width 84 height 39
copy div "Digi DL serial number [DRIVERS_LICENSE_NUMBER]"
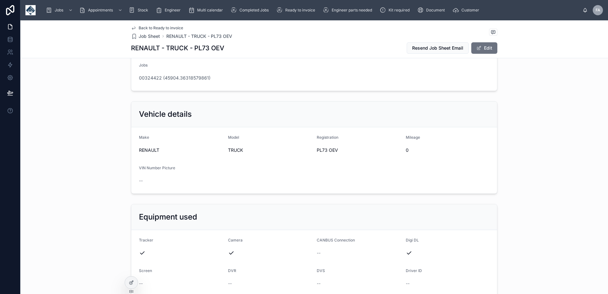
scroll to position [0, 0]
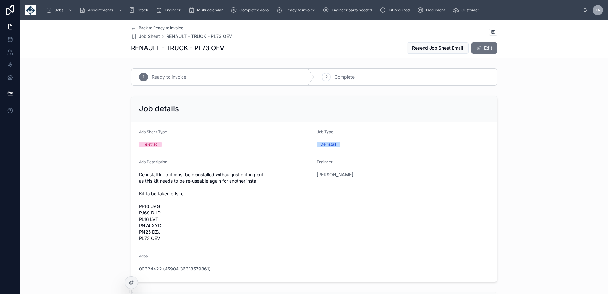
click at [349, 79] on span "Complete" at bounding box center [345, 77] width 20 height 6
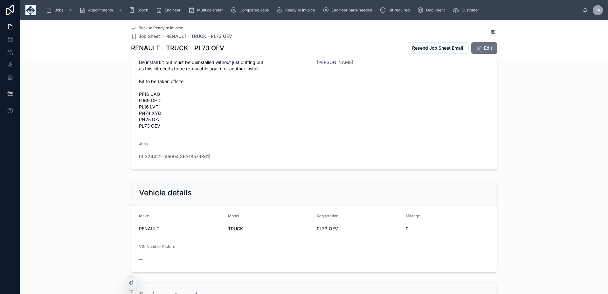
scroll to position [191, 0]
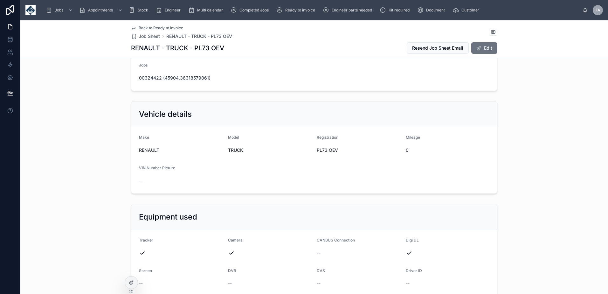
click at [176, 80] on span "00324422 (45904.36318579861)" at bounding box center [175, 78] width 72 height 6
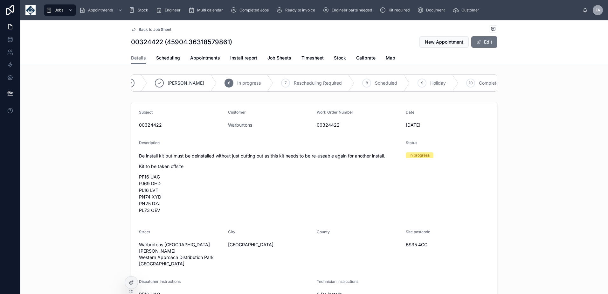
scroll to position [0, 151]
click at [429, 83] on span "Complete" at bounding box center [439, 83] width 20 height 6
click at [205, 58] on span "Appointments" at bounding box center [205, 58] width 30 height 6
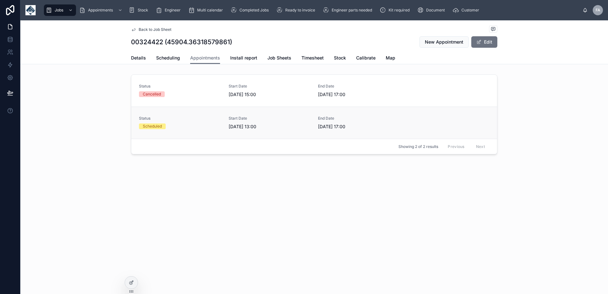
click at [172, 123] on div "Status Scheduled" at bounding box center [180, 122] width 82 height 13
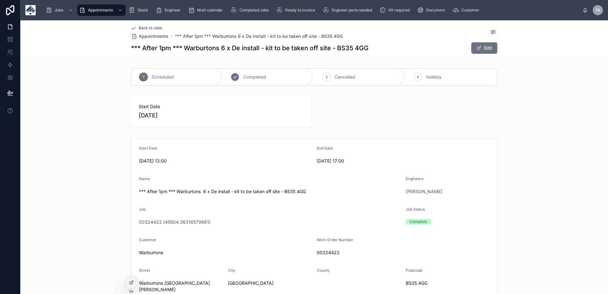
click at [253, 72] on div "2 Completed" at bounding box center [269, 77] width 92 height 17
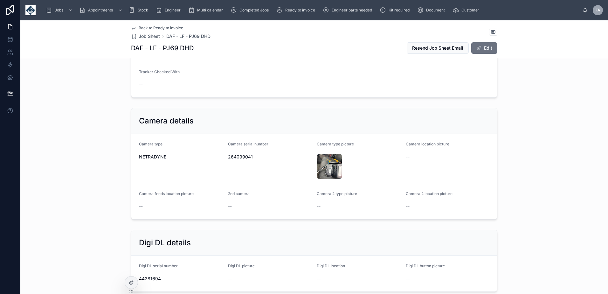
scroll to position [446, 0]
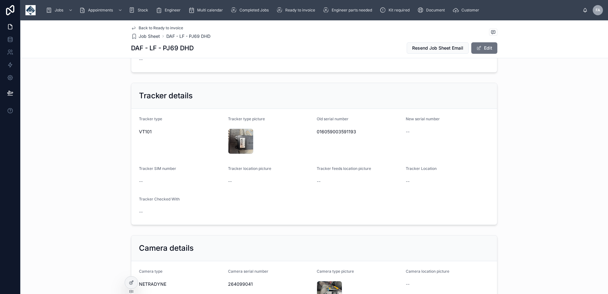
click at [338, 132] on span "016059003591193" at bounding box center [359, 132] width 84 height 6
copy span "016059003591193"
click at [333, 132] on span "016059003591193" at bounding box center [359, 132] width 84 height 6
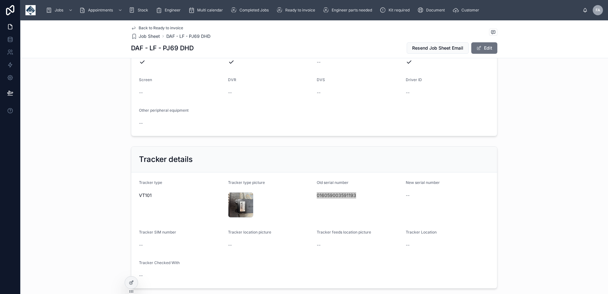
scroll to position [255, 0]
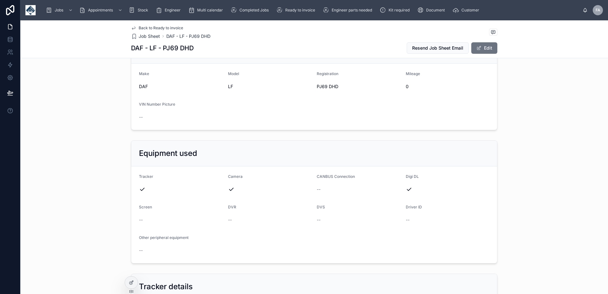
click at [319, 85] on span "PJ69 DHD" at bounding box center [359, 86] width 84 height 6
copy span "PJ69 DHD"
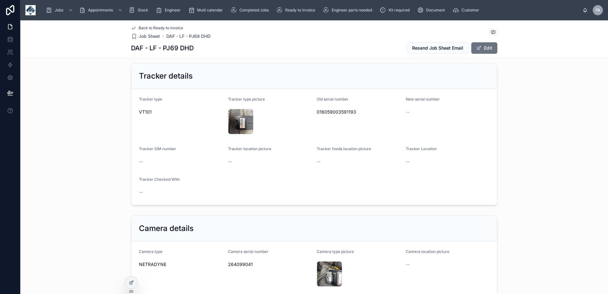
scroll to position [509, 0]
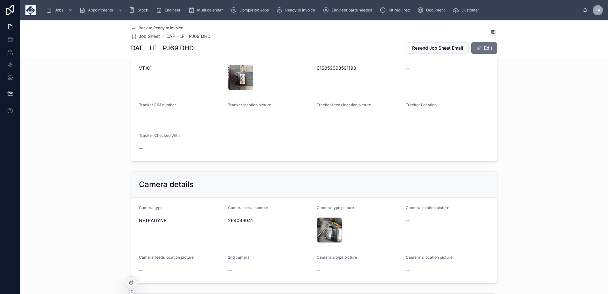
click at [236, 221] on span "264099041" at bounding box center [270, 220] width 84 height 6
copy span "264099041"
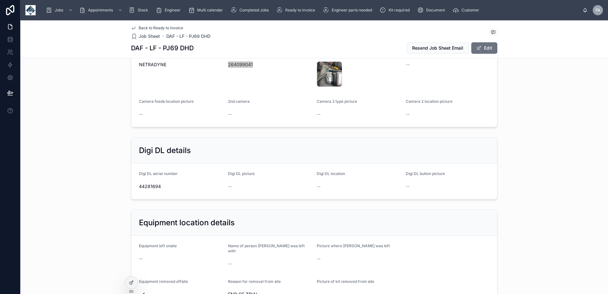
scroll to position [700, 0]
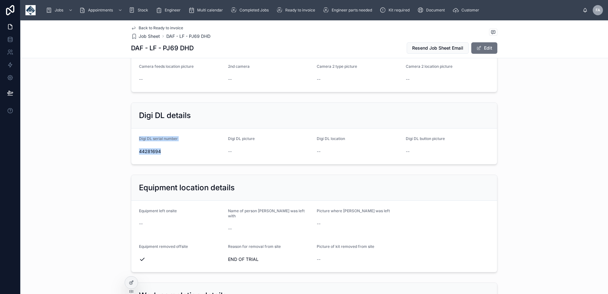
drag, startPoint x: 135, startPoint y: 137, endPoint x: 160, endPoint y: 150, distance: 28.6
click at [160, 150] on form "Digi DL serial number 44281694 Digi DL picture -- Digi DL location -- Digi DL b…" at bounding box center [314, 147] width 366 height 36
copy div "Digi DL serial number 44281694"
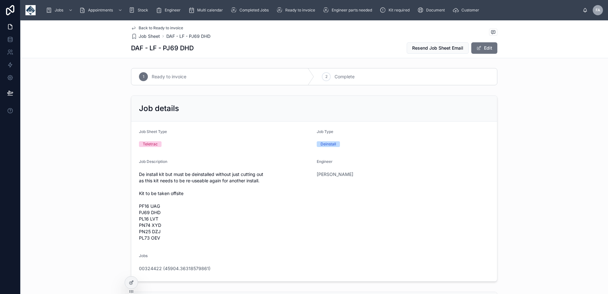
scroll to position [0, 0]
click at [348, 74] on span "Complete" at bounding box center [345, 77] width 20 height 6
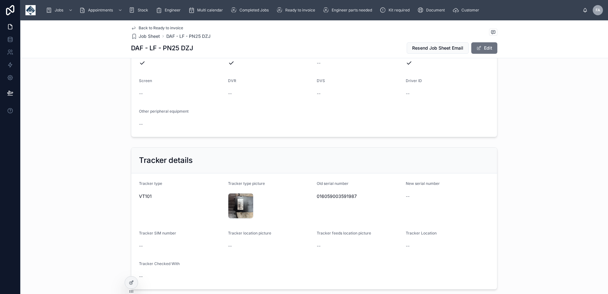
scroll to position [382, 0]
click at [343, 194] on span "016059003591987" at bounding box center [359, 195] width 84 height 6
copy span "016059003591987"
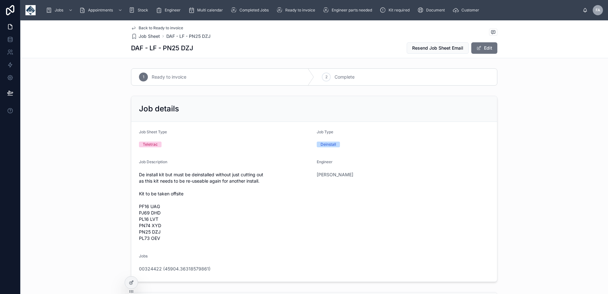
scroll to position [127, 0]
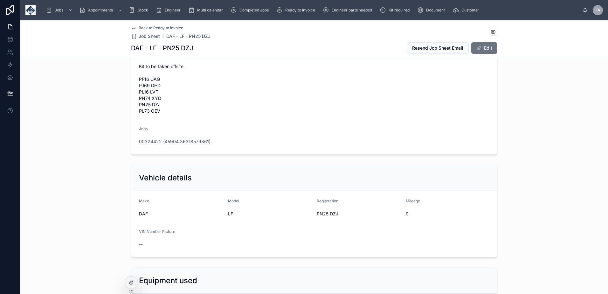
click at [317, 215] on span "PN25 DZJ" at bounding box center [359, 214] width 84 height 6
copy span "PN25 DZJ"
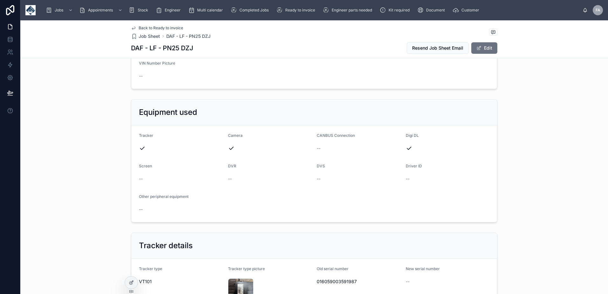
scroll to position [318, 0]
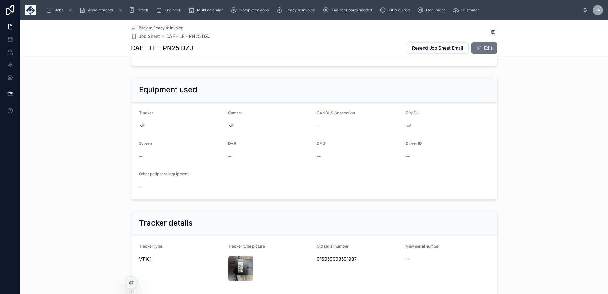
click at [342, 259] on span "016059003591987" at bounding box center [359, 259] width 84 height 6
copy span "016059003591987"
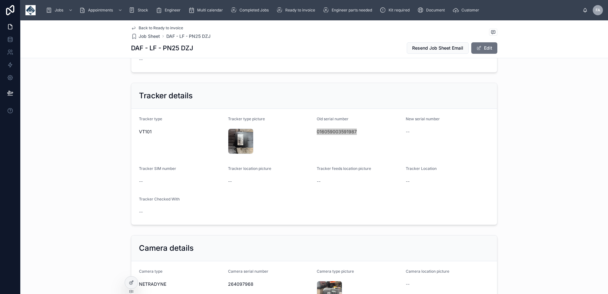
scroll to position [573, 0]
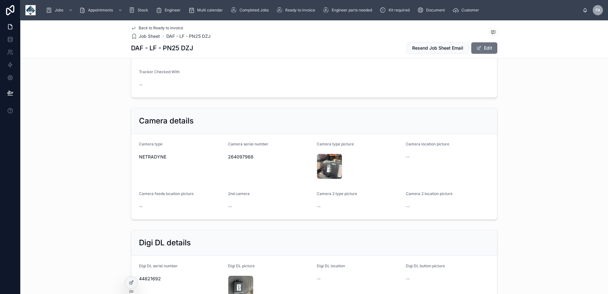
click at [240, 155] on span "264097968" at bounding box center [270, 157] width 84 height 6
copy span "264097968"
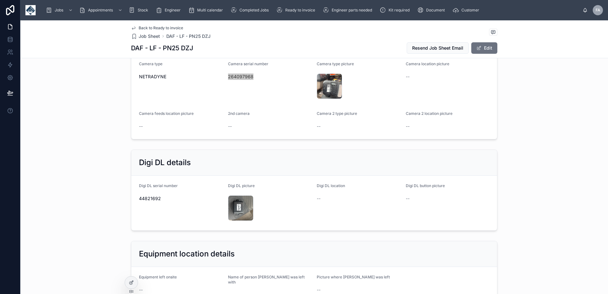
scroll to position [700, 0]
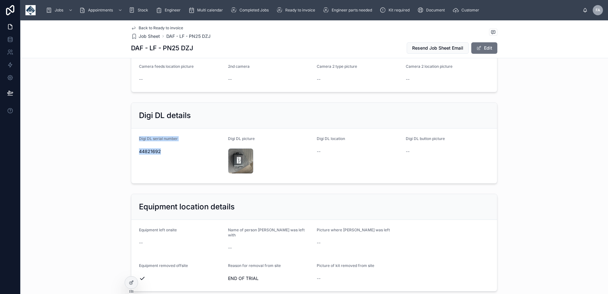
drag, startPoint x: 134, startPoint y: 136, endPoint x: 158, endPoint y: 151, distance: 28.7
click at [158, 151] on form "Digi DL serial number 44821692 Digi DL picture IMG_8421 .jpeg Digi DL location …" at bounding box center [314, 156] width 366 height 55
copy div "Digi DL serial number 44821692"
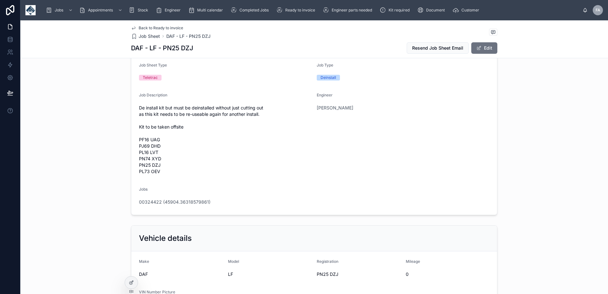
scroll to position [0, 0]
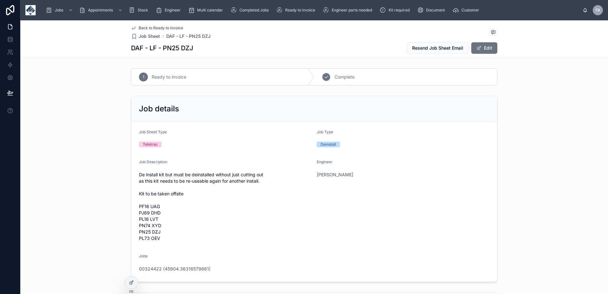
click at [341, 78] on span "Complete" at bounding box center [345, 77] width 20 height 6
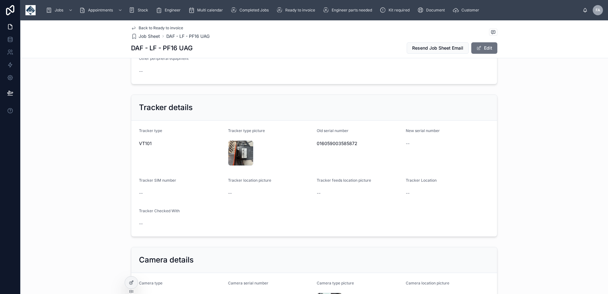
scroll to position [382, 0]
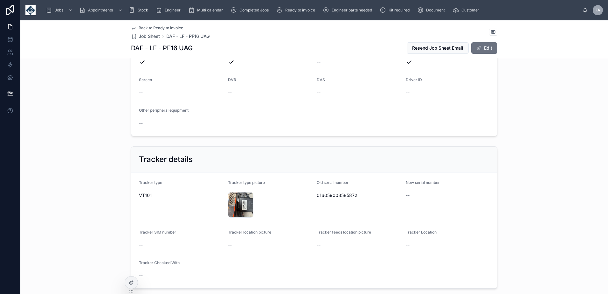
click at [332, 194] on span "016059003585872" at bounding box center [359, 195] width 84 height 6
copy span "016059003585872"
click at [341, 193] on span "016059003585872" at bounding box center [359, 195] width 84 height 6
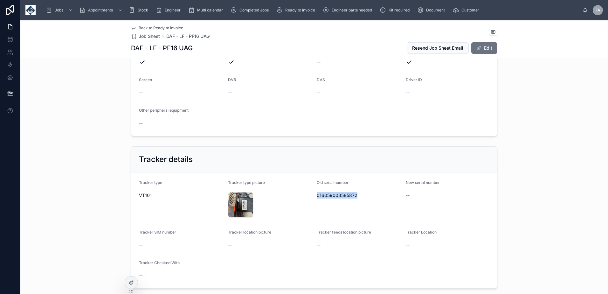
copy span "016059003585872"
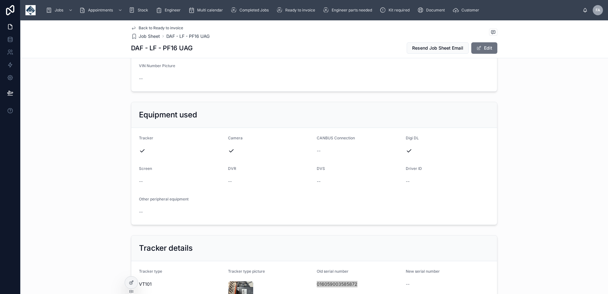
scroll to position [191, 0]
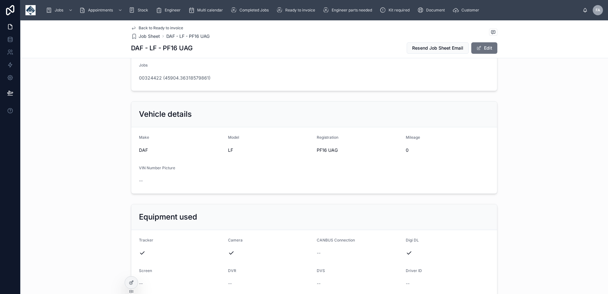
click at [320, 149] on span "PF16 UAG" at bounding box center [359, 150] width 84 height 6
copy span "PF16 UAG"
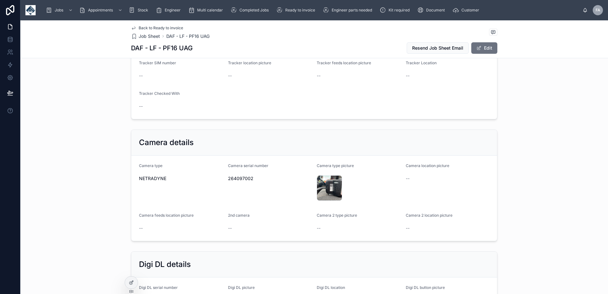
scroll to position [573, 0]
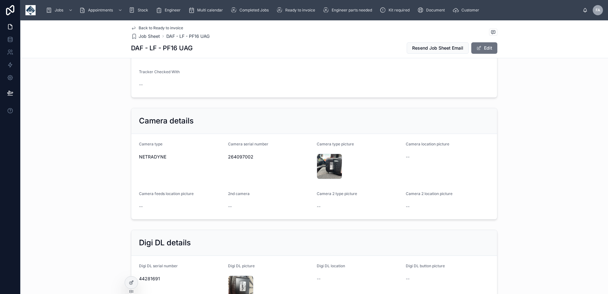
click at [233, 157] on span "264097002" at bounding box center [270, 157] width 84 height 6
copy span "264097002"
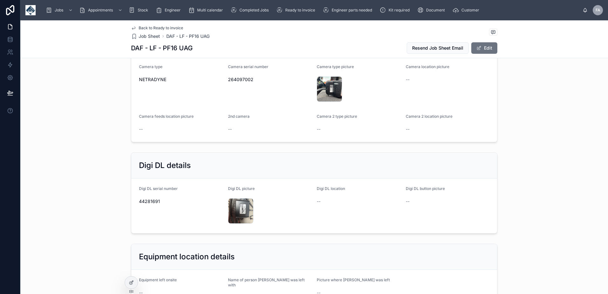
scroll to position [764, 0]
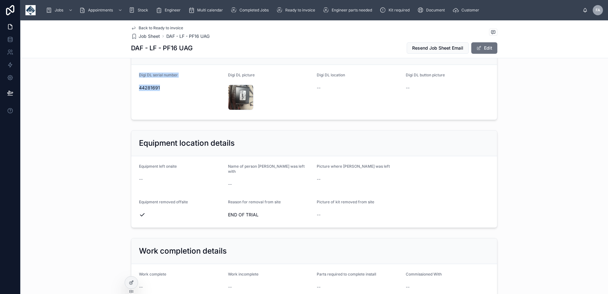
drag, startPoint x: 135, startPoint y: 73, endPoint x: 163, endPoint y: 86, distance: 31.0
click at [163, 86] on form "Digi DL serial number [DRIVERS_LICENSE_NUMBER] Digi DL picture IMG_8431 .jpeg D…" at bounding box center [314, 92] width 366 height 55
copy div "Digi DL serial number [DRIVERS_LICENSE_NUMBER]"
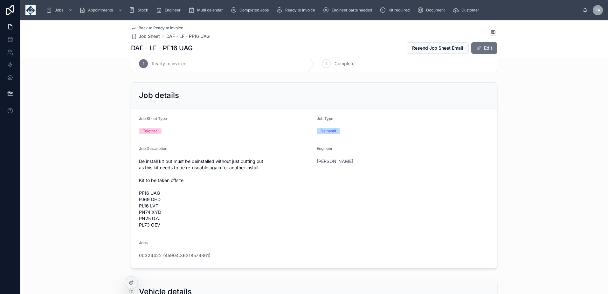
scroll to position [0, 0]
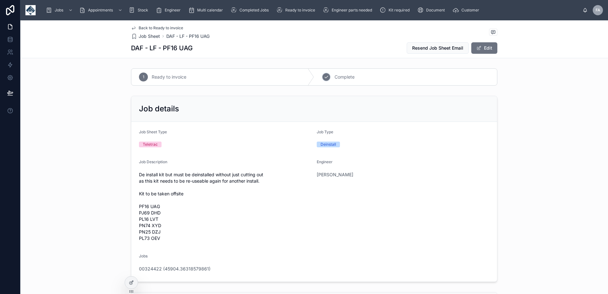
click at [357, 77] on div "2 Complete" at bounding box center [405, 77] width 183 height 17
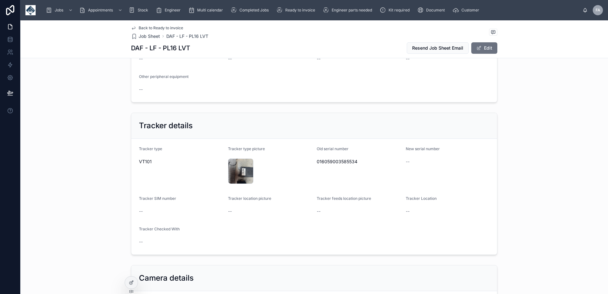
scroll to position [318, 0]
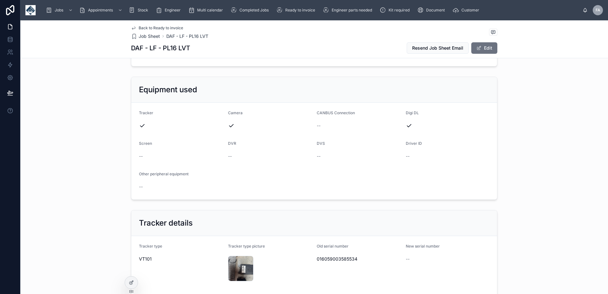
click at [339, 257] on span "016059003585534" at bounding box center [359, 259] width 84 height 6
copy span "016059003585534"
click at [329, 260] on span "016059003585534" at bounding box center [359, 259] width 84 height 6
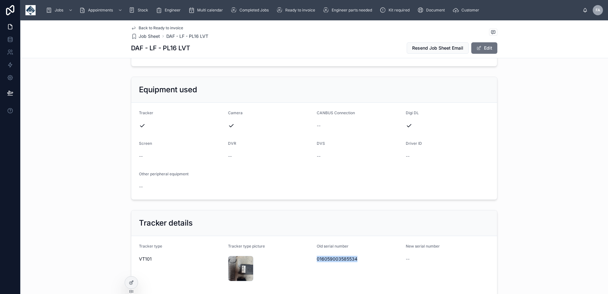
copy span "016059003585534"
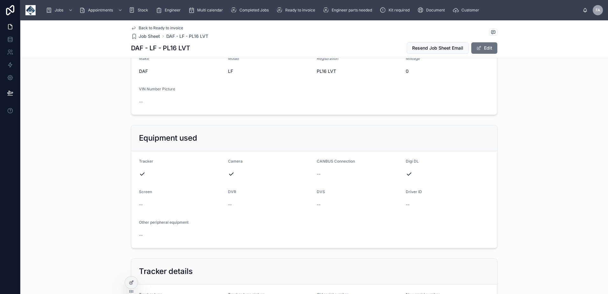
scroll to position [255, 0]
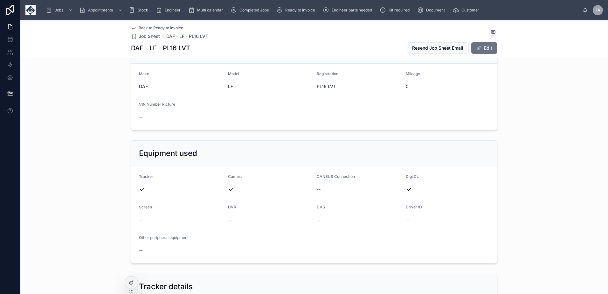
click at [318, 84] on span "PL16 LVT" at bounding box center [359, 86] width 84 height 6
click at [319, 86] on span "PL16 LVT" at bounding box center [359, 86] width 84 height 6
click at [319, 87] on span "PL16 LVT" at bounding box center [359, 86] width 84 height 6
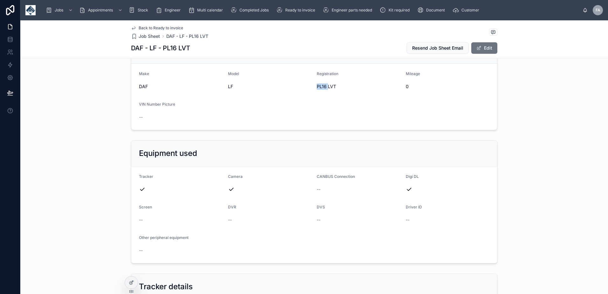
click at [319, 87] on span "PL16 LVT" at bounding box center [359, 86] width 84 height 6
click at [320, 87] on span "PL16 LVT" at bounding box center [359, 86] width 84 height 6
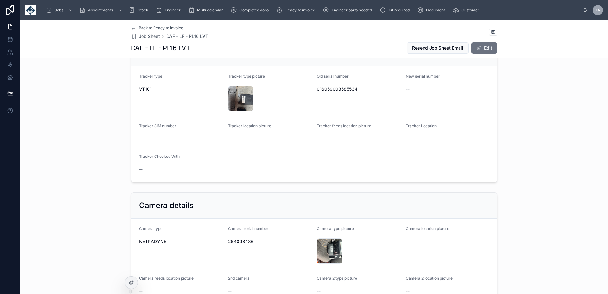
scroll to position [509, 0]
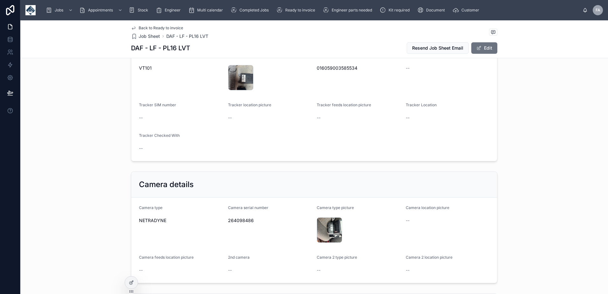
click at [237, 222] on span "264098486" at bounding box center [270, 220] width 84 height 6
copy span "264098486"
click at [349, 181] on div "Camera details" at bounding box center [314, 184] width 351 height 10
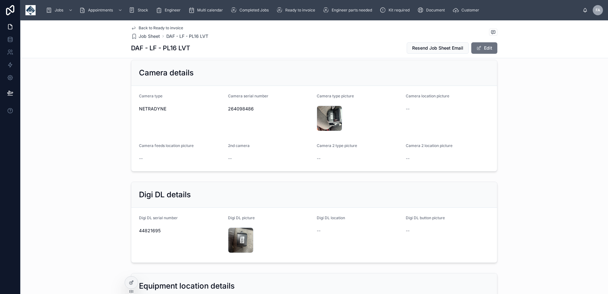
scroll to position [636, 0]
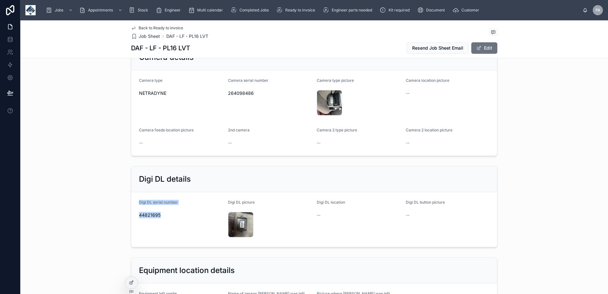
drag, startPoint x: 136, startPoint y: 200, endPoint x: 162, endPoint y: 217, distance: 31.2
click at [162, 217] on form "Digi DL serial number 44821695 Digi DL picture IMG_8448 .jpeg Digi DL location …" at bounding box center [314, 219] width 366 height 55
copy div "Digi DL serial number 44821695"
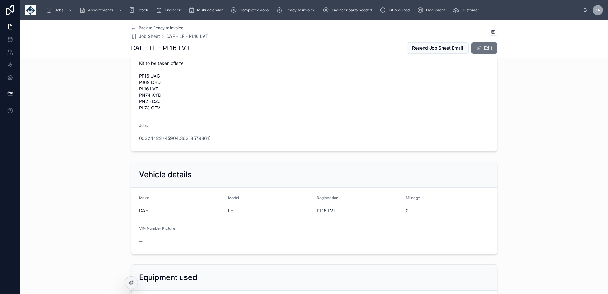
scroll to position [0, 0]
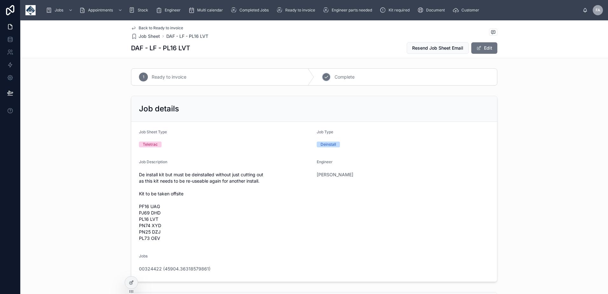
click at [348, 78] on span "Complete" at bounding box center [345, 77] width 20 height 6
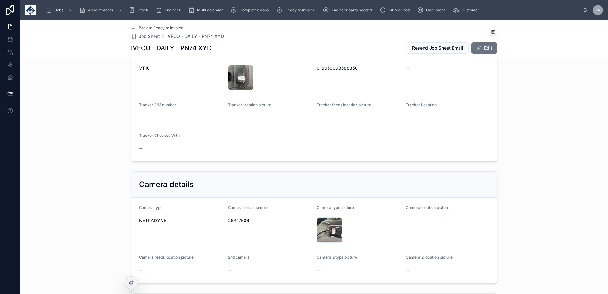
scroll to position [382, 0]
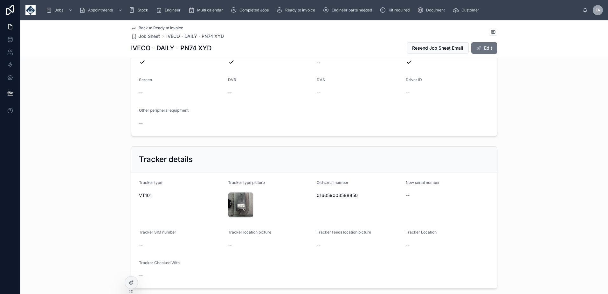
click at [334, 195] on span "016059003588850" at bounding box center [359, 195] width 84 height 6
copy span "016059003588850"
click at [337, 196] on span "016059003588850" at bounding box center [359, 195] width 84 height 6
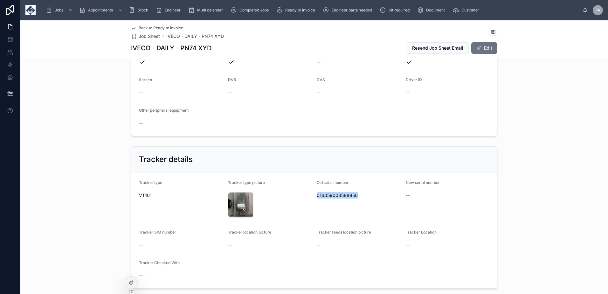
copy span "016059003588850"
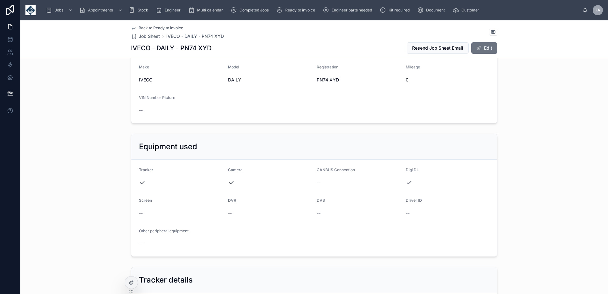
scroll to position [191, 0]
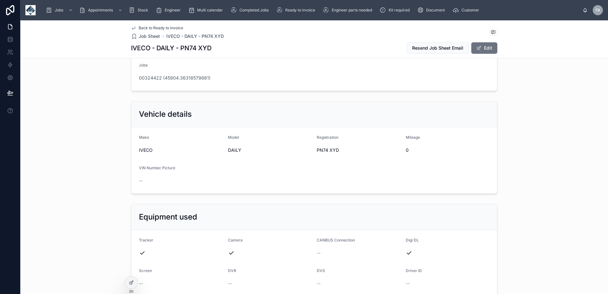
click at [320, 150] on span "PN74 XYD" at bounding box center [359, 150] width 84 height 6
copy span "PN74 XYD"
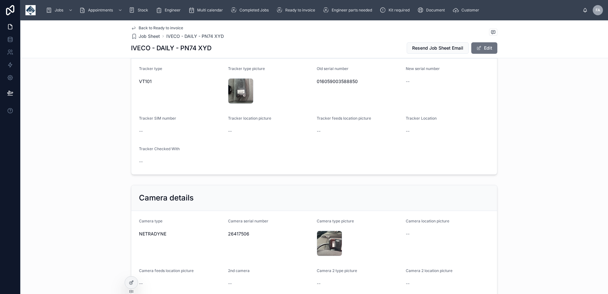
scroll to position [509, 0]
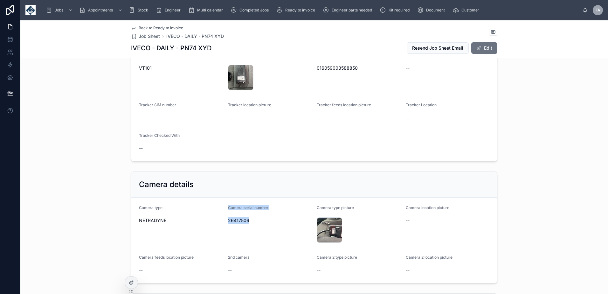
drag, startPoint x: 225, startPoint y: 206, endPoint x: 249, endPoint y: 222, distance: 28.9
click at [249, 222] on form "Camera type NETRADYNE Camera serial number 26417506 Camera type picture IMG_845…" at bounding box center [314, 240] width 366 height 85
drag, startPoint x: 249, startPoint y: 222, endPoint x: 237, endPoint y: 222, distance: 11.8
click at [237, 222] on span "26417506" at bounding box center [270, 220] width 84 height 6
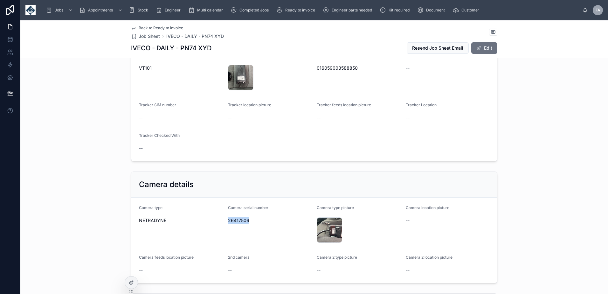
click at [237, 222] on span "26417506" at bounding box center [270, 220] width 84 height 6
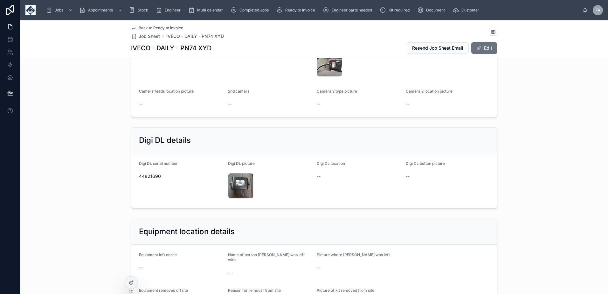
scroll to position [700, 0]
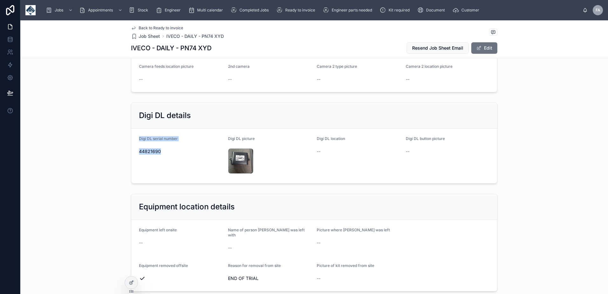
drag, startPoint x: 136, startPoint y: 135, endPoint x: 160, endPoint y: 156, distance: 32.0
click at [160, 156] on form "Digi DL serial number [DRIVERS_LICENSE_NUMBER] Digi DL picture IMG_8457 .jpeg D…" at bounding box center [314, 156] width 366 height 55
copy div "Digi DL serial number [DRIVERS_LICENSE_NUMBER]"
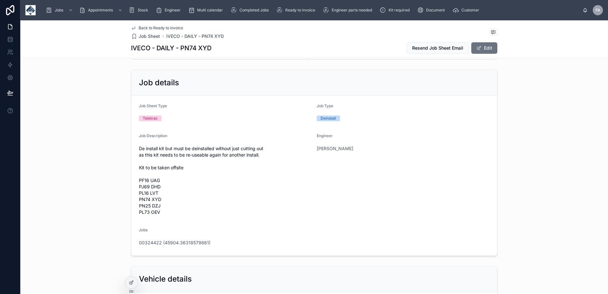
scroll to position [0, 0]
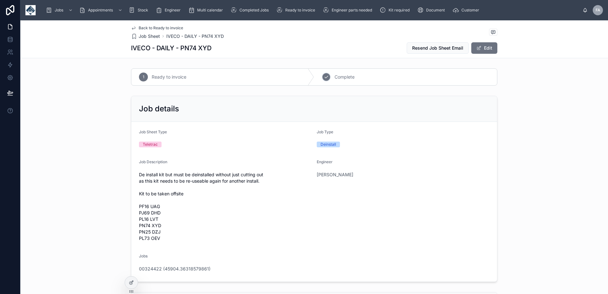
click at [343, 70] on div "2 Complete" at bounding box center [405, 77] width 183 height 17
